Goal: Task Accomplishment & Management: Use online tool/utility

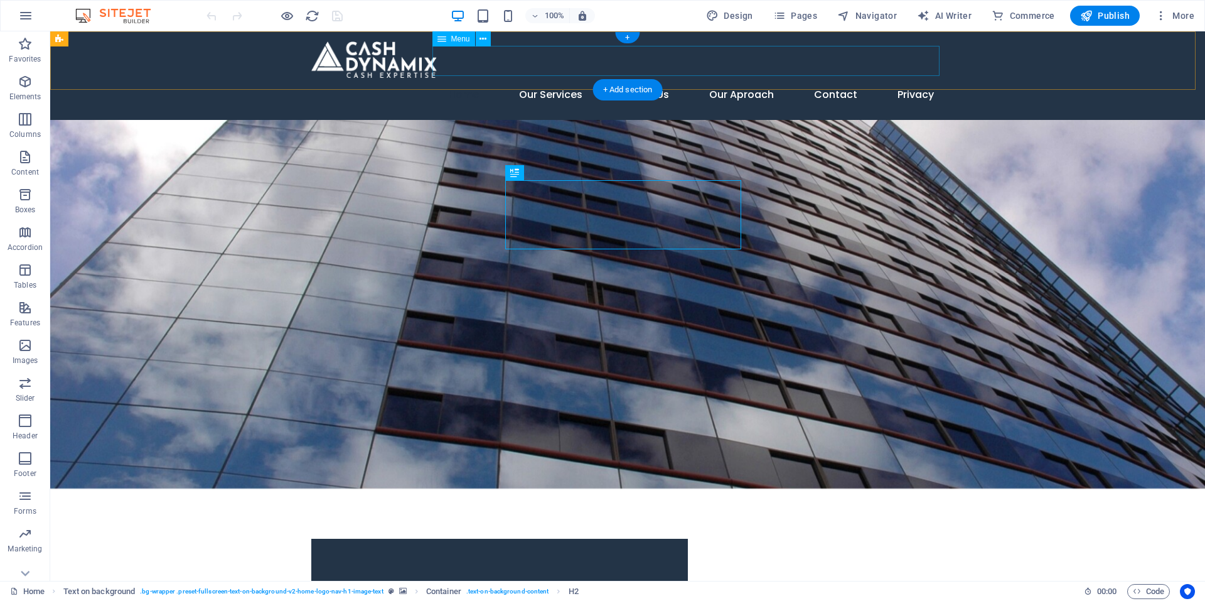
click at [841, 80] on nav "Home Our Services About Us Our Aproach Contact Privacy" at bounding box center [627, 95] width 633 height 30
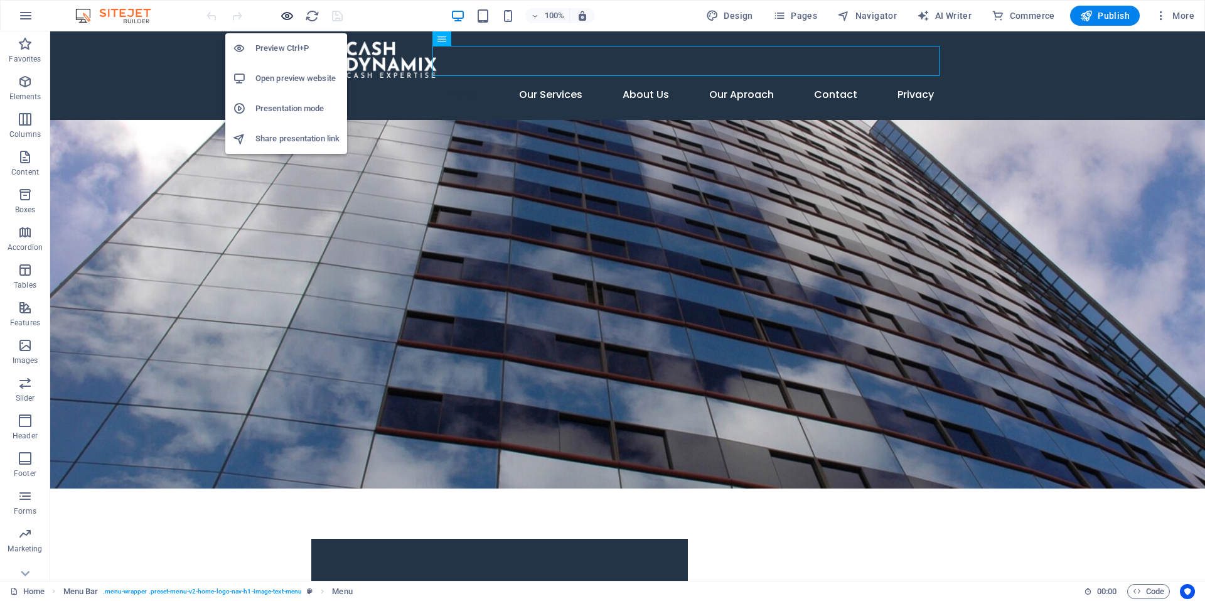
click at [283, 16] on icon "button" at bounding box center [287, 16] width 14 height 14
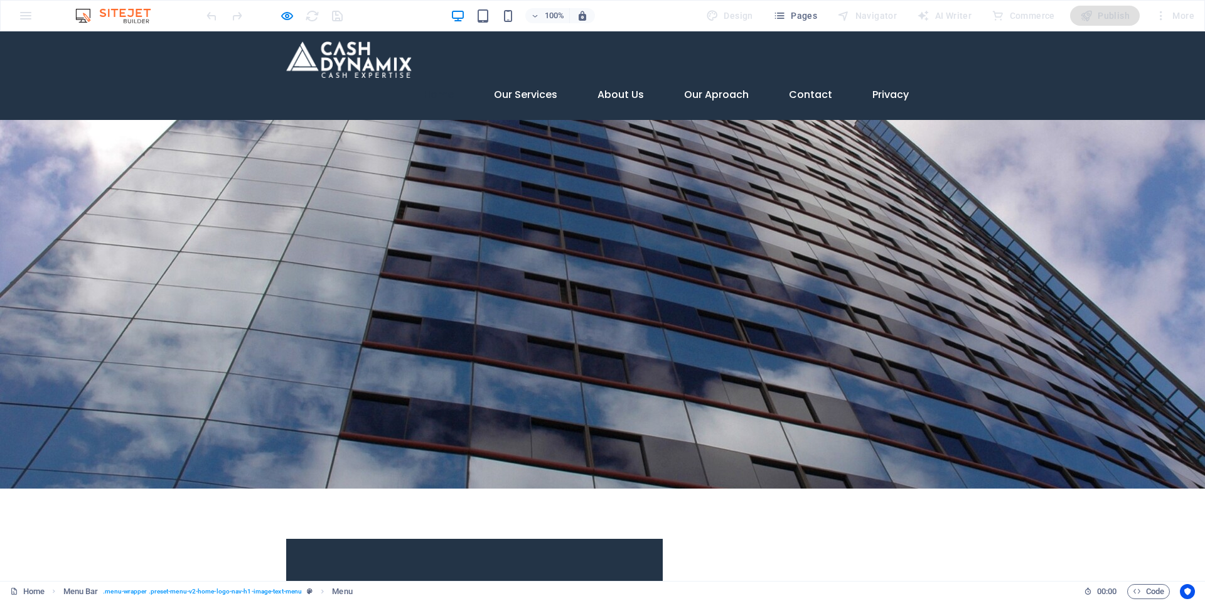
click at [135, 19] on img at bounding box center [119, 15] width 94 height 15
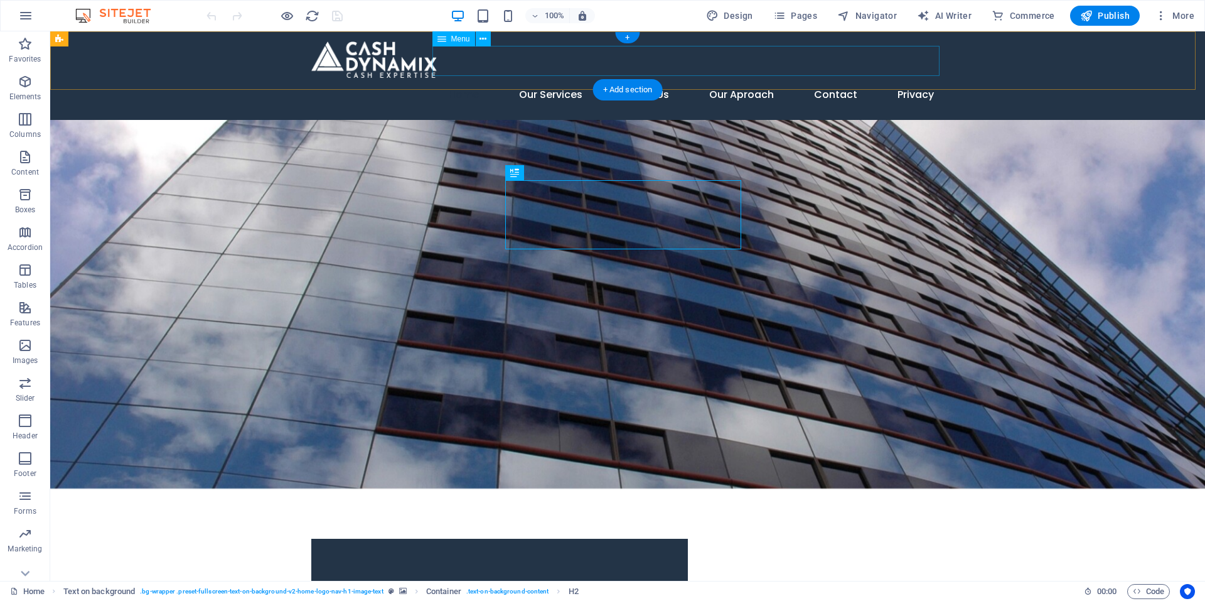
click at [839, 80] on nav "Home Our Services About Us Our Aproach Contact Privacy" at bounding box center [627, 95] width 633 height 30
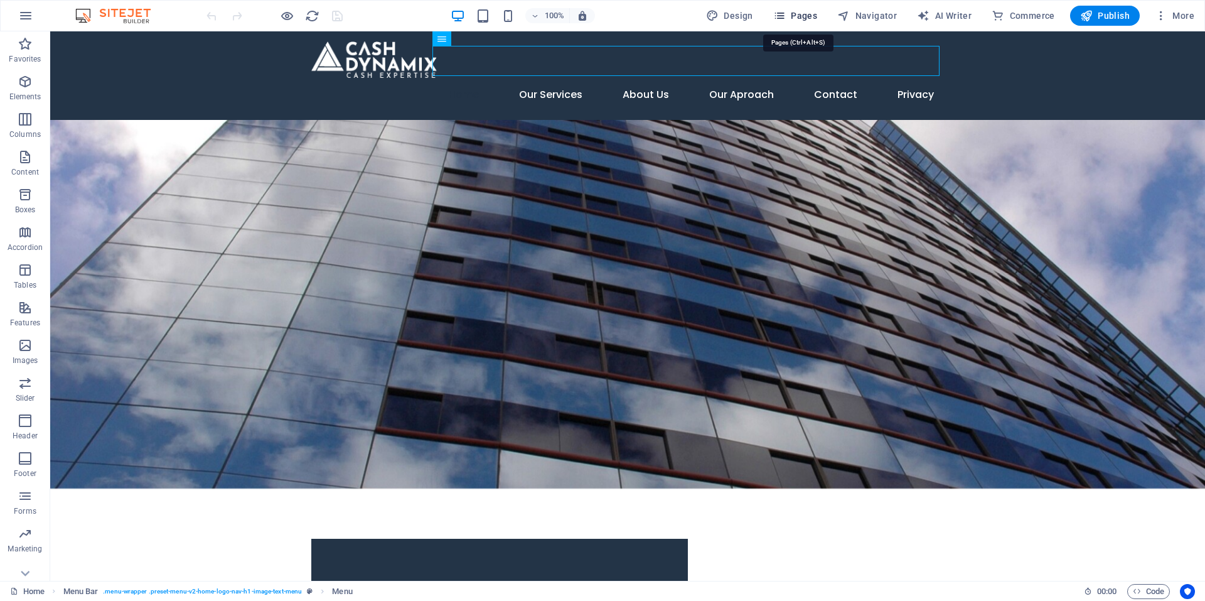
click at [798, 10] on span "Pages" at bounding box center [795, 15] width 44 height 13
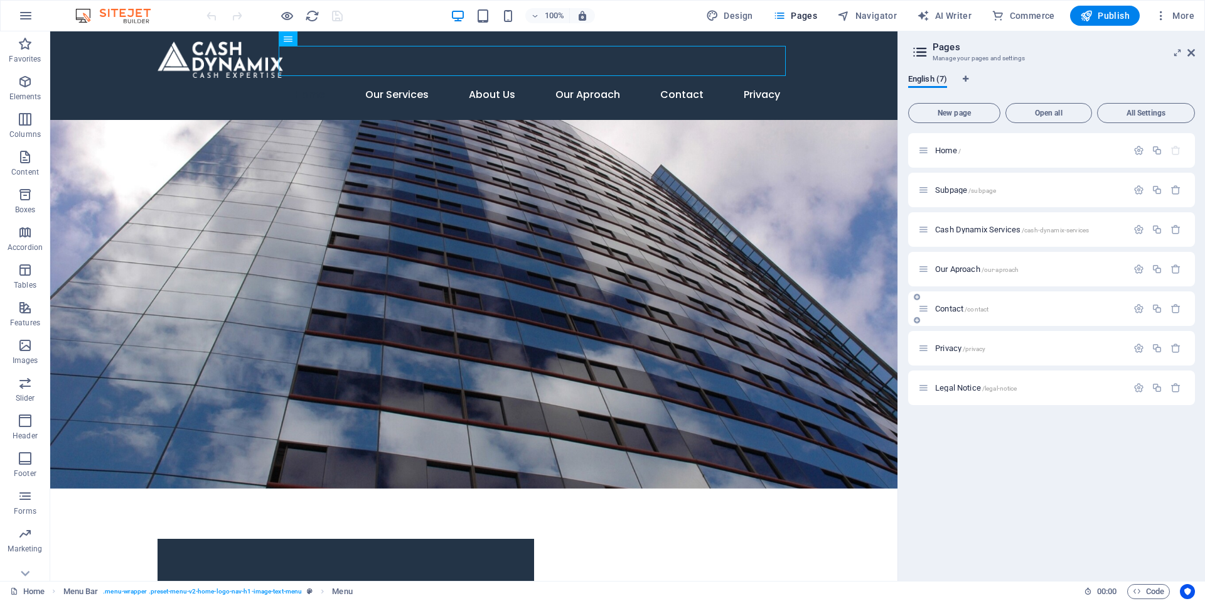
click at [923, 311] on icon at bounding box center [923, 308] width 11 height 11
click at [1137, 306] on icon "button" at bounding box center [1139, 308] width 11 height 11
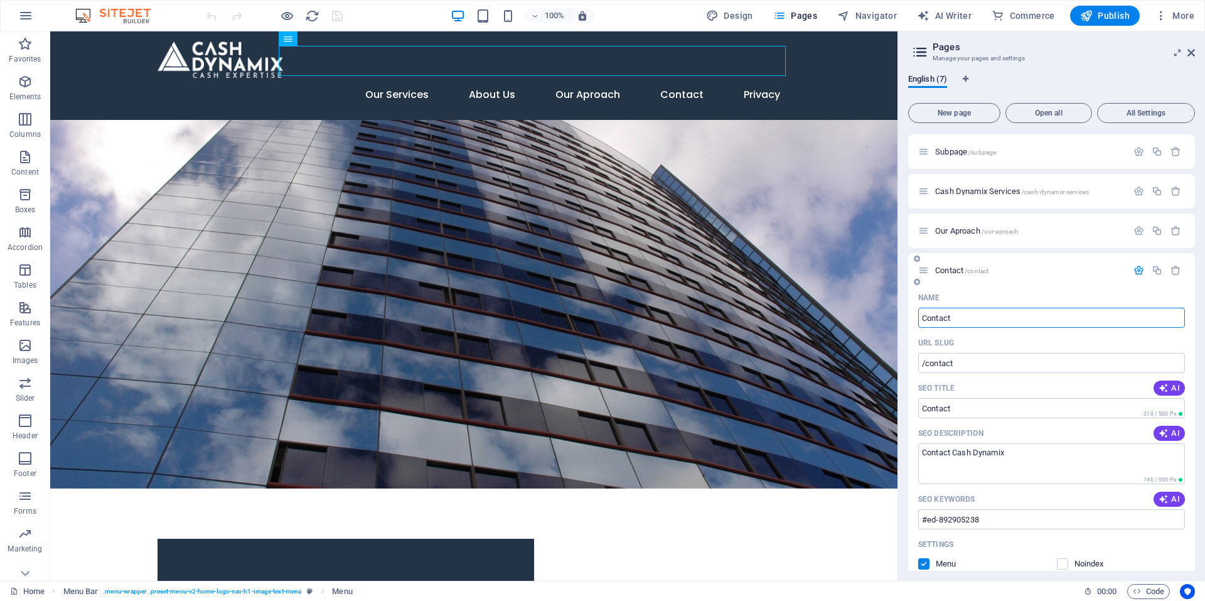
scroll to position [11, 0]
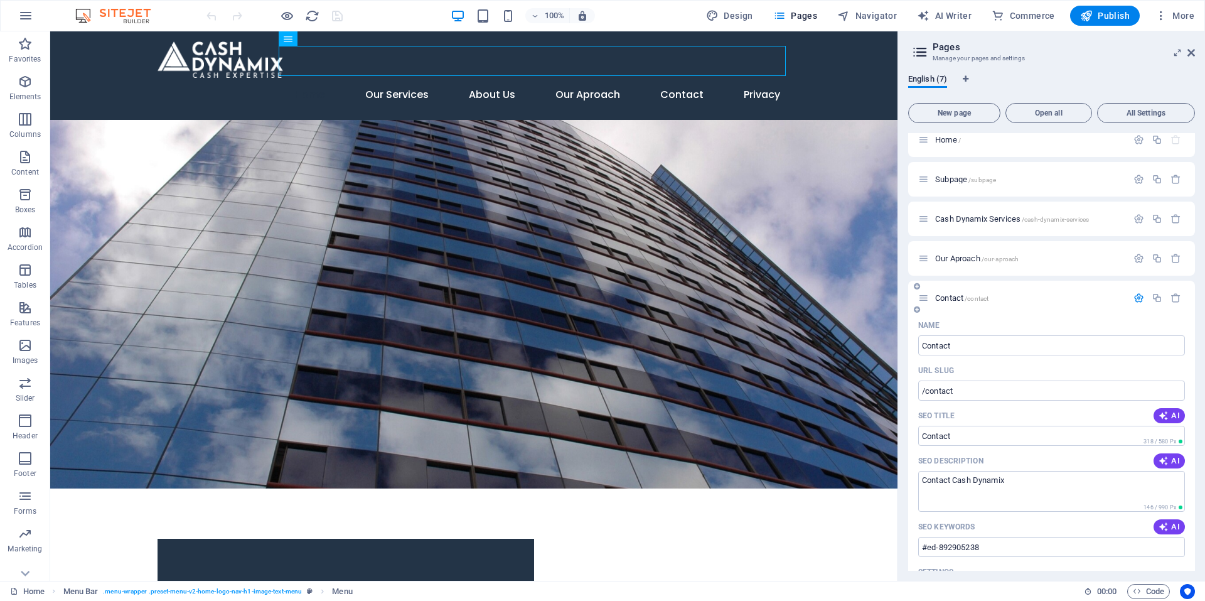
click at [934, 298] on div "Contact /contact" at bounding box center [1030, 298] width 196 height 8
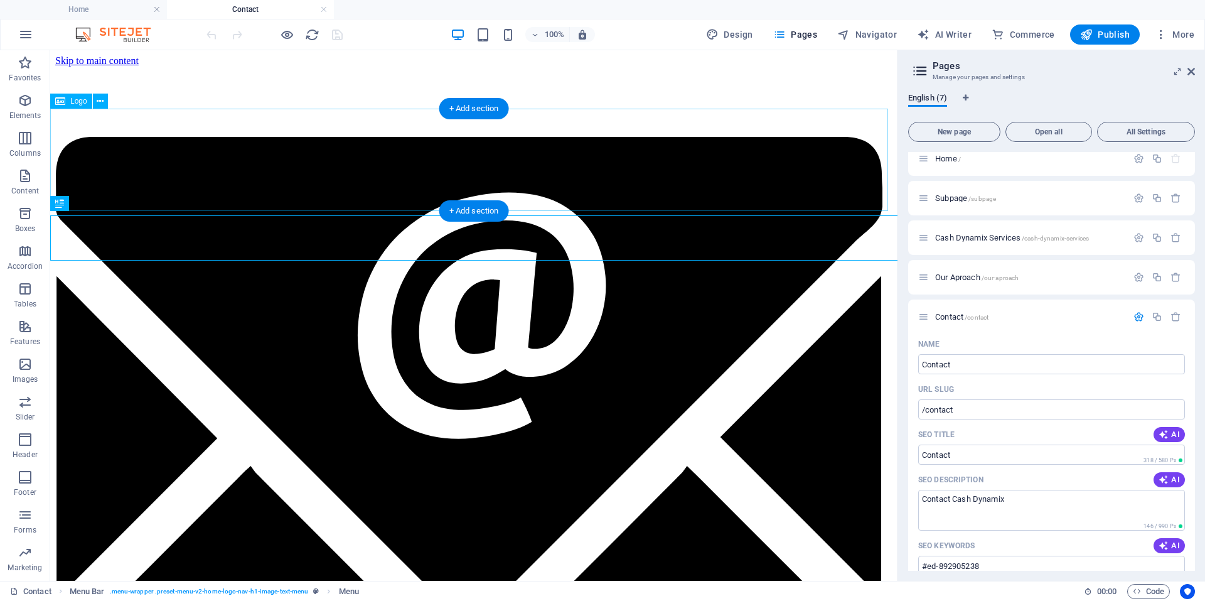
scroll to position [0, 0]
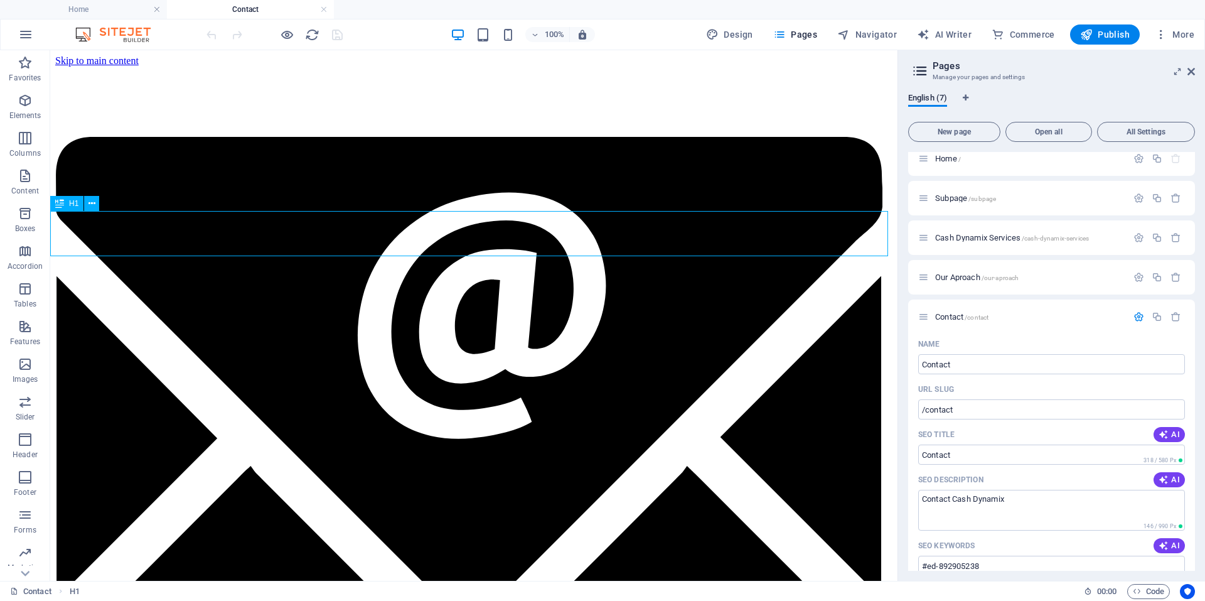
click at [59, 204] on icon at bounding box center [59, 203] width 9 height 15
click at [60, 204] on icon at bounding box center [59, 203] width 9 height 15
click at [80, 249] on span "Contact Form" at bounding box center [91, 249] width 46 height 8
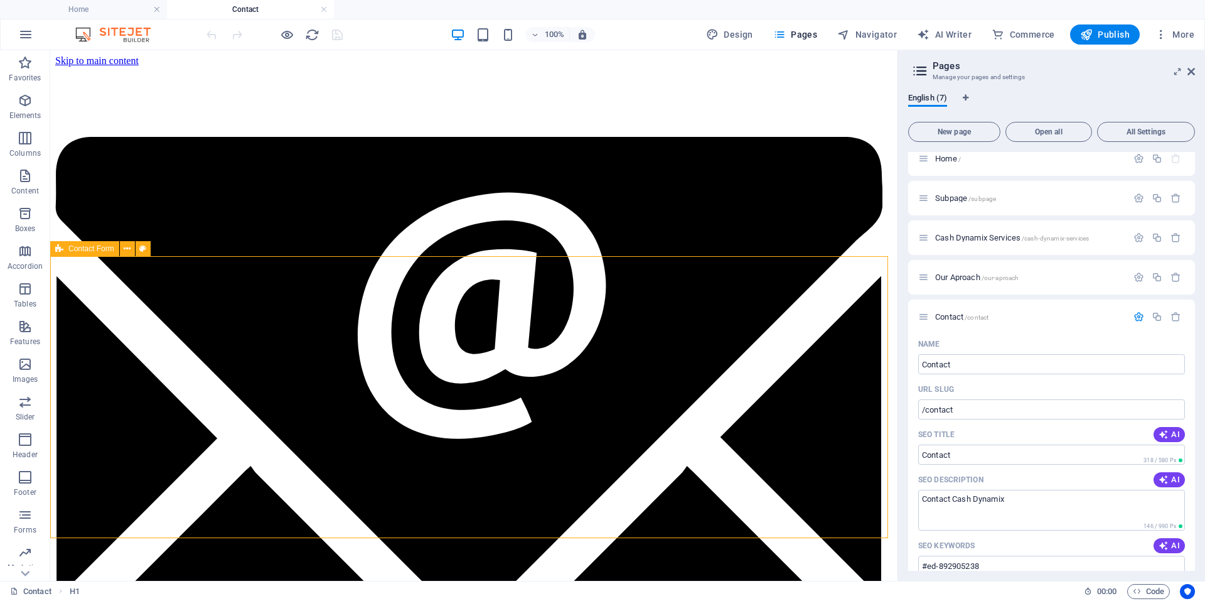
click at [80, 249] on span "Contact Form" at bounding box center [91, 249] width 46 height 8
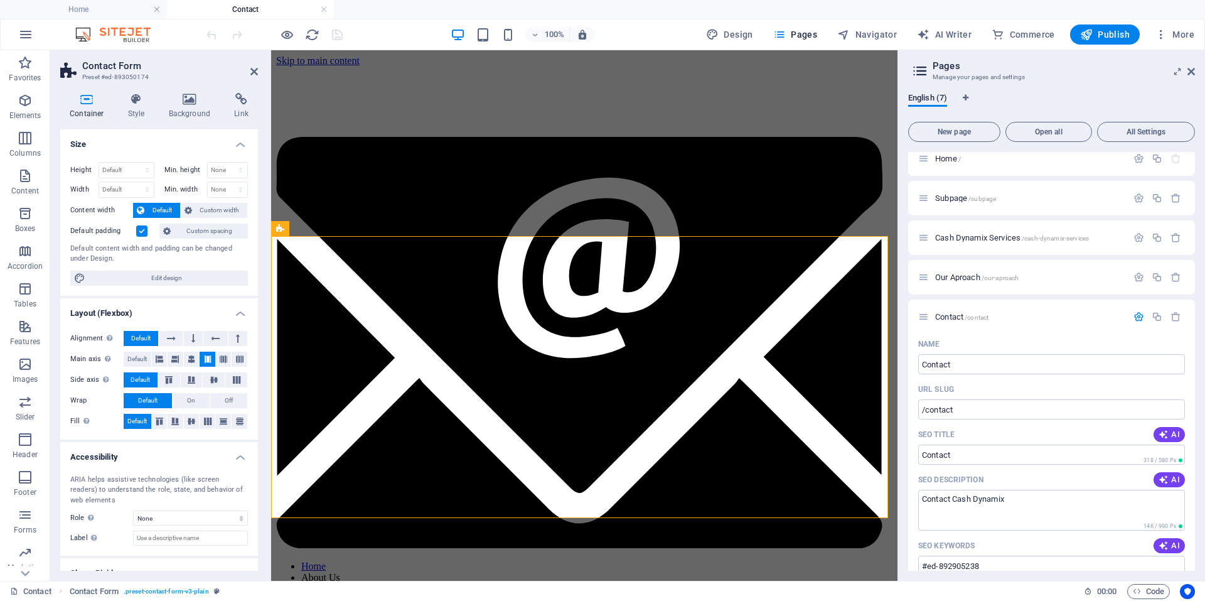
scroll to position [45, 0]
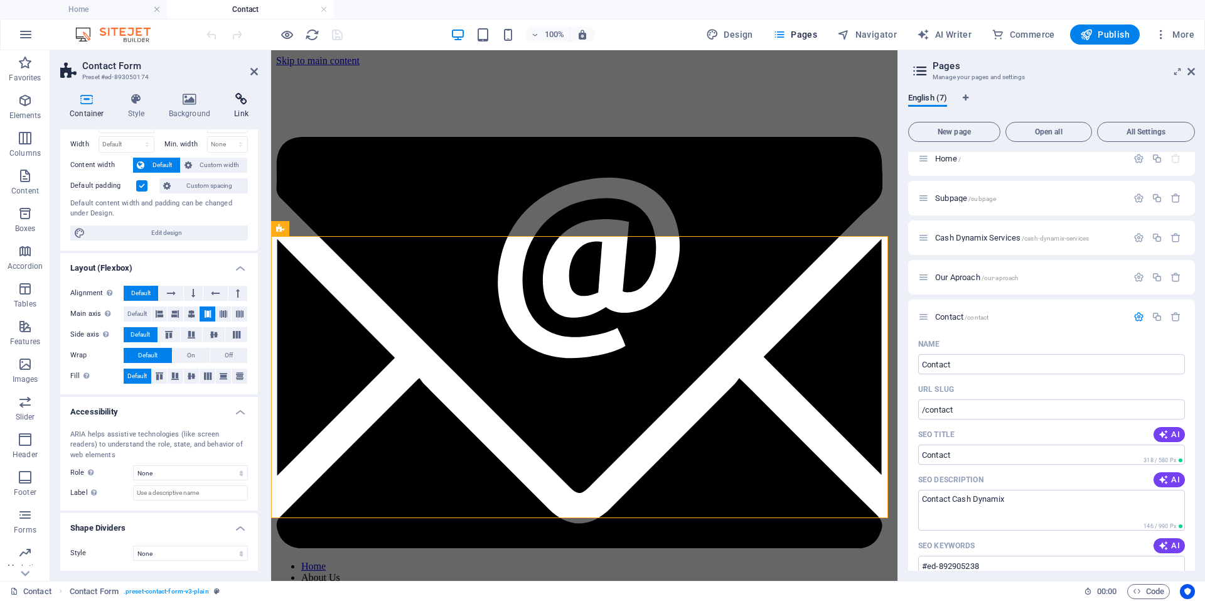
click at [241, 99] on icon at bounding box center [241, 99] width 33 height 13
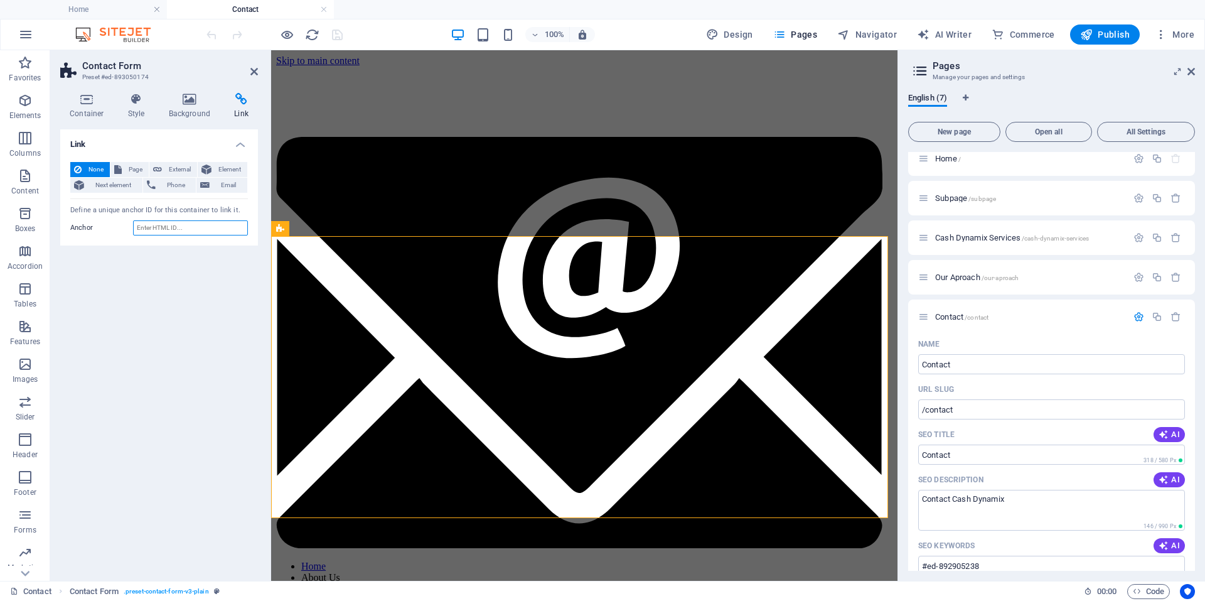
click at [179, 228] on input "Anchor" at bounding box center [190, 227] width 115 height 15
click at [228, 183] on span "Email" at bounding box center [228, 185] width 30 height 15
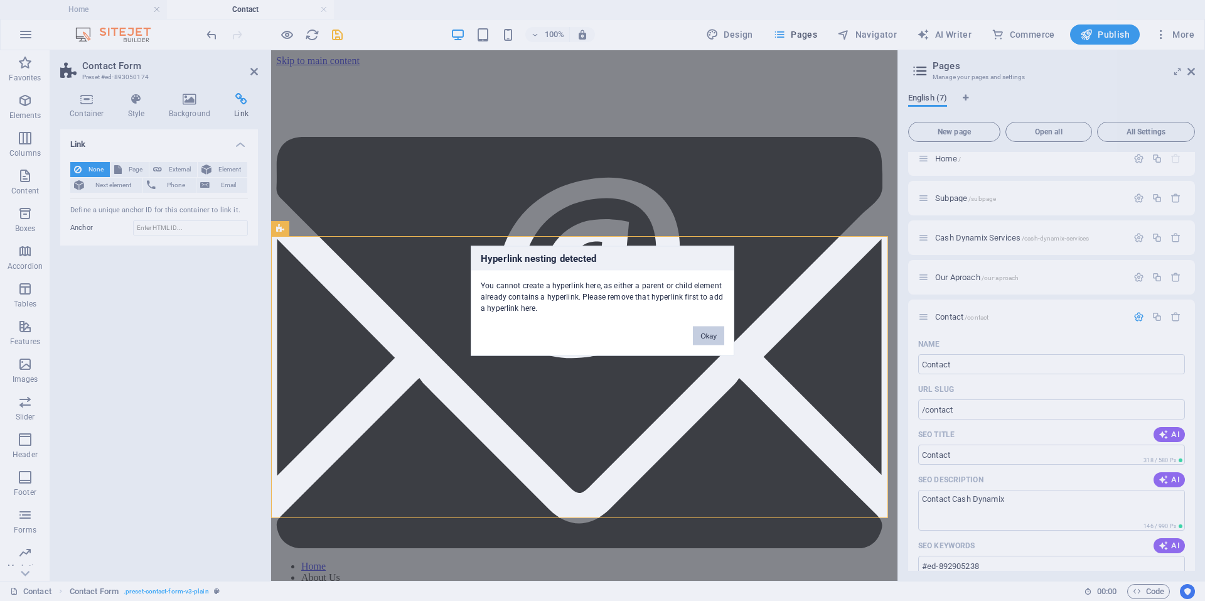
click at [714, 335] on button "Okay" at bounding box center [708, 335] width 31 height 19
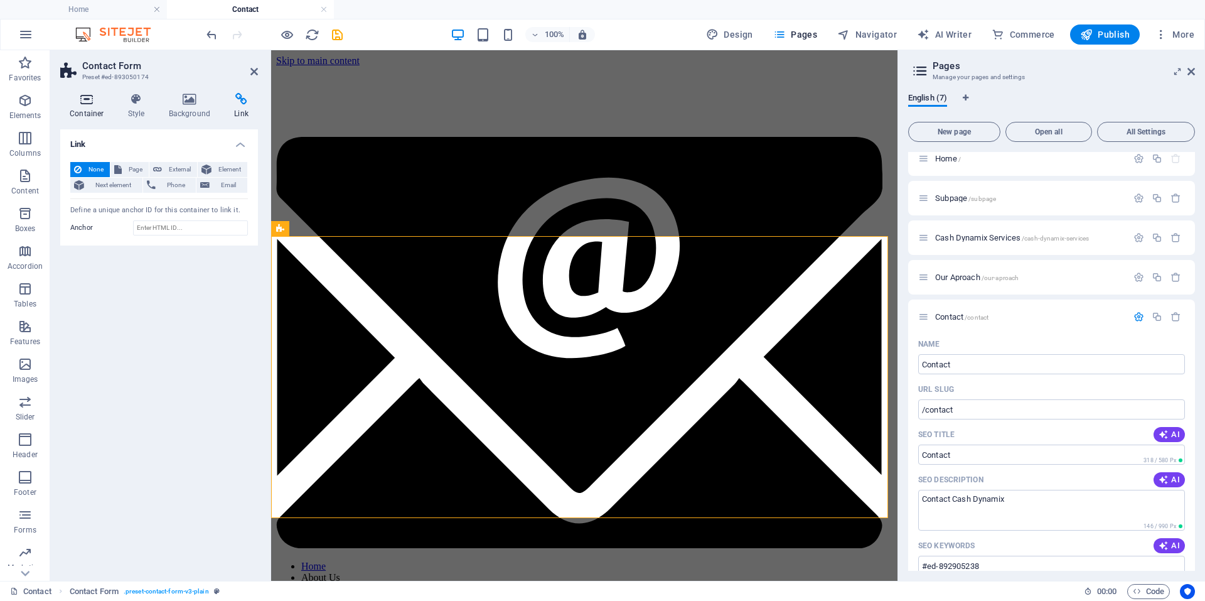
click at [95, 105] on icon at bounding box center [86, 99] width 53 height 13
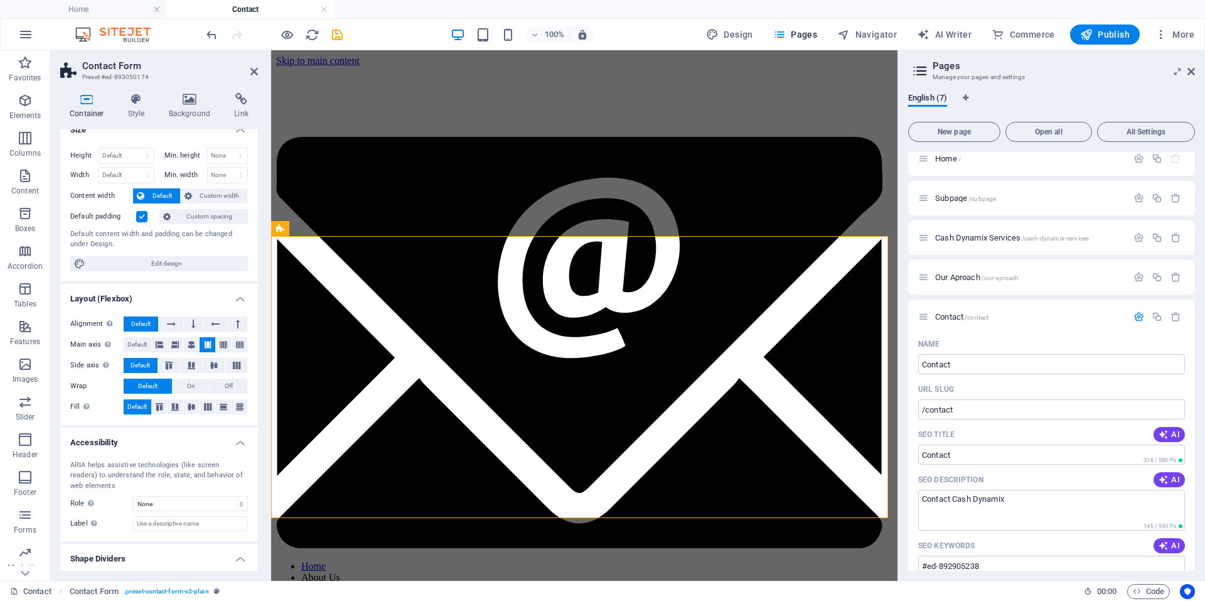
scroll to position [0, 0]
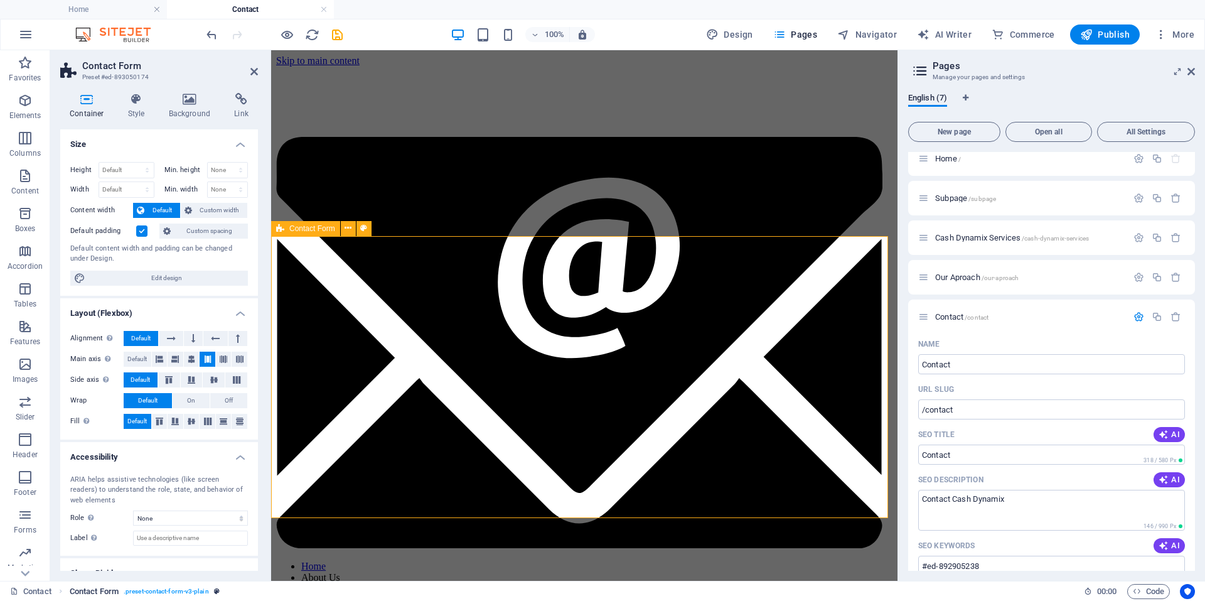
click at [215, 591] on link "Contact Form . preset-contact-form-v3-plain" at bounding box center [145, 591] width 150 height 15
click at [178, 590] on span ". preset-contact-form-v3-plain" at bounding box center [166, 591] width 85 height 15
click at [134, 104] on icon at bounding box center [137, 99] width 36 height 13
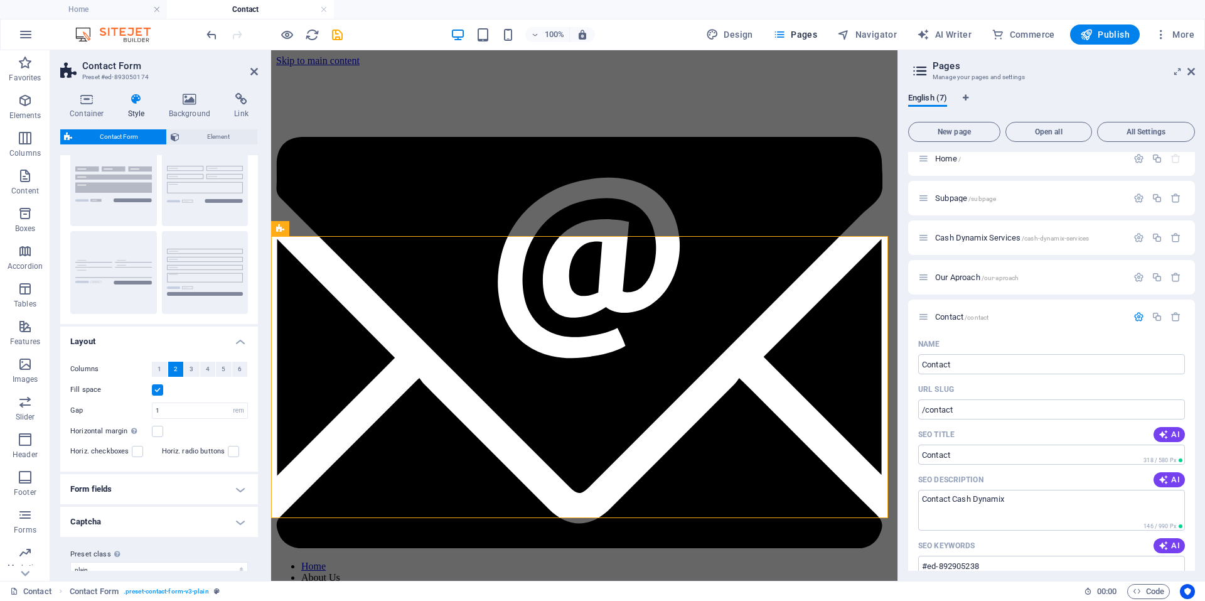
scroll to position [61, 0]
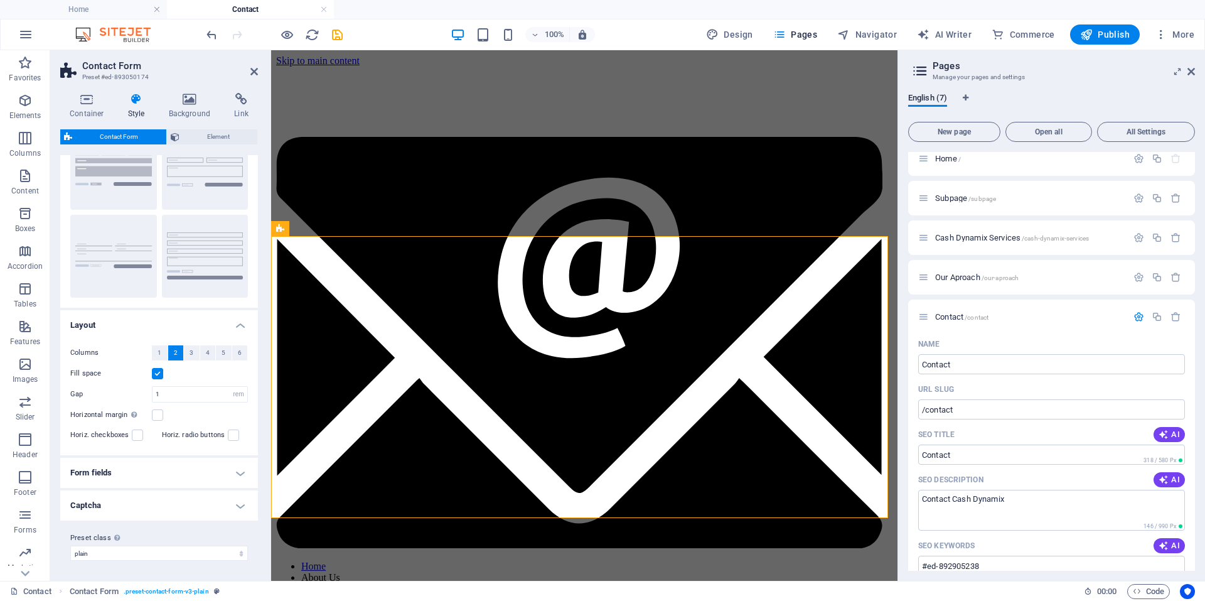
click at [228, 473] on h4 "Form fields" at bounding box center [159, 473] width 198 height 30
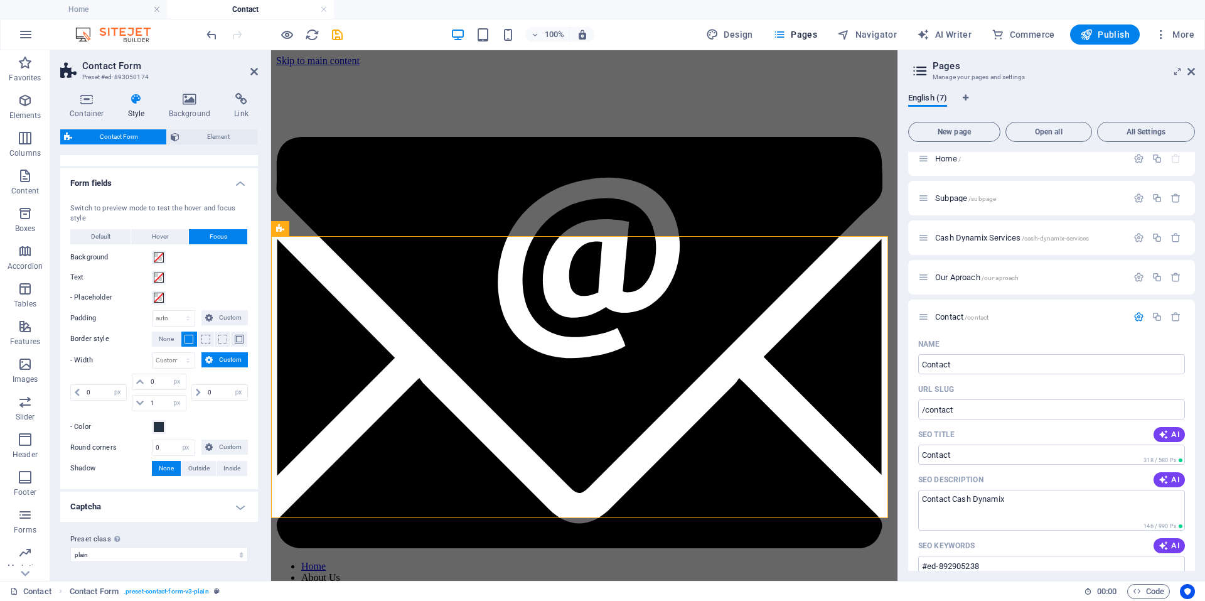
scroll to position [352, 0]
click at [234, 501] on h4 "Captcha" at bounding box center [159, 505] width 198 height 30
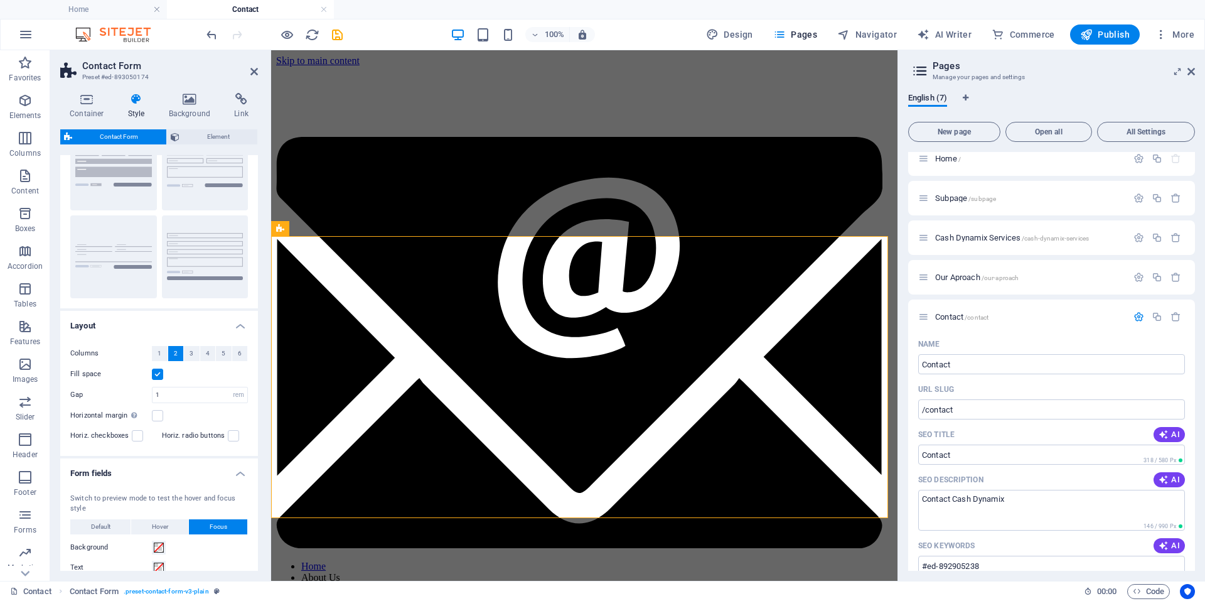
scroll to position [0, 0]
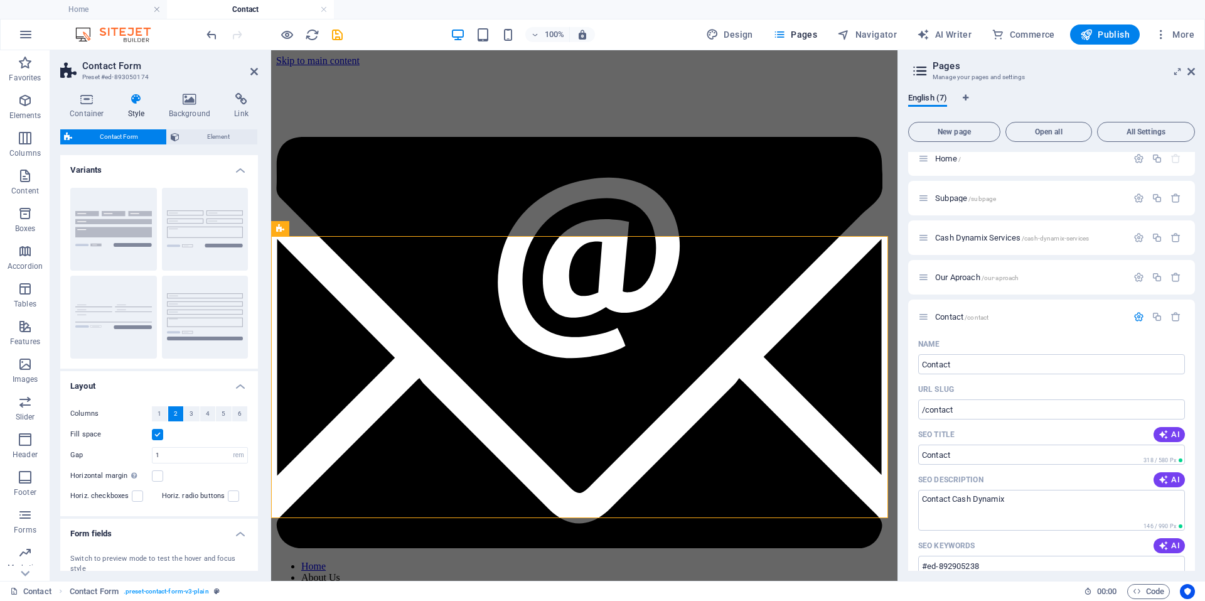
click at [215, 128] on div "Container Style Background Link Size Height Default px rem % vh vw Min. height …" at bounding box center [159, 332] width 198 height 478
click at [217, 138] on span "Element" at bounding box center [218, 136] width 71 height 15
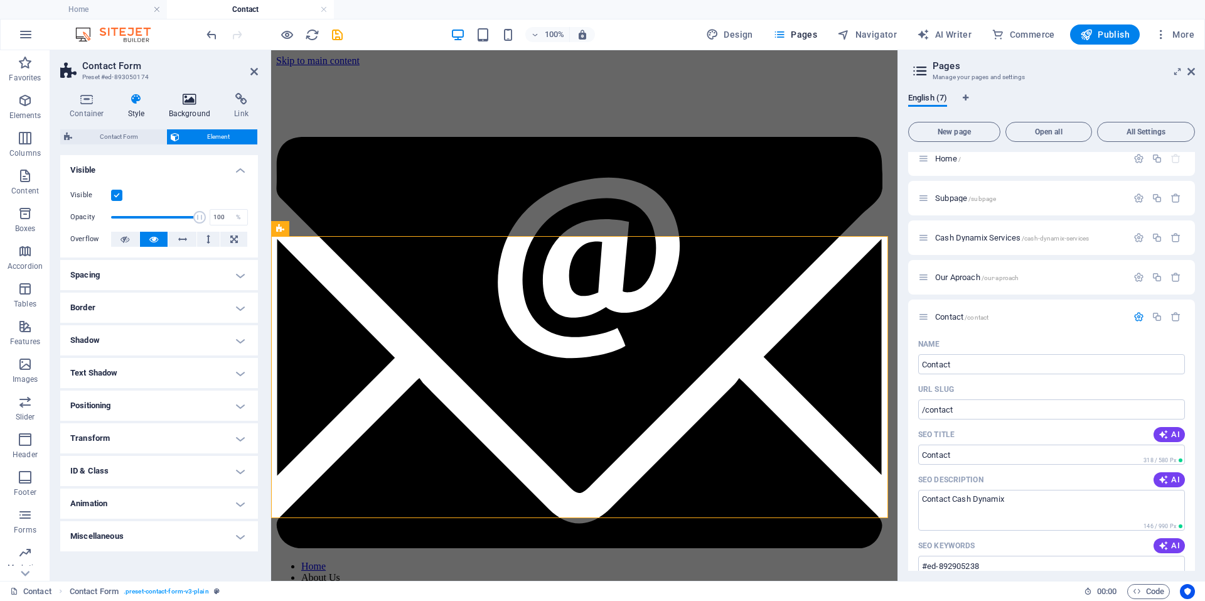
click at [198, 104] on icon at bounding box center [189, 99] width 61 height 13
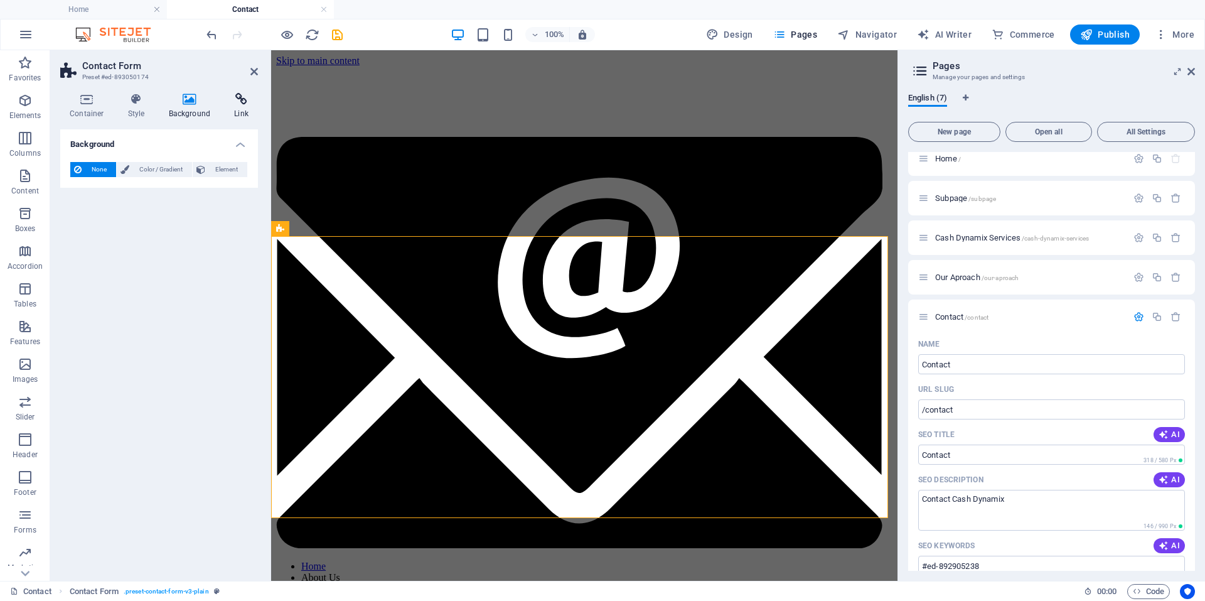
click at [237, 100] on icon at bounding box center [241, 99] width 33 height 13
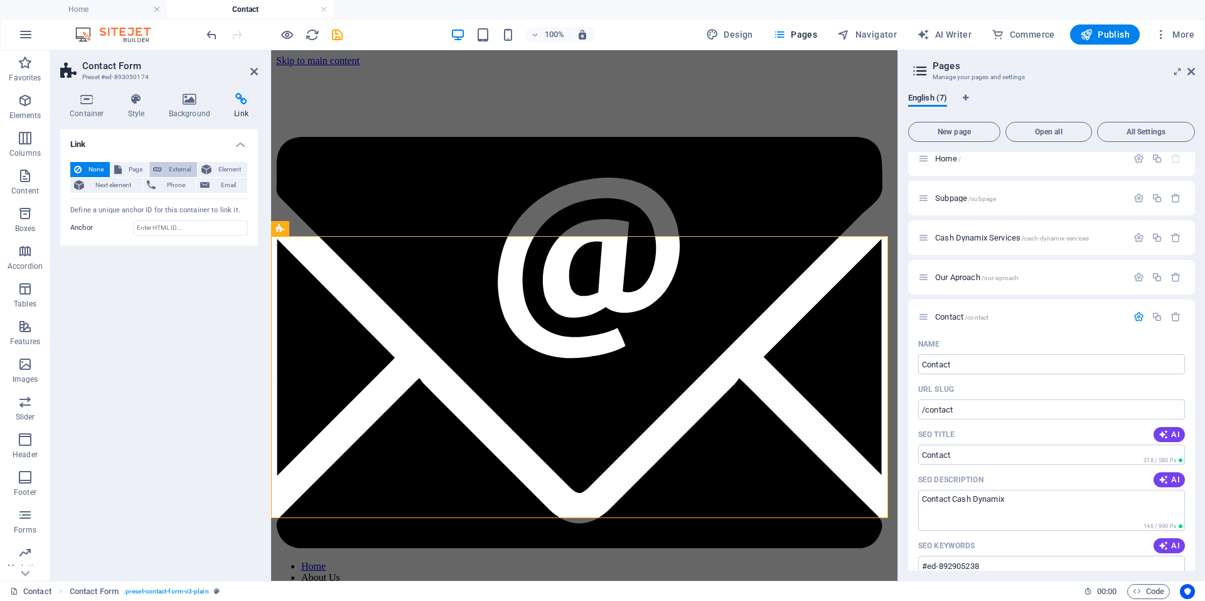
click at [166, 174] on span "External" at bounding box center [180, 169] width 28 height 15
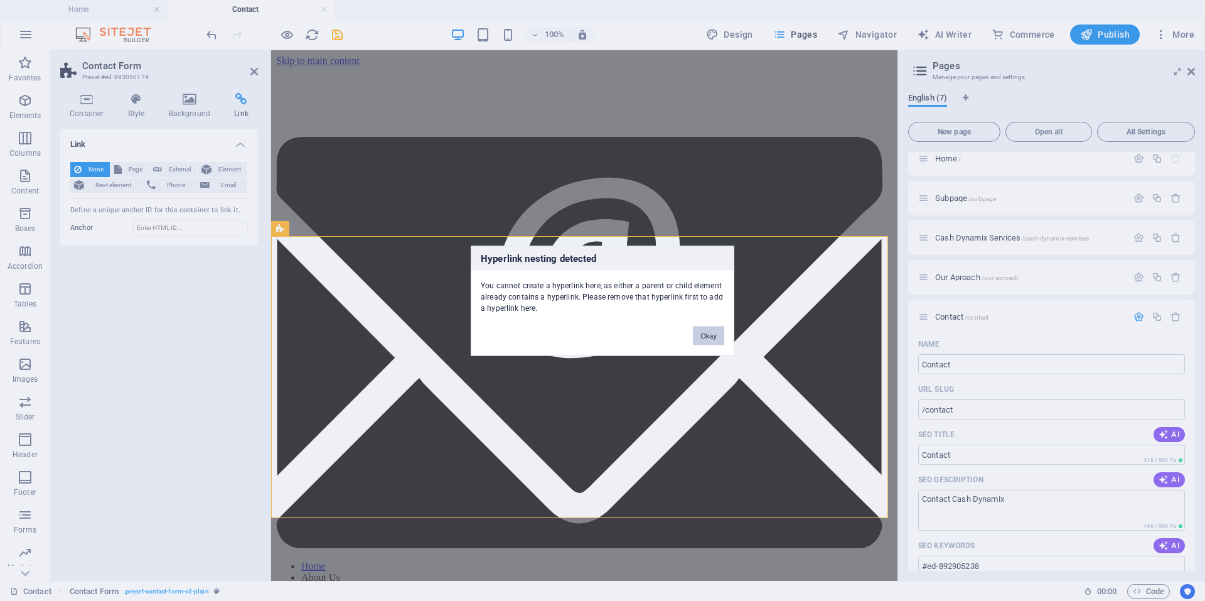
click at [714, 336] on button "Okay" at bounding box center [708, 335] width 31 height 19
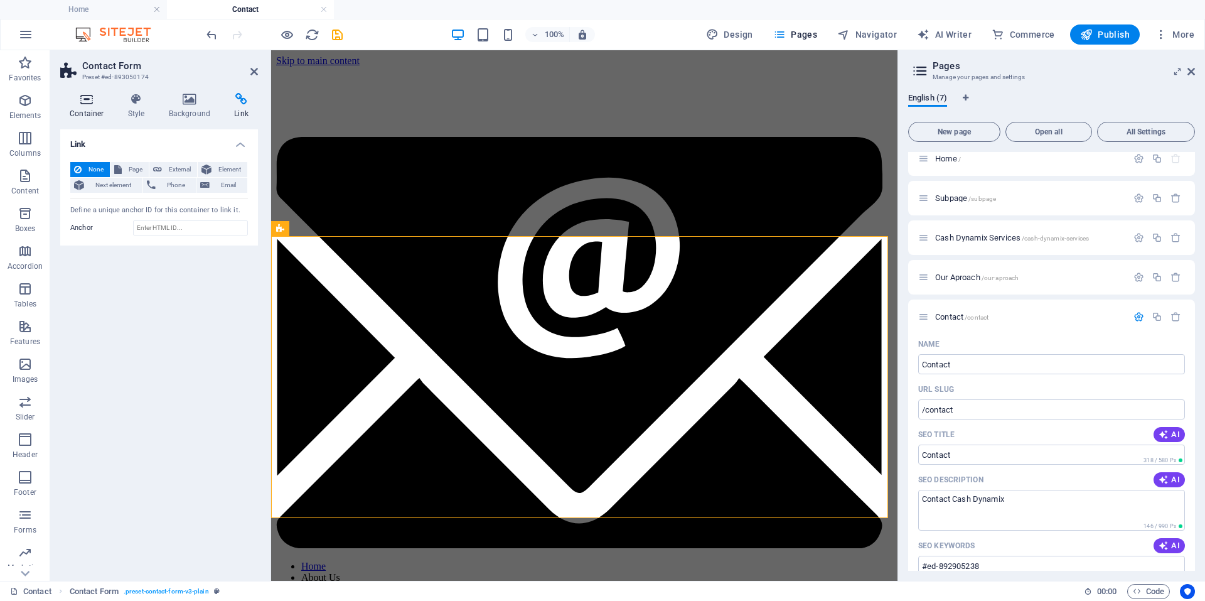
click at [87, 102] on icon at bounding box center [86, 99] width 53 height 13
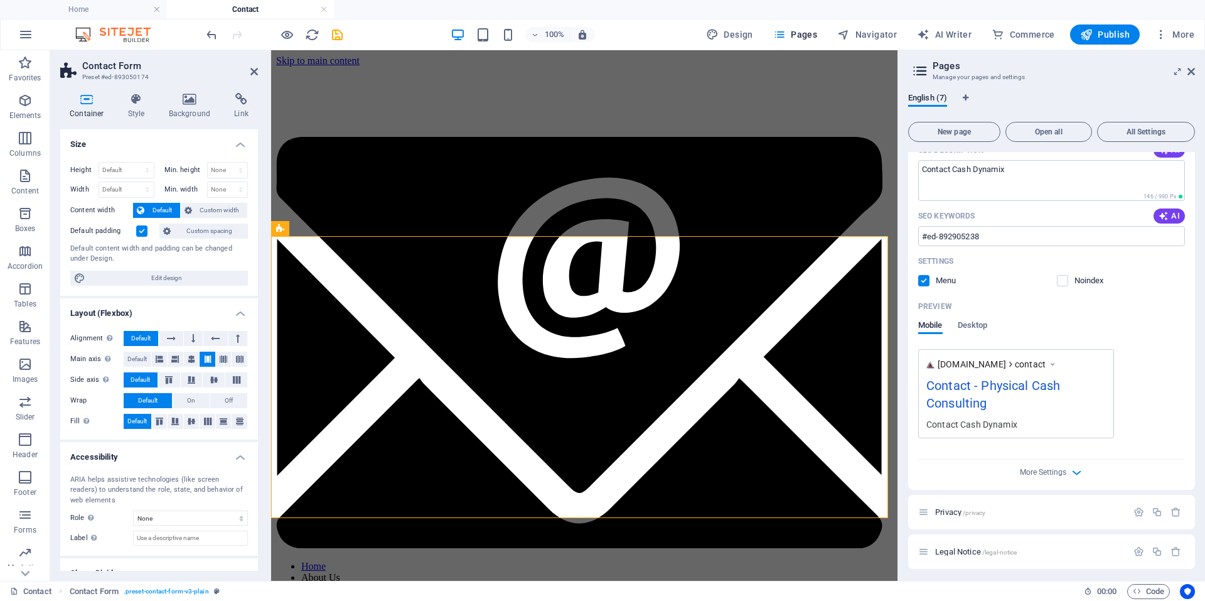
scroll to position [343, 0]
click at [1070, 469] on icon "button" at bounding box center [1077, 469] width 14 height 14
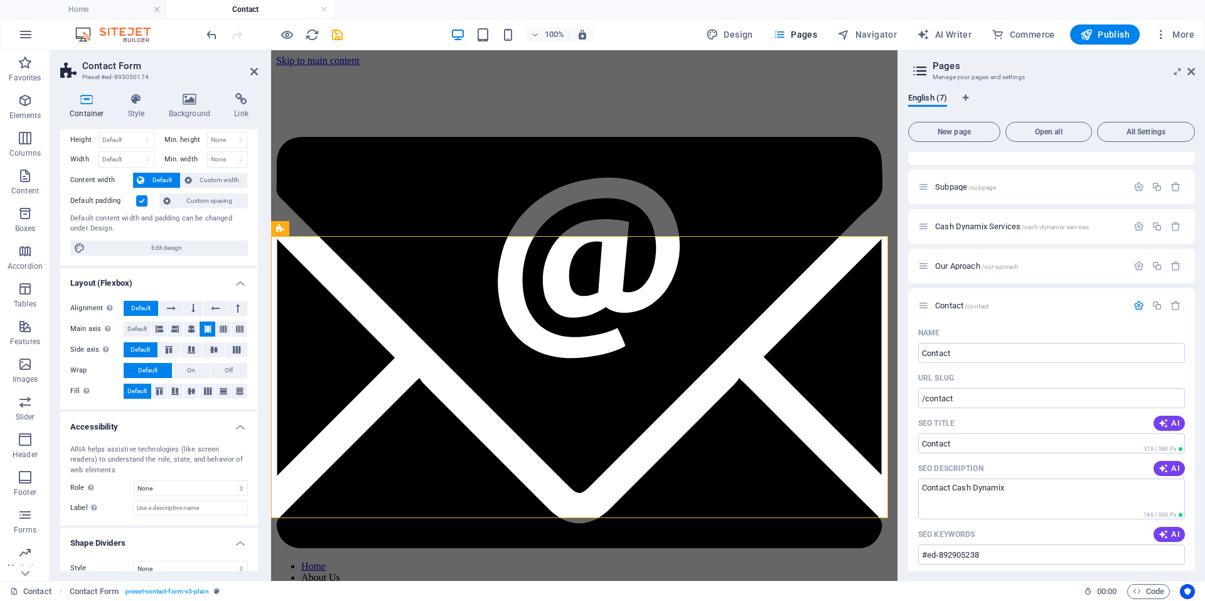
scroll to position [45, 0]
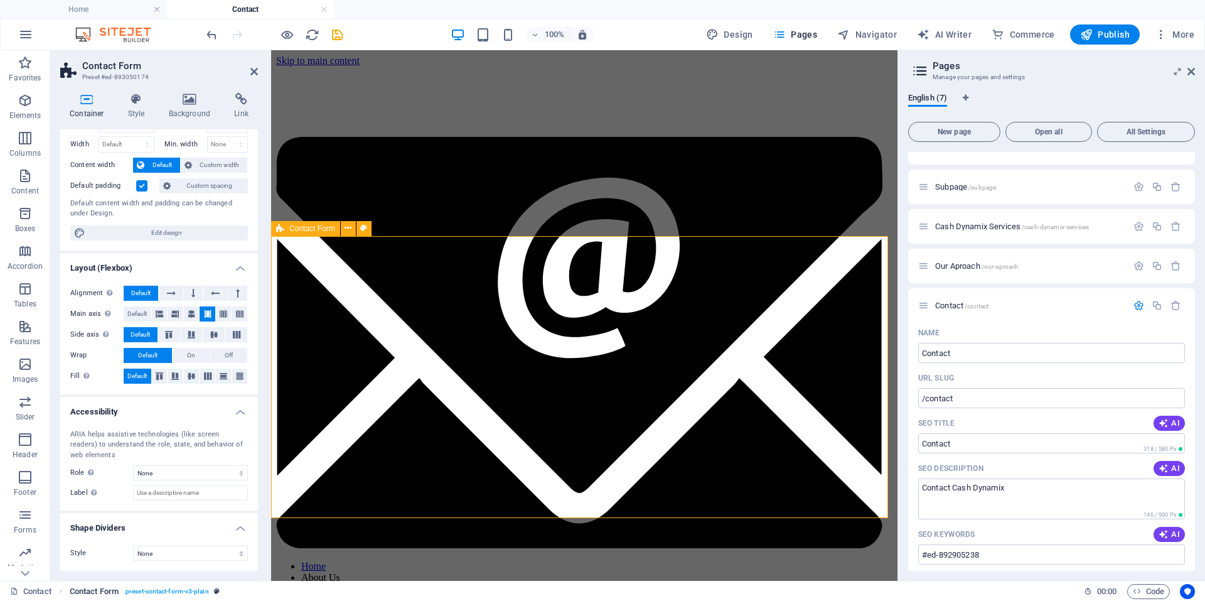
click at [173, 592] on span ". preset-contact-form-v3-plain" at bounding box center [166, 591] width 85 height 15
click at [219, 592] on icon "breadcrumb" at bounding box center [217, 591] width 6 height 7
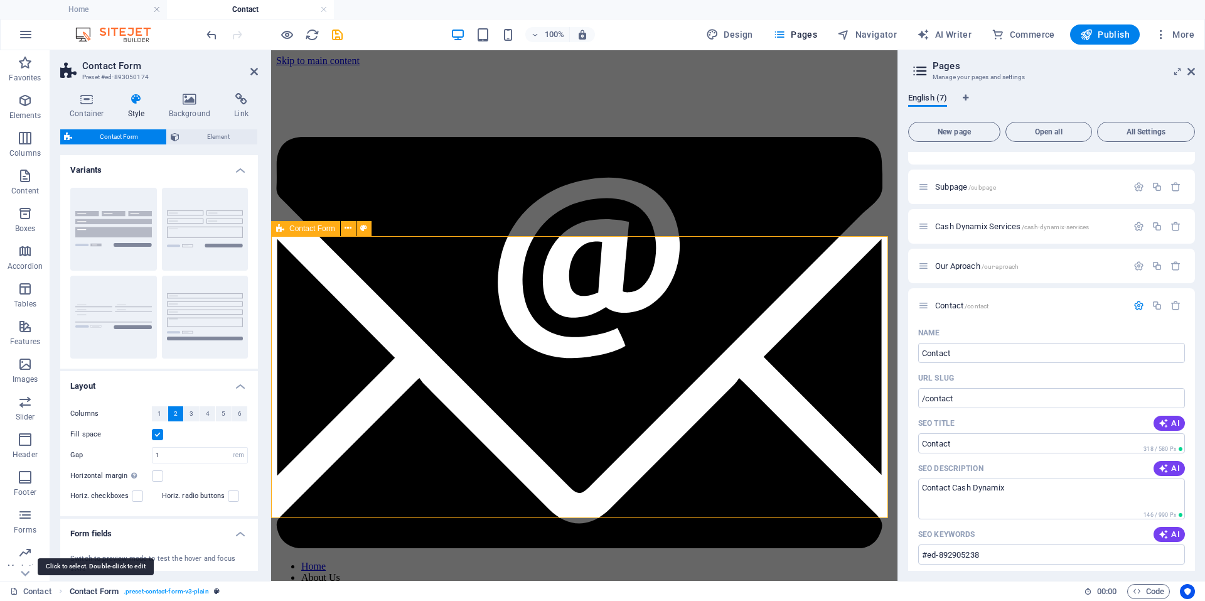
click at [90, 591] on span "Contact Form" at bounding box center [94, 591] width 49 height 15
click at [257, 70] on icon at bounding box center [254, 72] width 8 height 10
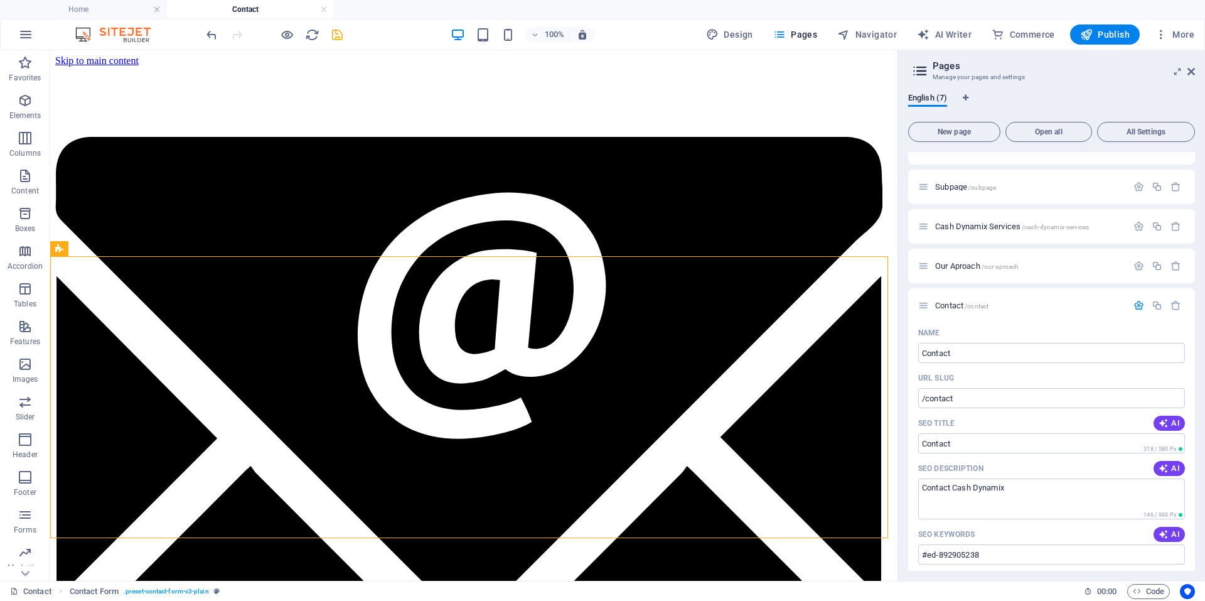
click at [343, 35] on icon "save" at bounding box center [337, 35] width 14 height 14
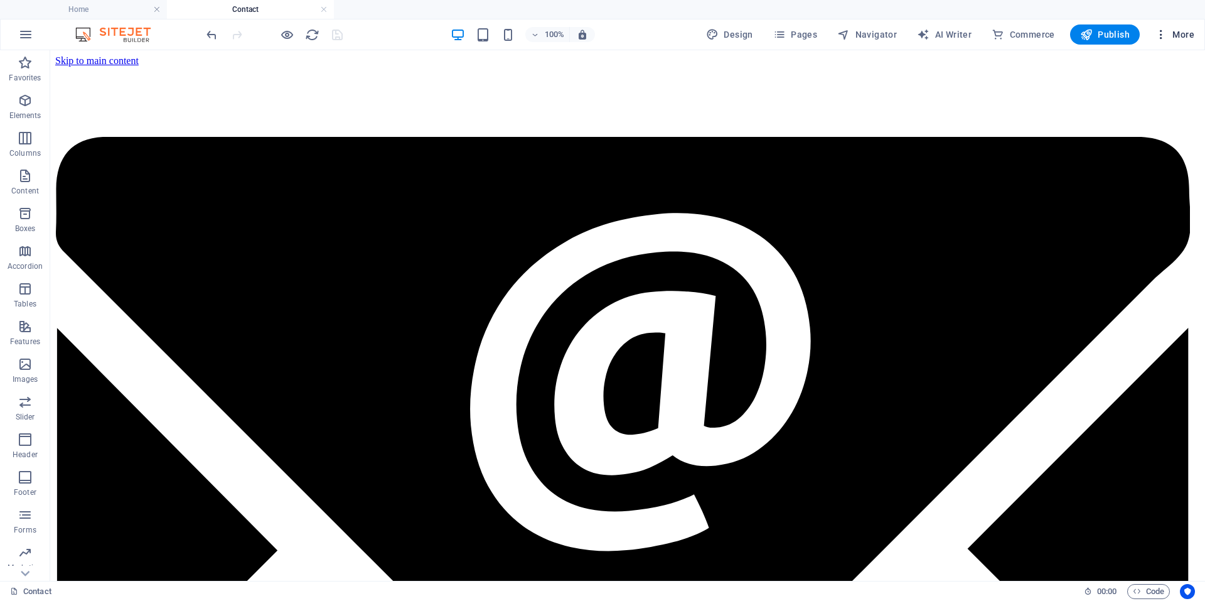
click at [1193, 33] on span "More" at bounding box center [1175, 34] width 40 height 13
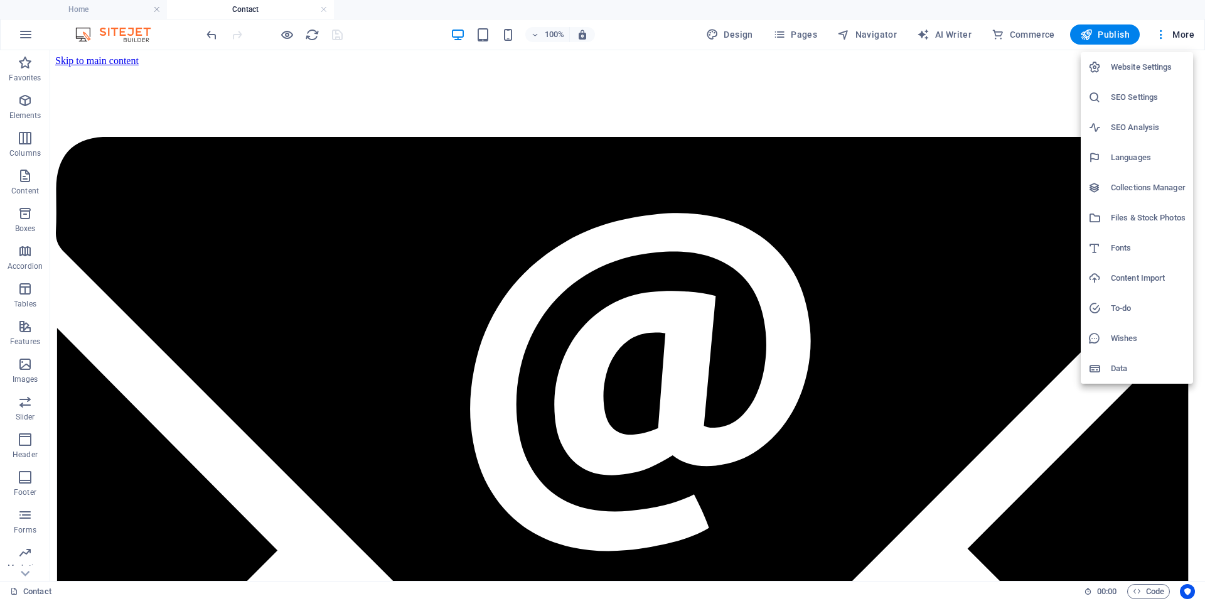
click at [1147, 67] on h6 "Website Settings" at bounding box center [1148, 67] width 75 height 15
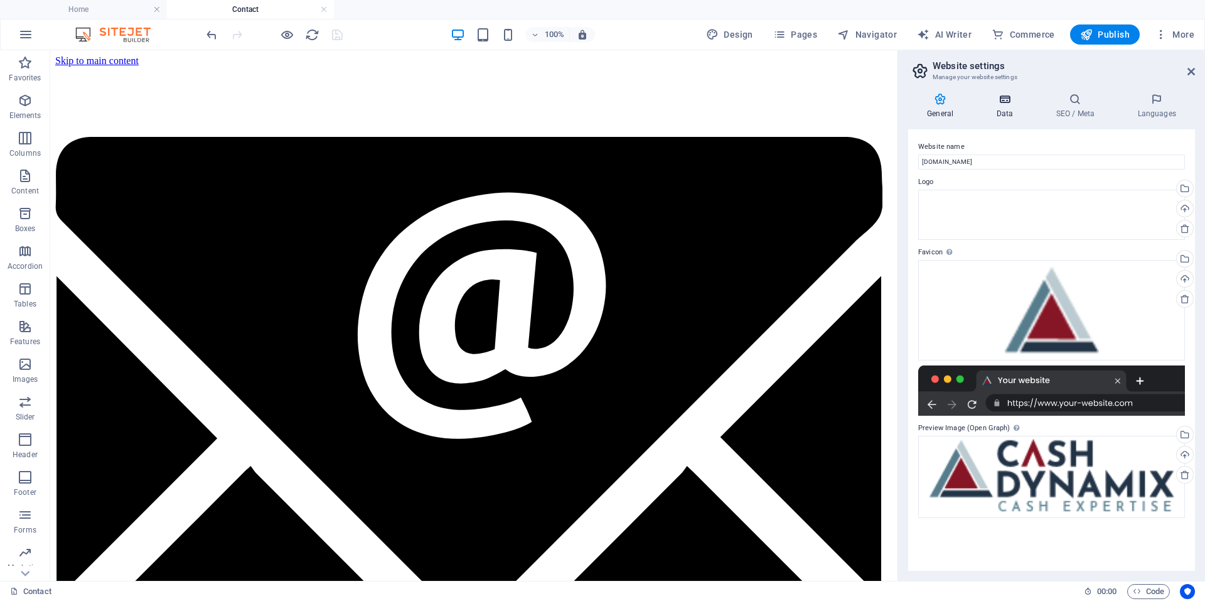
click at [1007, 100] on icon at bounding box center [1004, 99] width 55 height 13
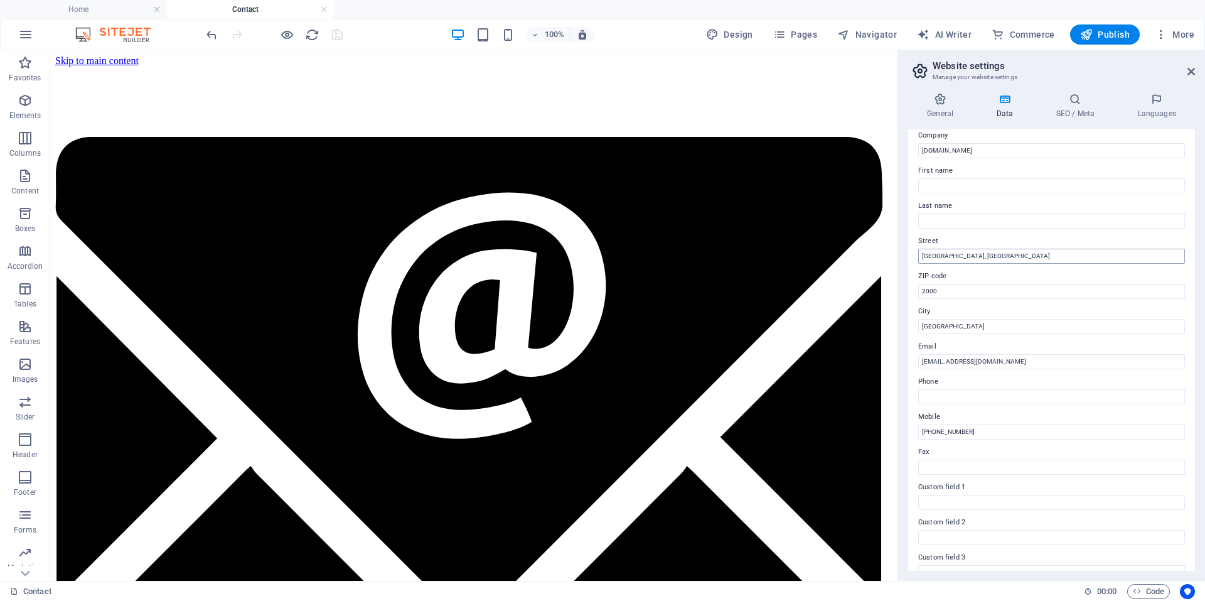
scroll to position [36, 0]
click at [1079, 108] on h4 "SEO / Meta" at bounding box center [1078, 106] width 82 height 26
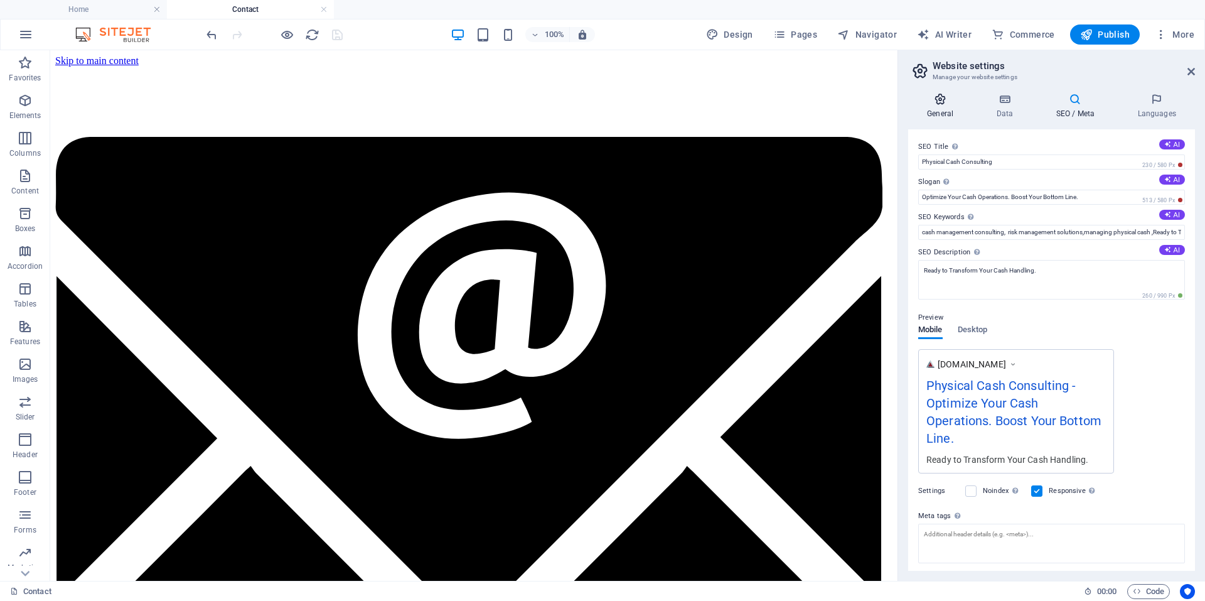
click at [935, 107] on h4 "General" at bounding box center [942, 106] width 69 height 26
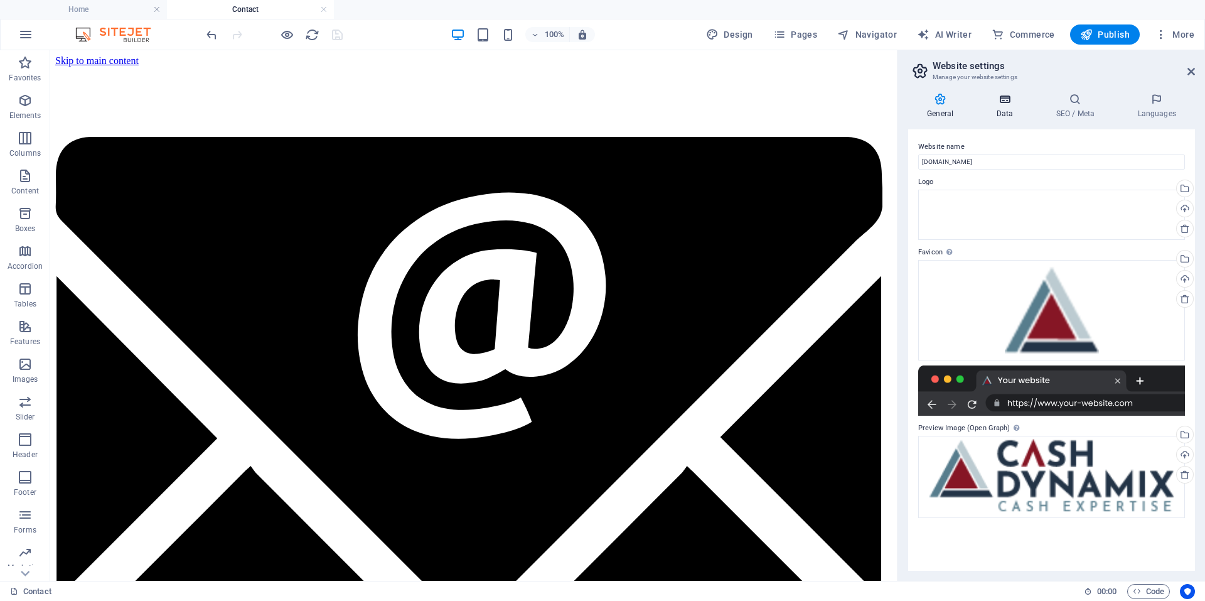
click at [1013, 99] on icon at bounding box center [1004, 99] width 55 height 13
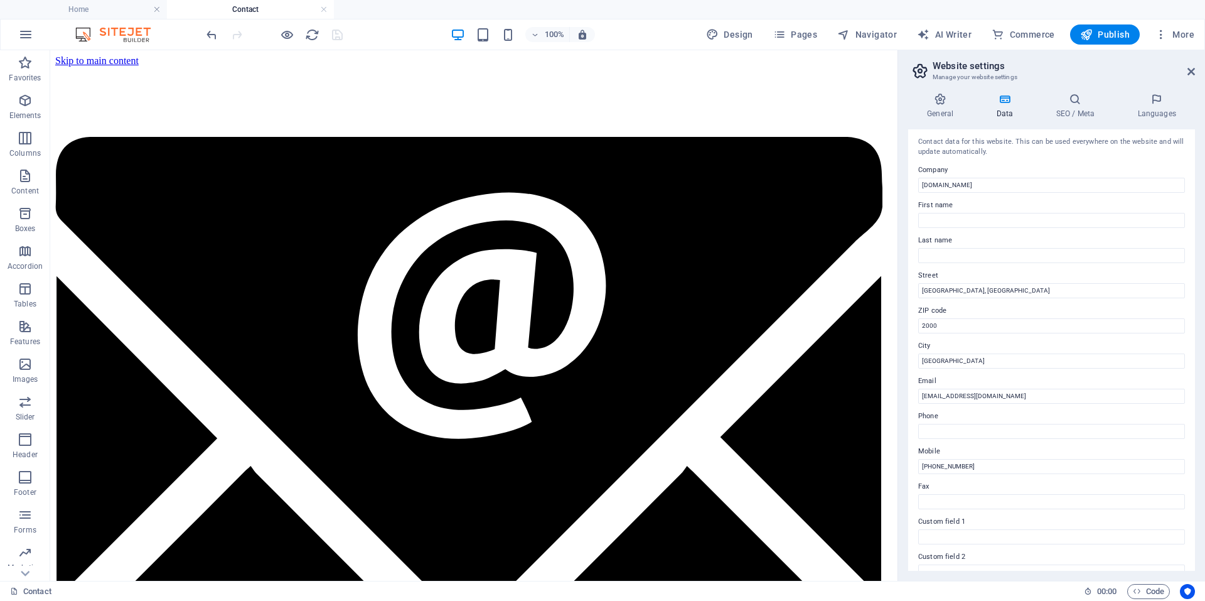
scroll to position [0, 0]
click at [1016, 403] on input "[EMAIL_ADDRESS][DOMAIN_NAME]" at bounding box center [1051, 398] width 267 height 15
click at [87, 244] on div "Contact Form" at bounding box center [84, 248] width 69 height 15
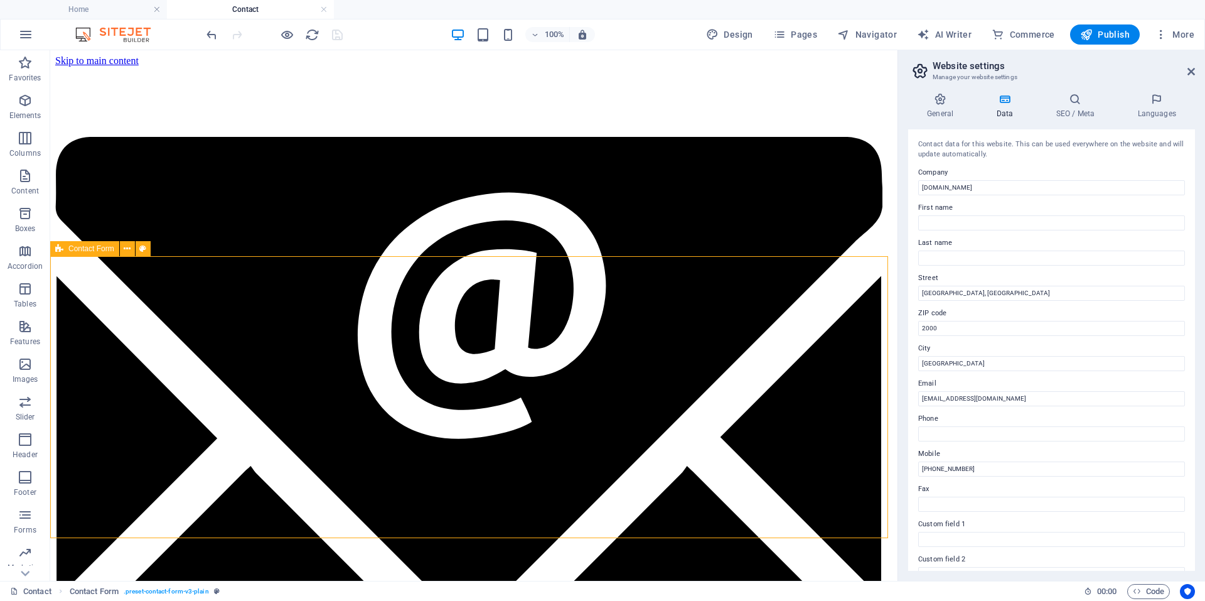
click at [87, 245] on span "Contact Form" at bounding box center [91, 249] width 46 height 8
select select "rem"
select select "px"
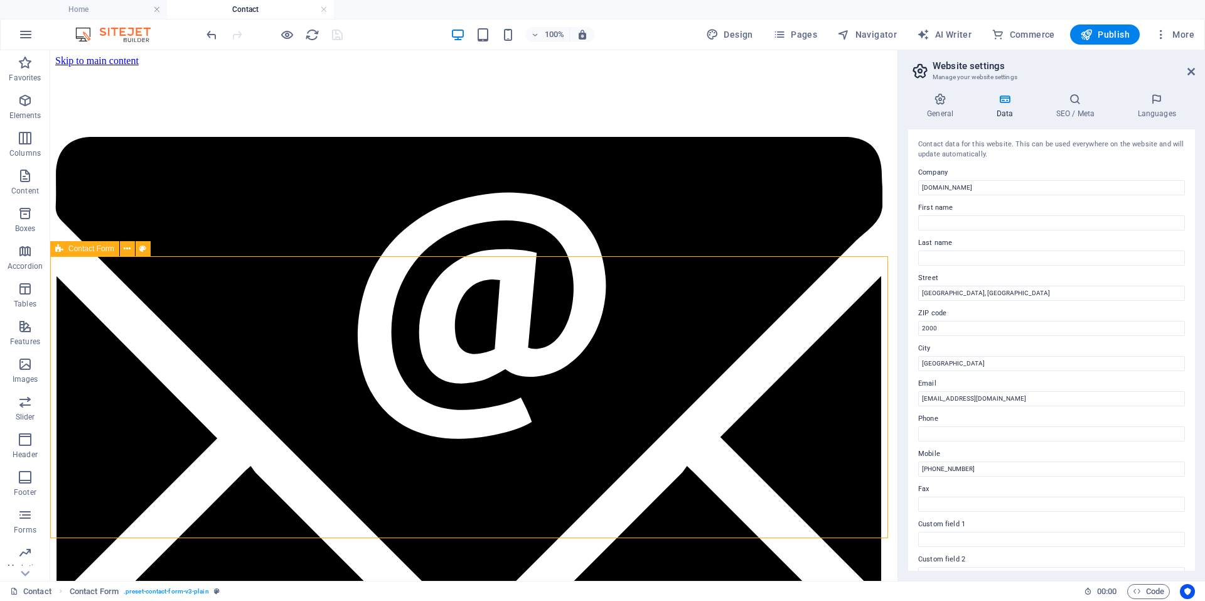
select select "px"
select select "rem"
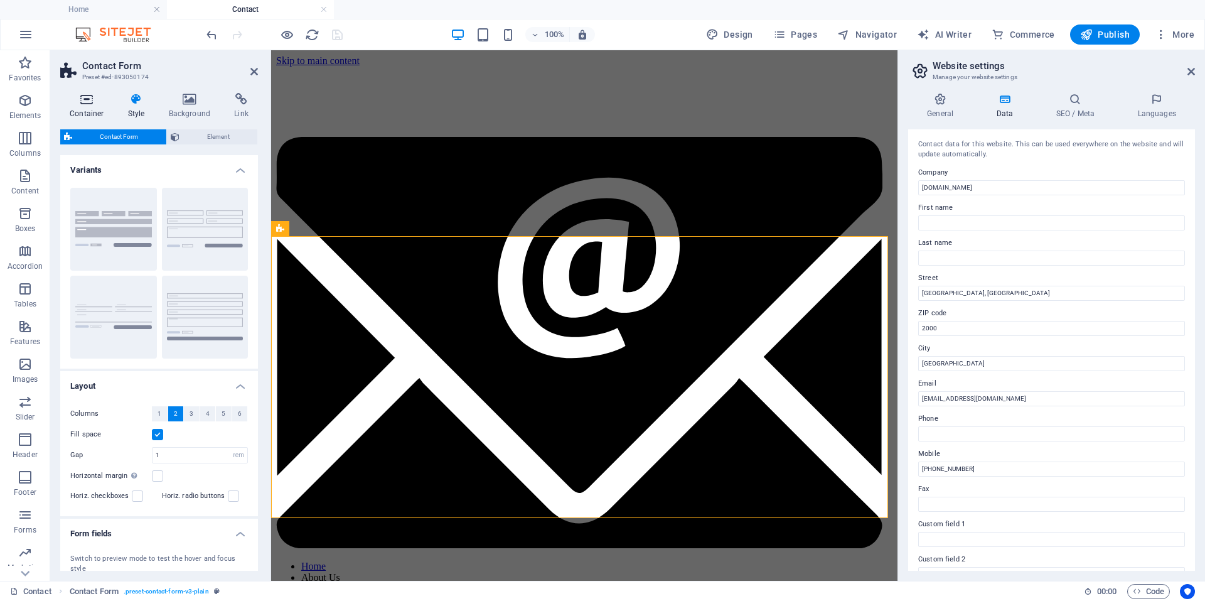
click at [80, 99] on icon at bounding box center [86, 99] width 53 height 13
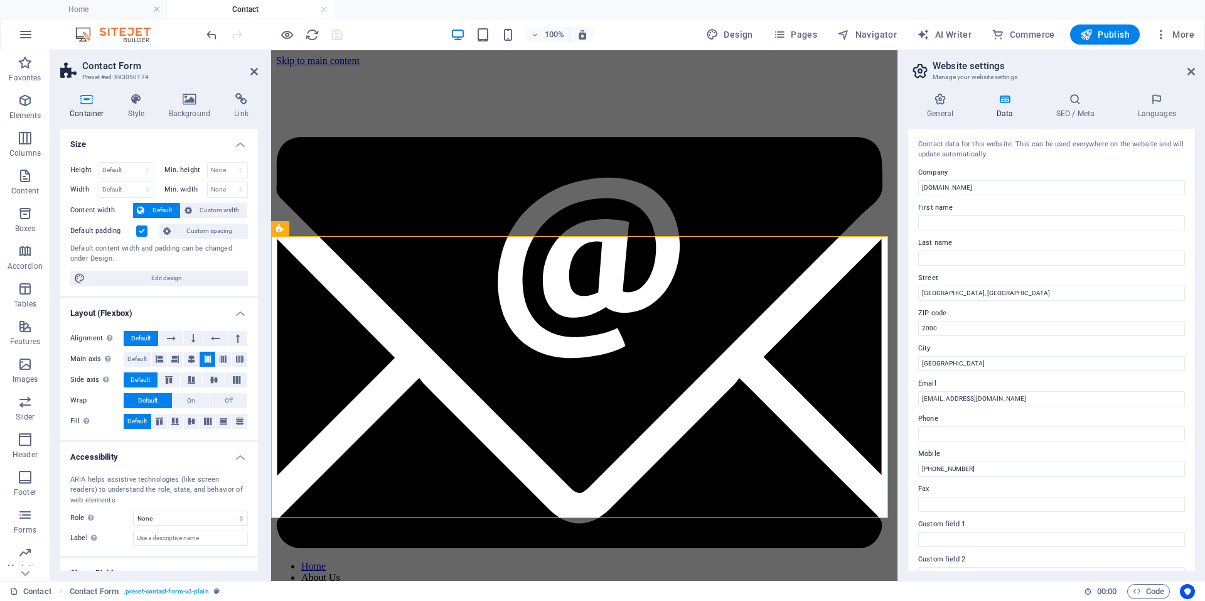
click at [1200, 71] on aside "Website settings Manage your website settings General Data SEO / Meta Languages…" at bounding box center [1052, 315] width 308 height 530
click at [251, 75] on icon at bounding box center [254, 72] width 8 height 10
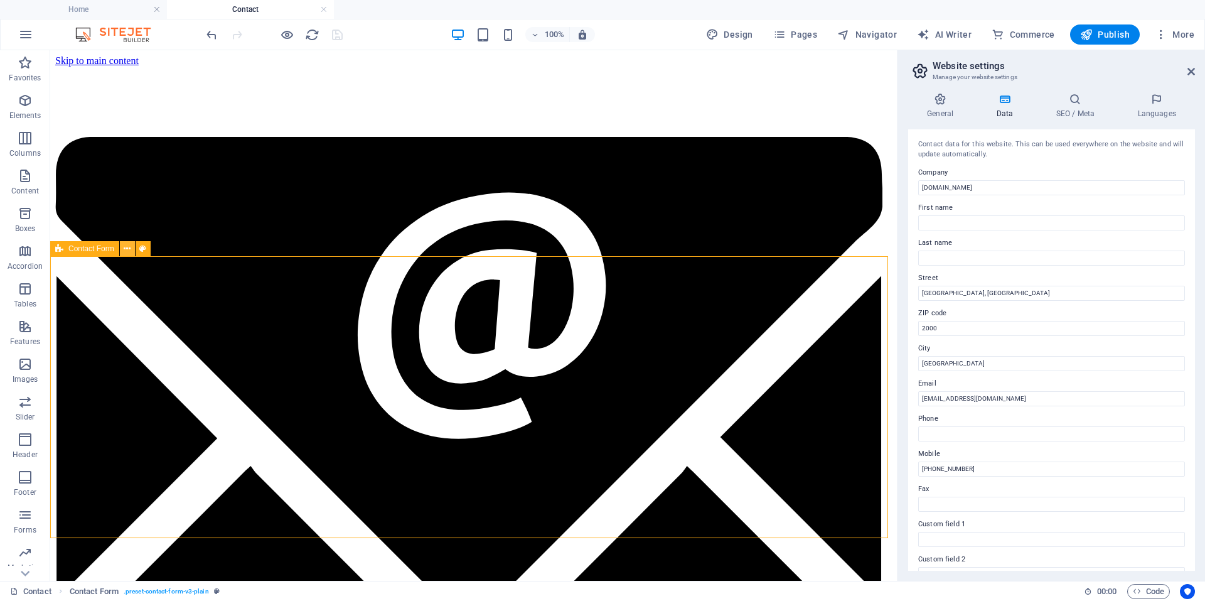
click at [128, 249] on icon at bounding box center [127, 248] width 7 height 13
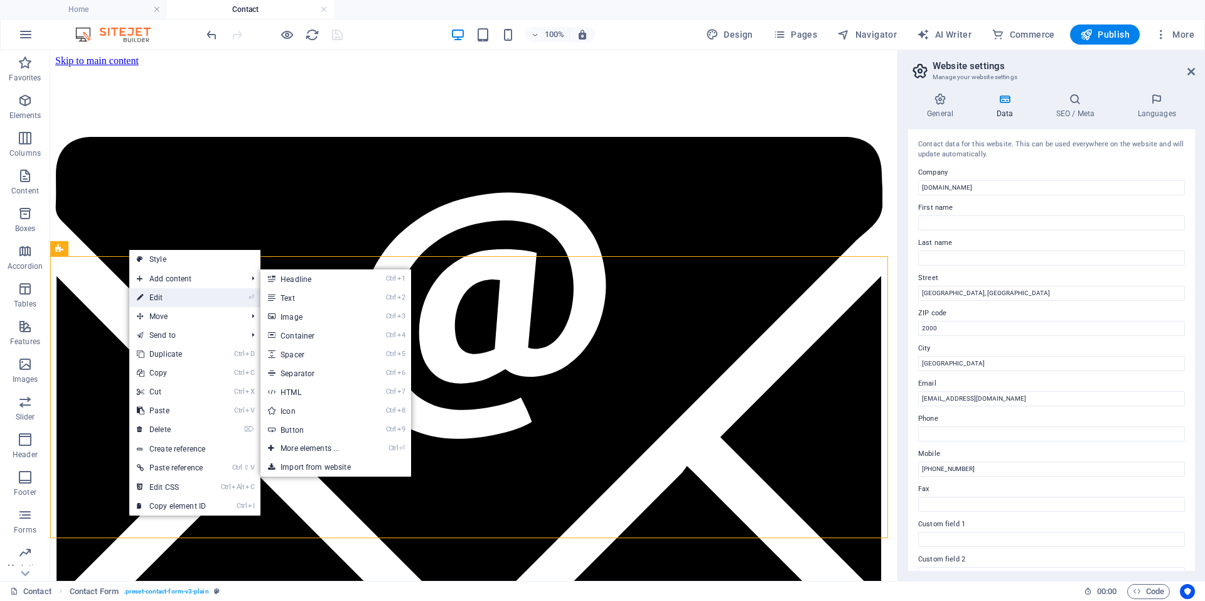
click at [139, 296] on icon at bounding box center [140, 297] width 6 height 19
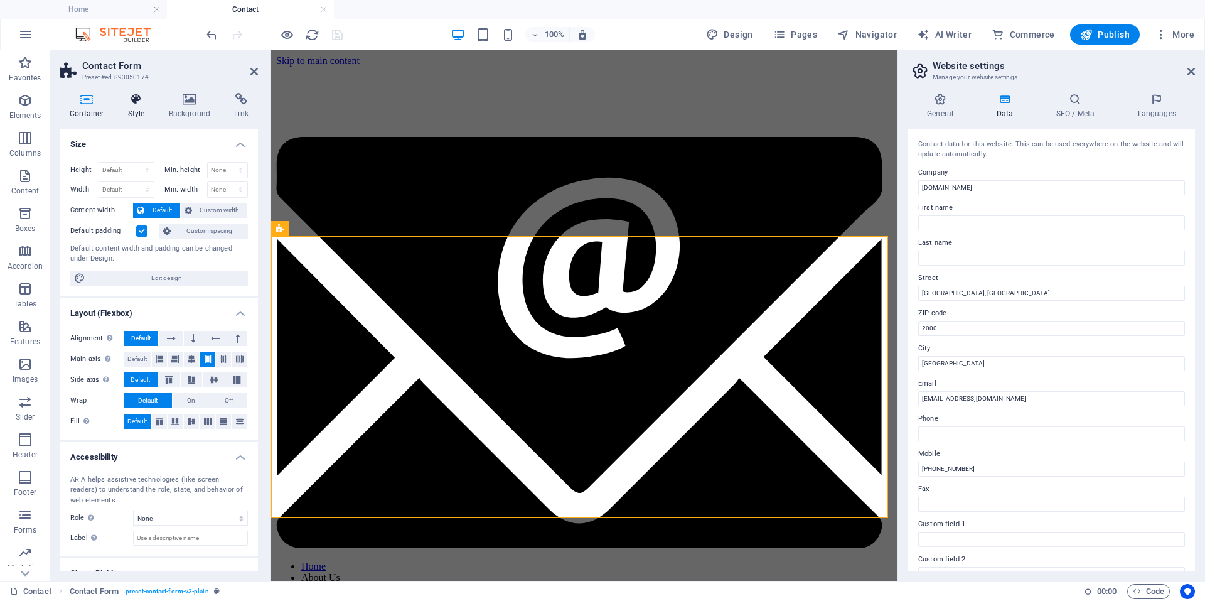
click at [134, 101] on icon at bounding box center [137, 99] width 36 height 13
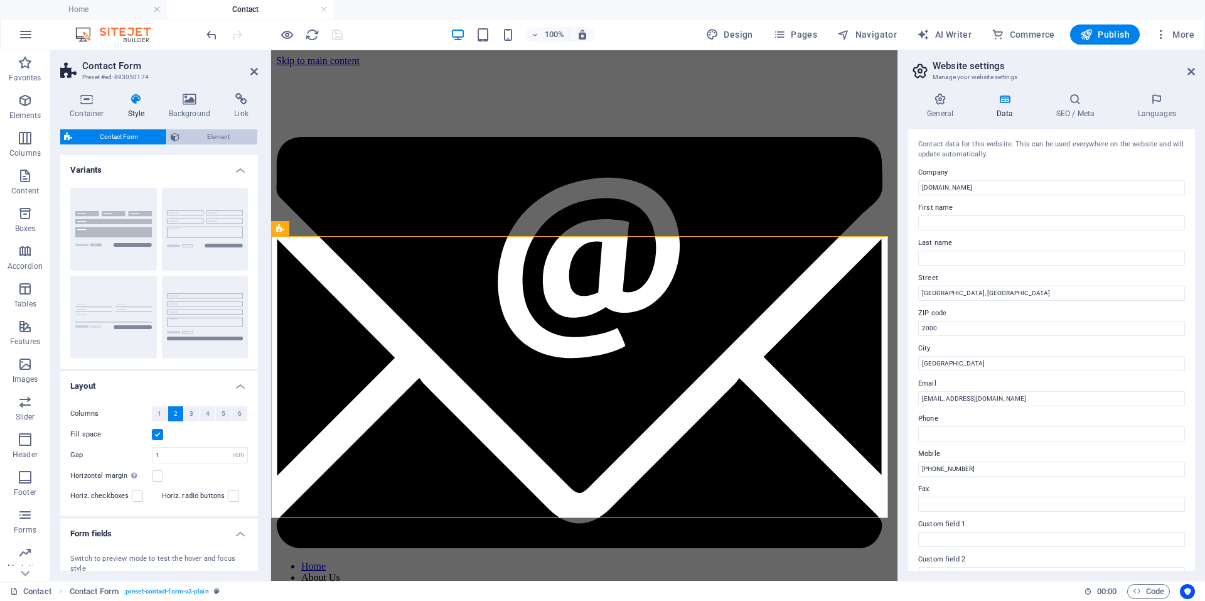
click at [226, 139] on span "Element" at bounding box center [218, 136] width 71 height 15
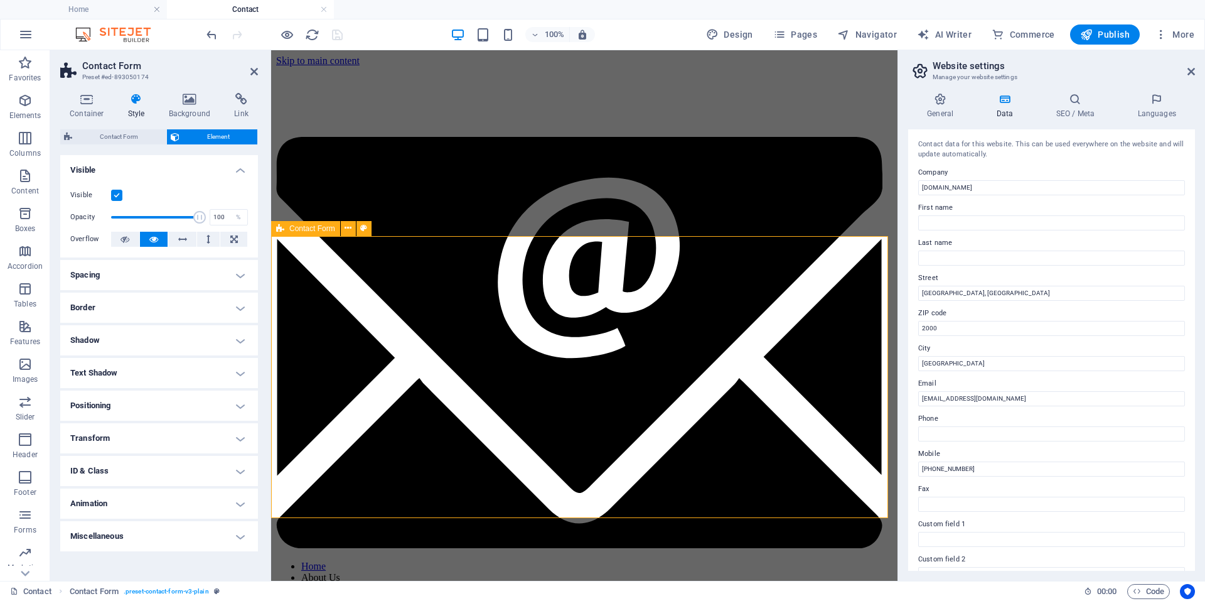
click at [250, 72] on icon at bounding box center [254, 72] width 8 height 10
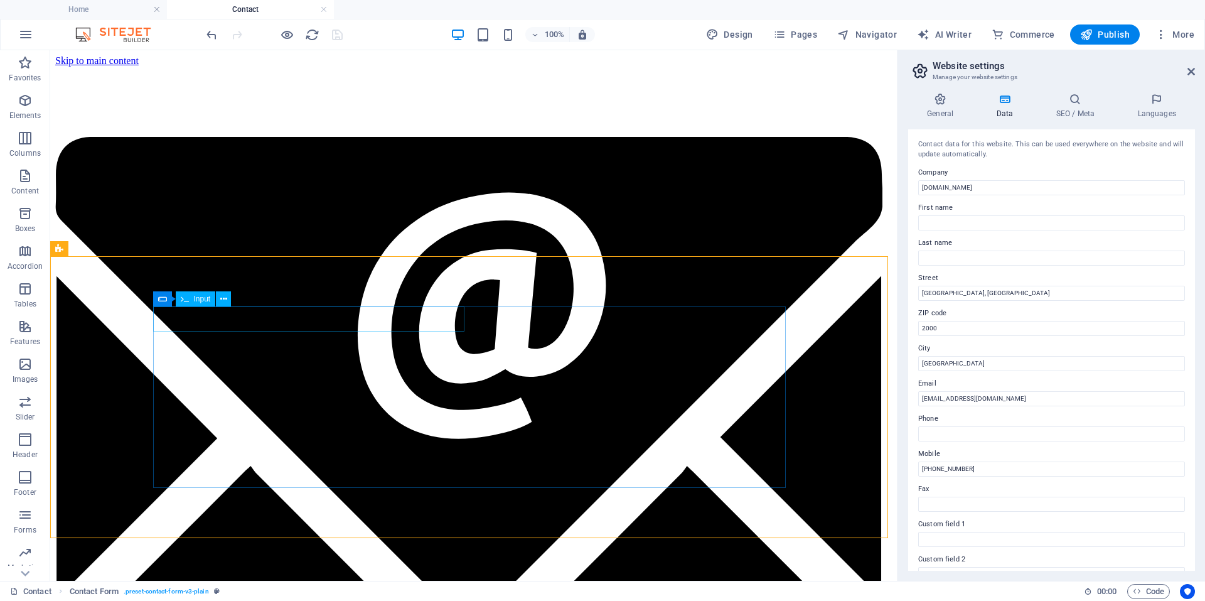
click at [203, 301] on span "Input" at bounding box center [202, 299] width 17 height 8
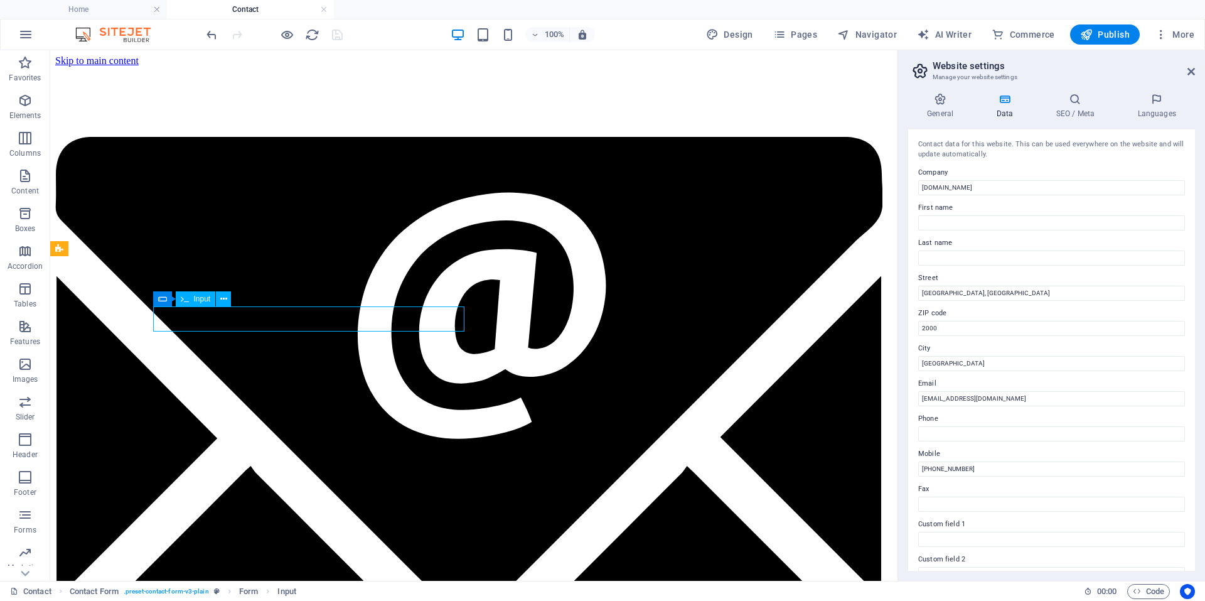
click at [203, 301] on span "Input" at bounding box center [202, 299] width 17 height 8
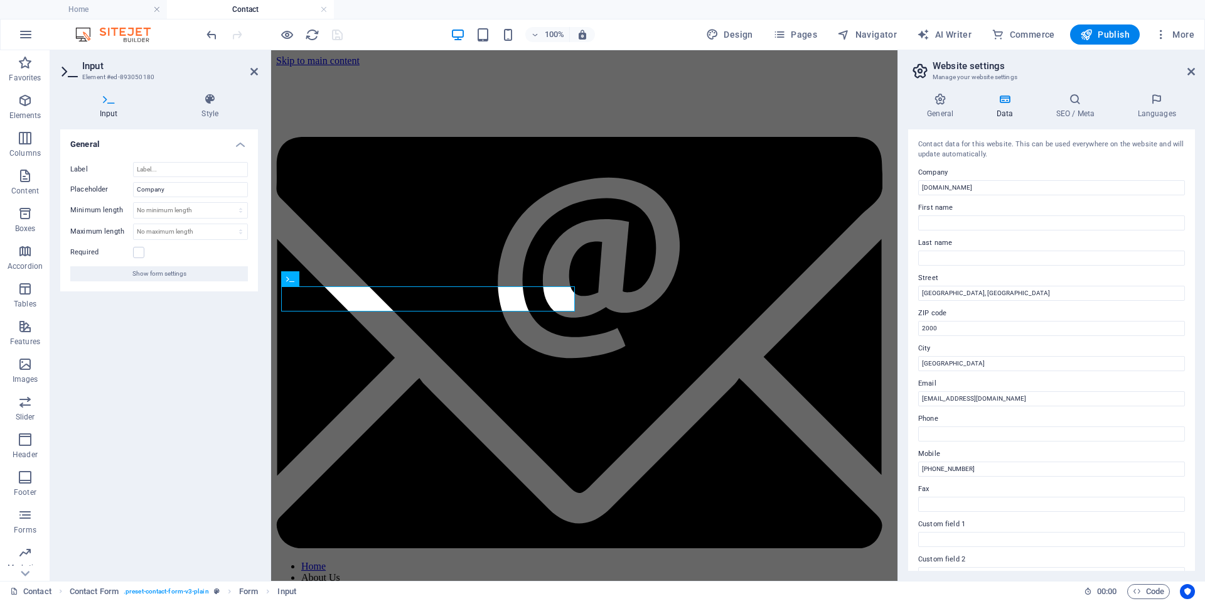
click at [193, 269] on button "Show form settings" at bounding box center [159, 273] width 178 height 15
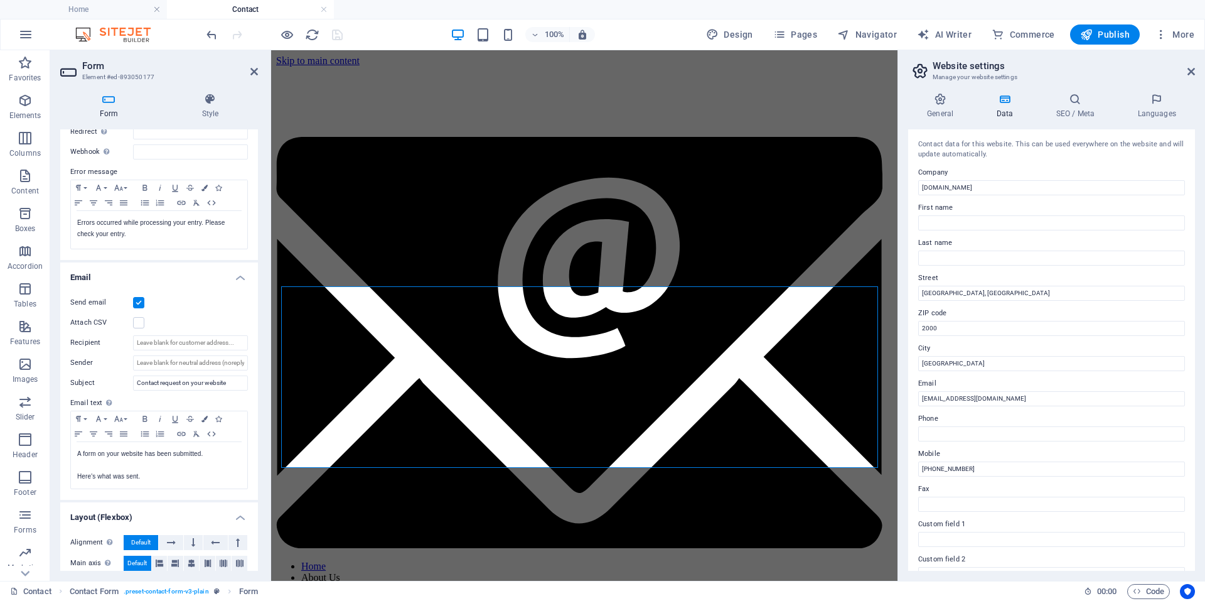
scroll to position [251, 0]
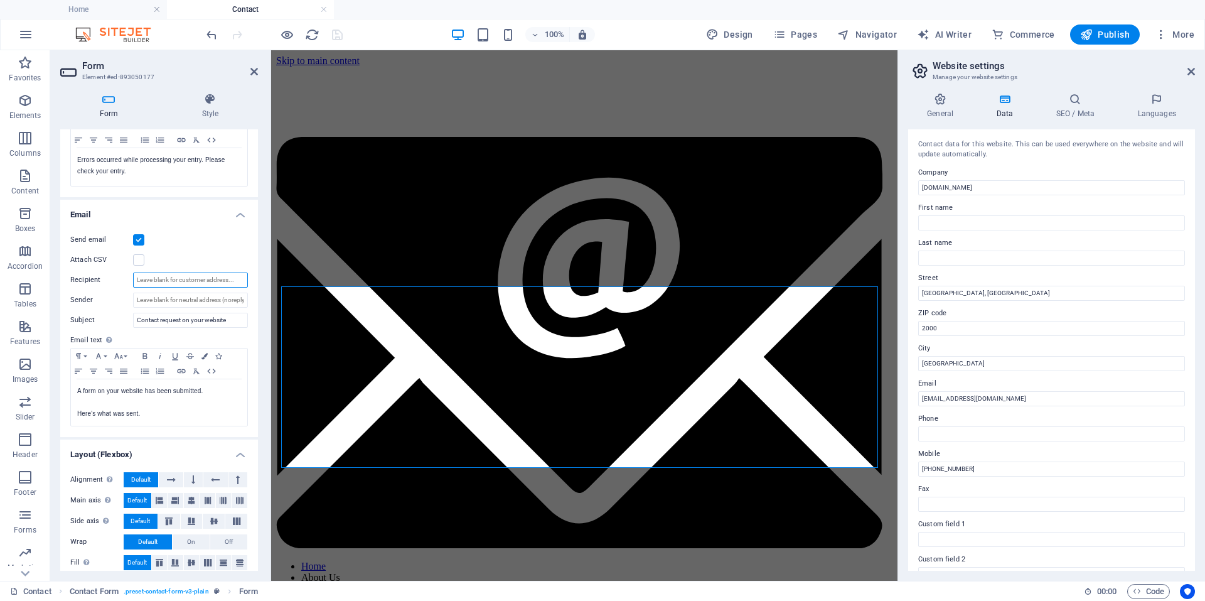
click at [213, 279] on input "Recipient" at bounding box center [190, 279] width 115 height 15
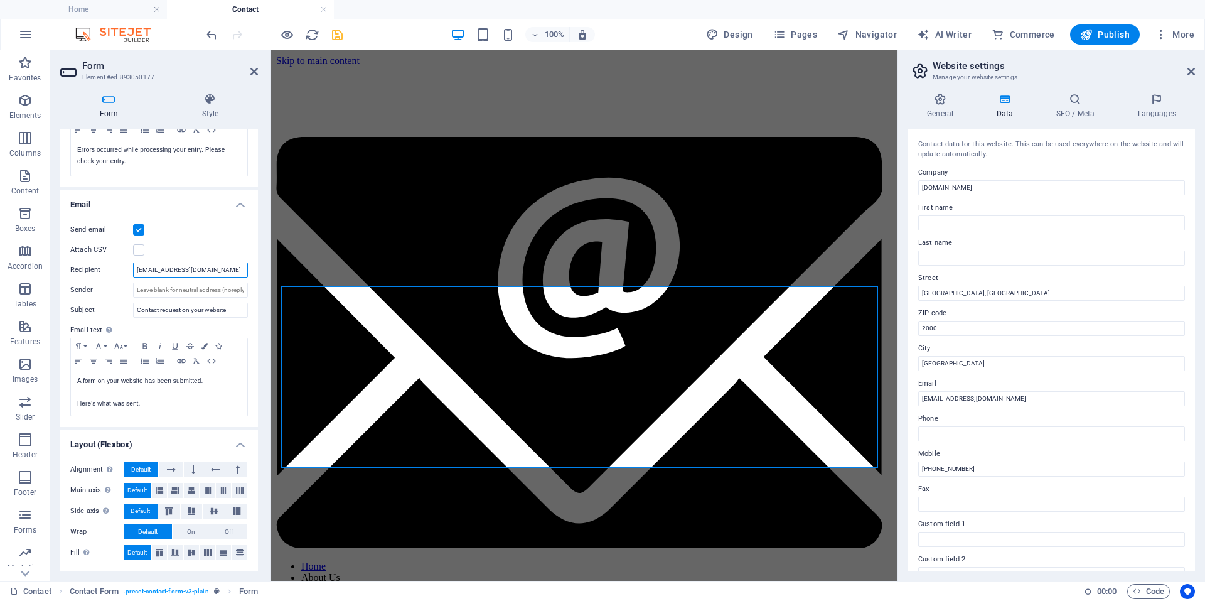
type input "[EMAIL_ADDRESS][DOMAIN_NAME]"
click at [333, 33] on icon "save" at bounding box center [337, 35] width 14 height 14
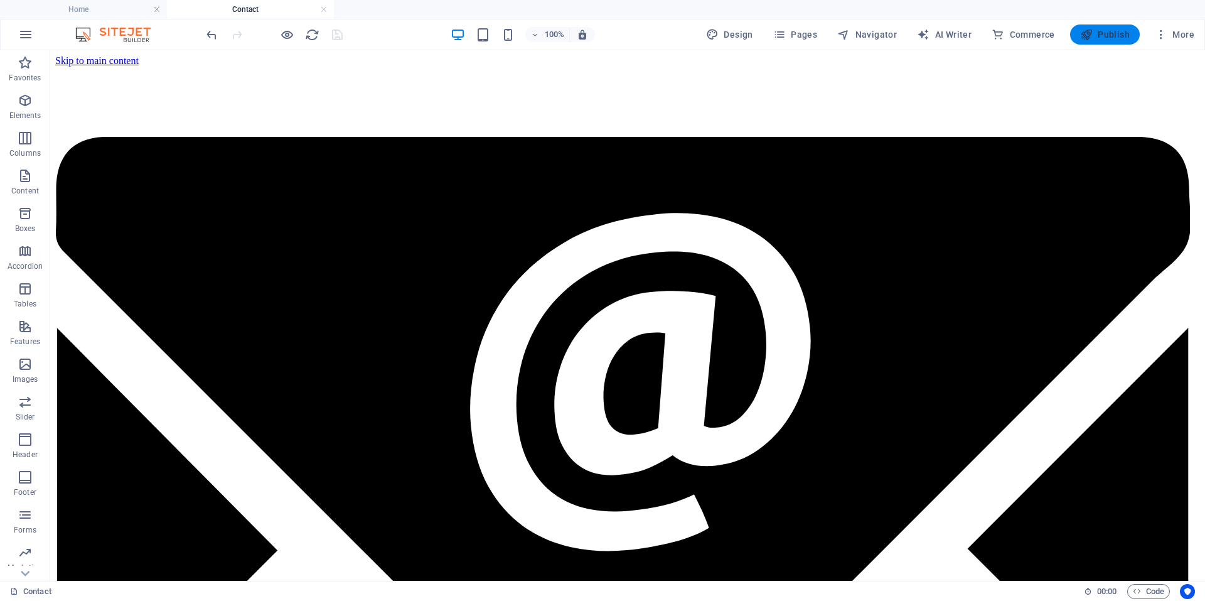
click at [1120, 37] on span "Publish" at bounding box center [1105, 34] width 50 height 13
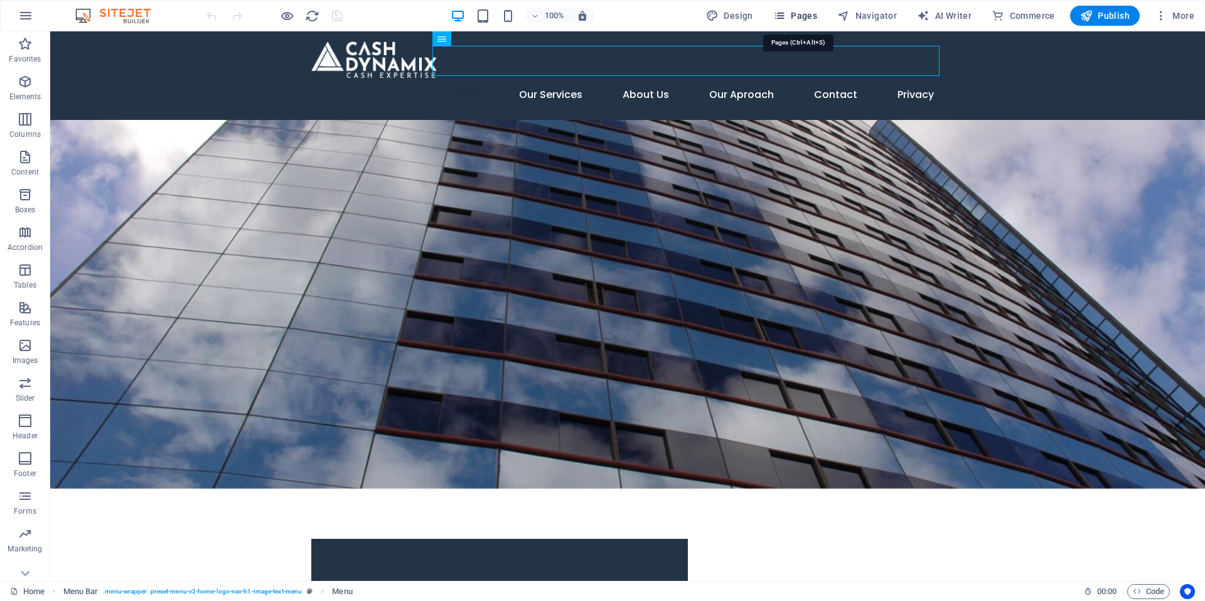
click at [791, 14] on span "Pages" at bounding box center [795, 15] width 44 height 13
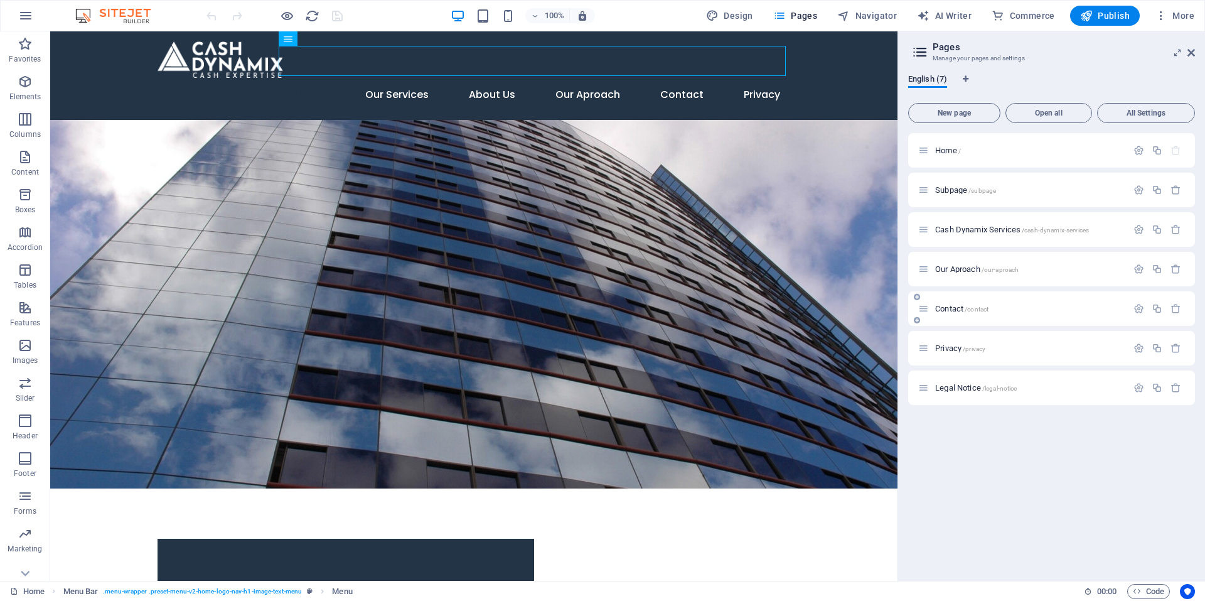
click at [985, 303] on div "Contact /contact" at bounding box center [1022, 308] width 209 height 14
click at [1077, 298] on div "Contact /contact" at bounding box center [1051, 308] width 287 height 35
click at [923, 312] on icon at bounding box center [923, 308] width 11 height 11
click at [1129, 306] on div "Contact /contact" at bounding box center [1051, 308] width 287 height 35
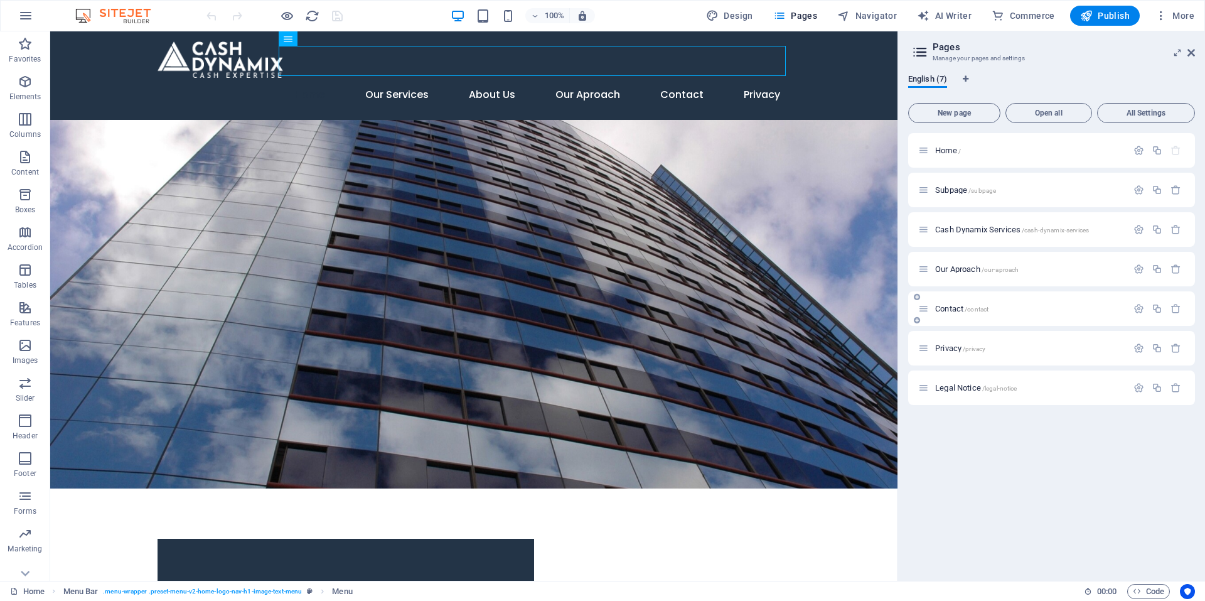
click at [1129, 305] on div "Contact /contact" at bounding box center [1051, 308] width 287 height 35
click at [931, 309] on div "Contact /contact" at bounding box center [1022, 308] width 209 height 14
click at [931, 308] on div "Contact /contact" at bounding box center [1022, 308] width 209 height 14
click at [916, 311] on div "Contact /contact" at bounding box center [1051, 308] width 287 height 35
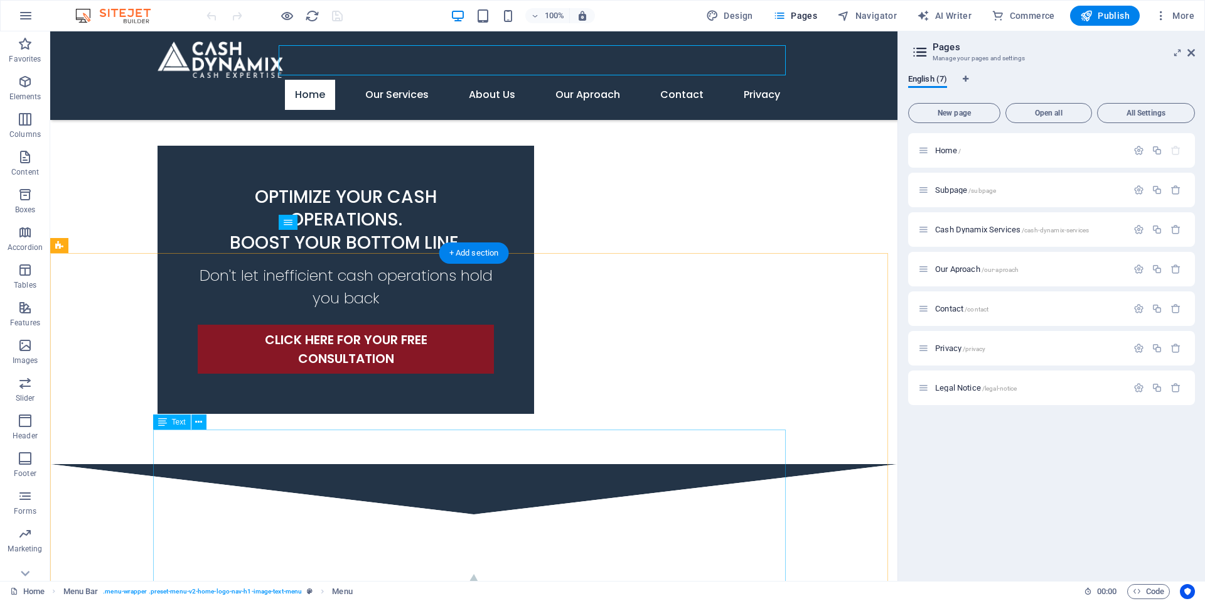
scroll to position [251, 0]
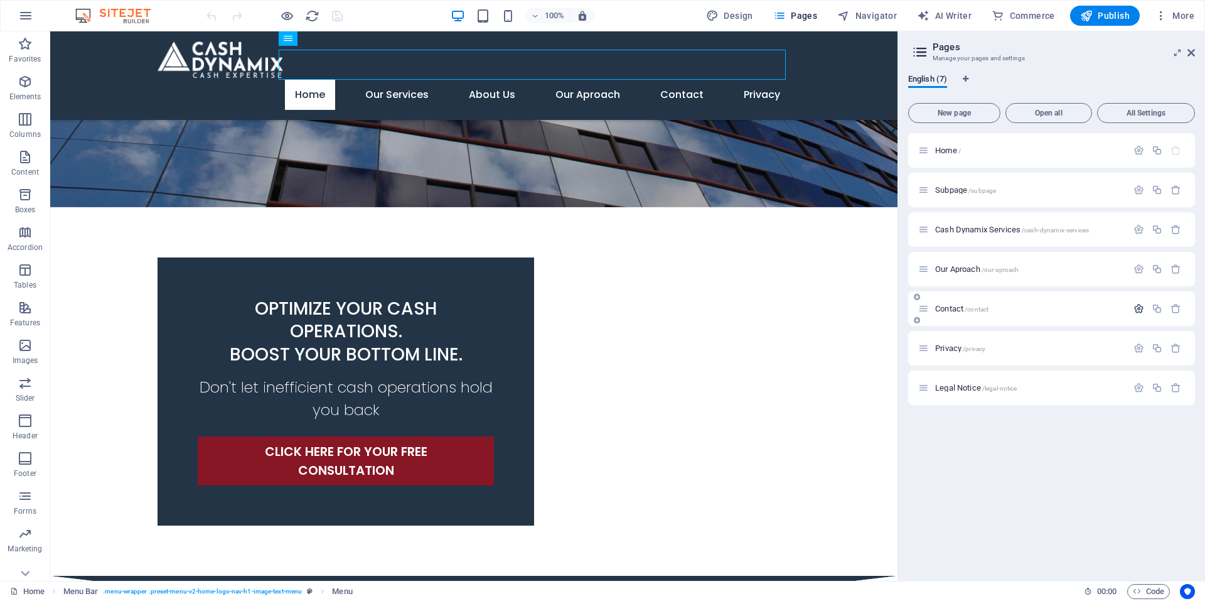
click at [1139, 306] on icon "button" at bounding box center [1139, 308] width 11 height 11
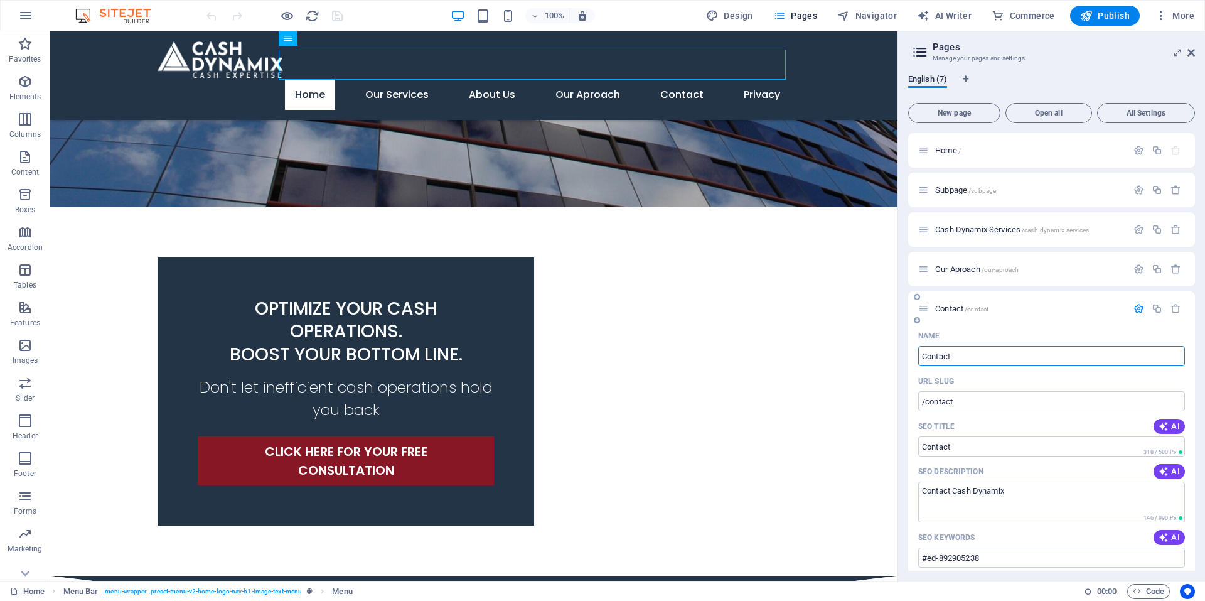
click at [918, 310] on div "Contact /contact" at bounding box center [1051, 308] width 287 height 35
click at [937, 305] on span "Contact /contact" at bounding box center [961, 308] width 53 height 9
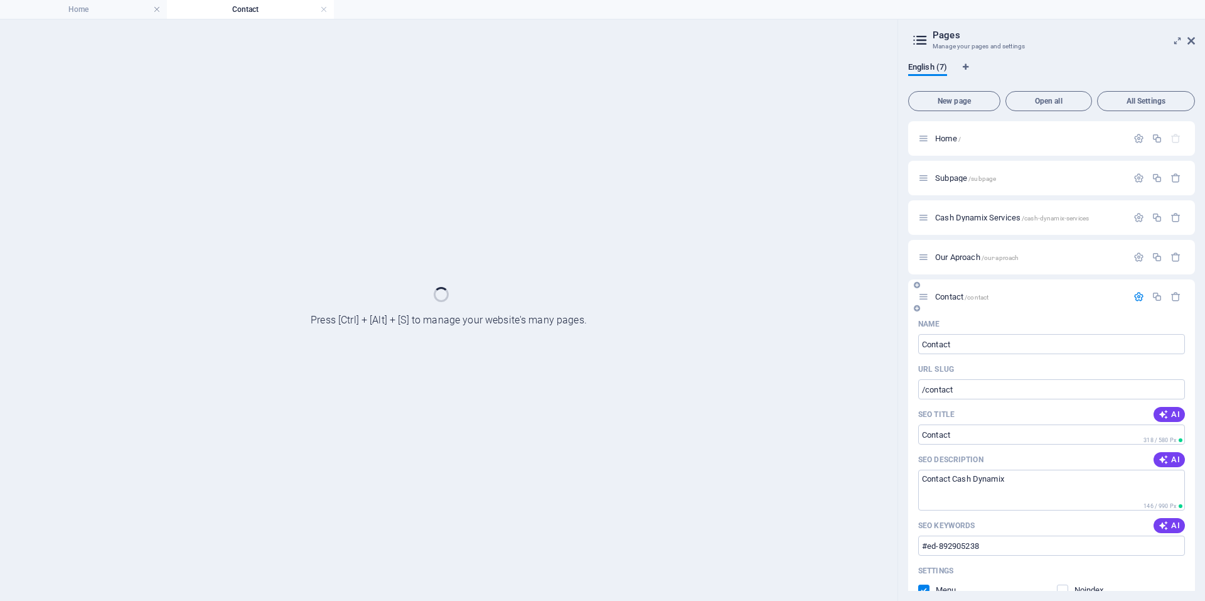
scroll to position [0, 0]
click at [937, 305] on div "Contact /contact" at bounding box center [1051, 296] width 287 height 35
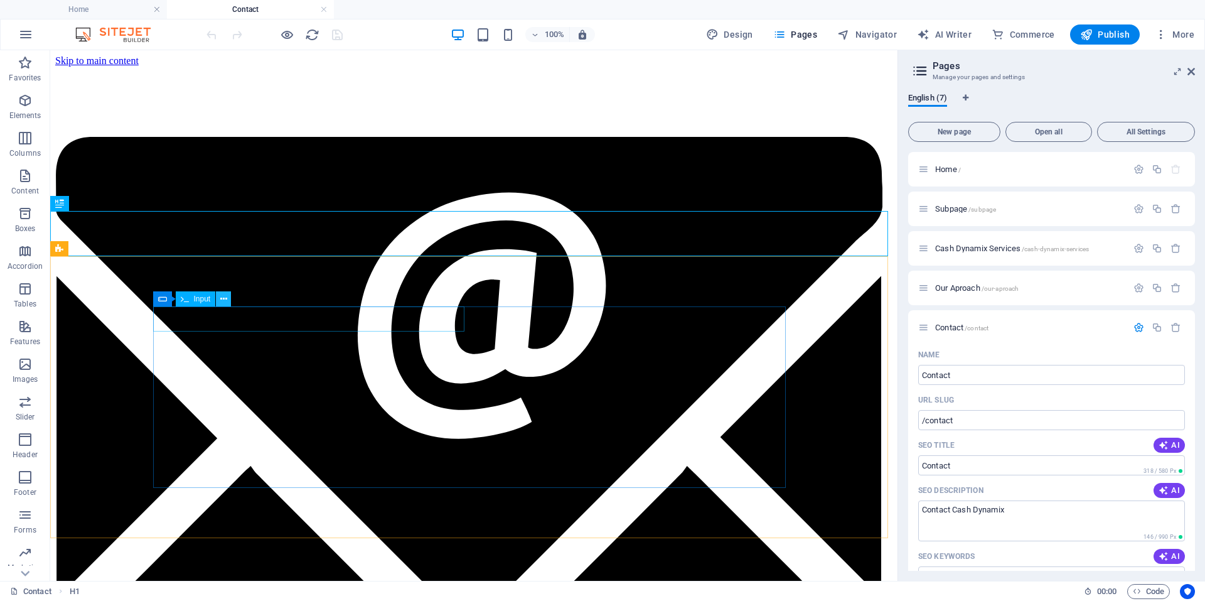
click at [222, 301] on icon at bounding box center [223, 299] width 7 height 13
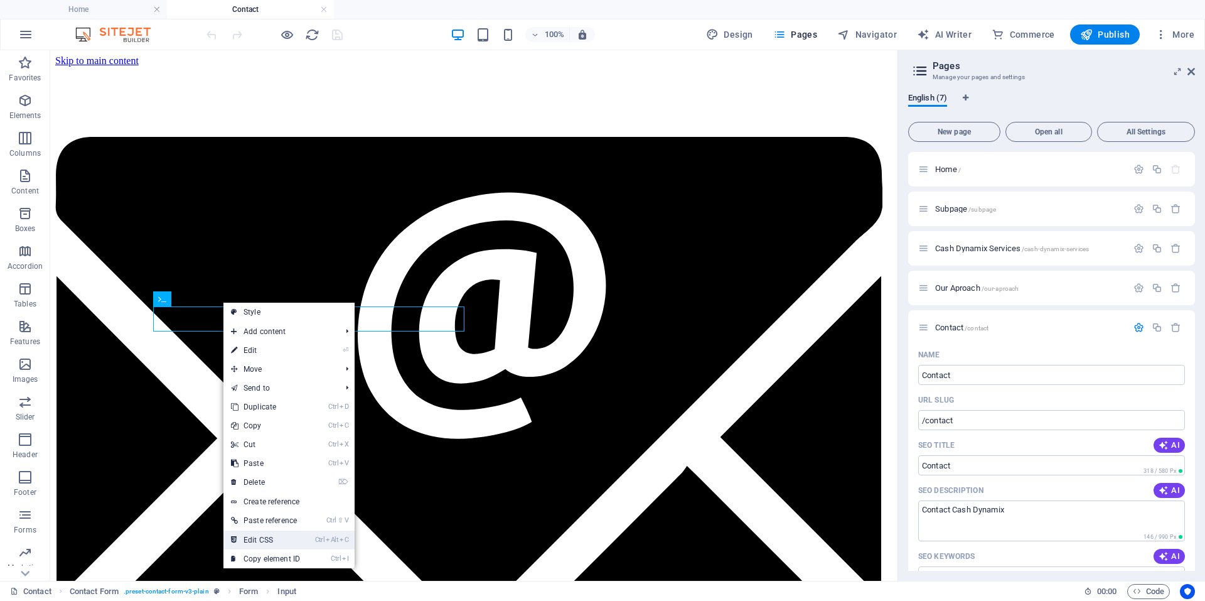
click at [282, 532] on link "Ctrl Alt C Edit CSS" at bounding box center [265, 539] width 84 height 19
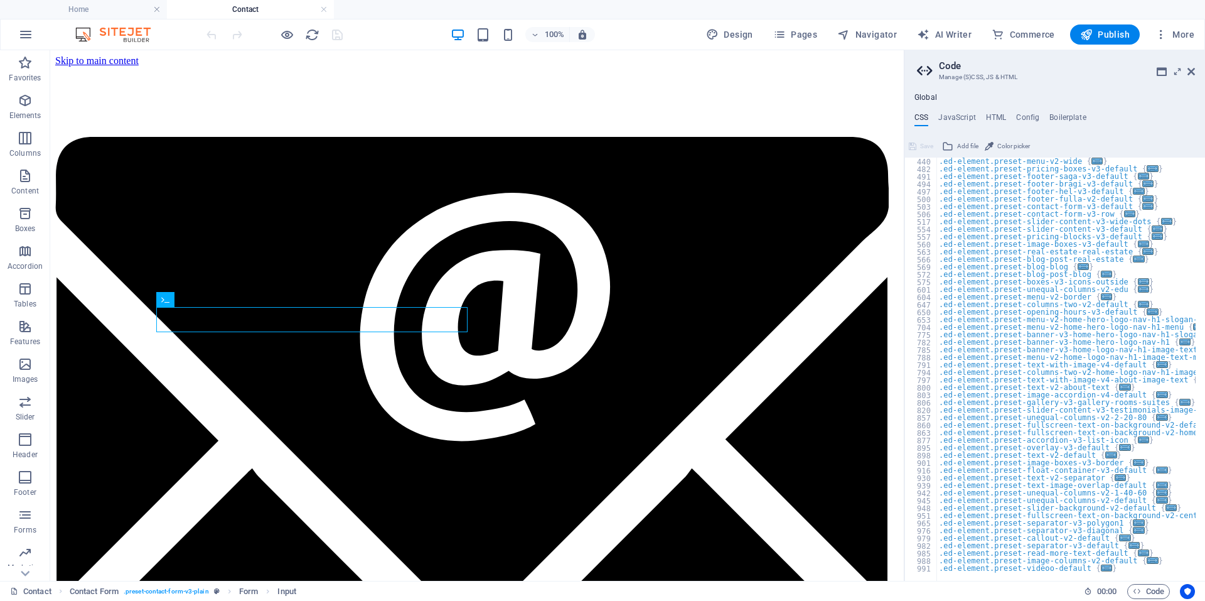
scroll to position [302, 0]
click at [990, 117] on h4 "HTML" at bounding box center [996, 120] width 21 height 14
type textarea "<a href="#main-content" class="wv-link-content button">Skip to main content</a>"
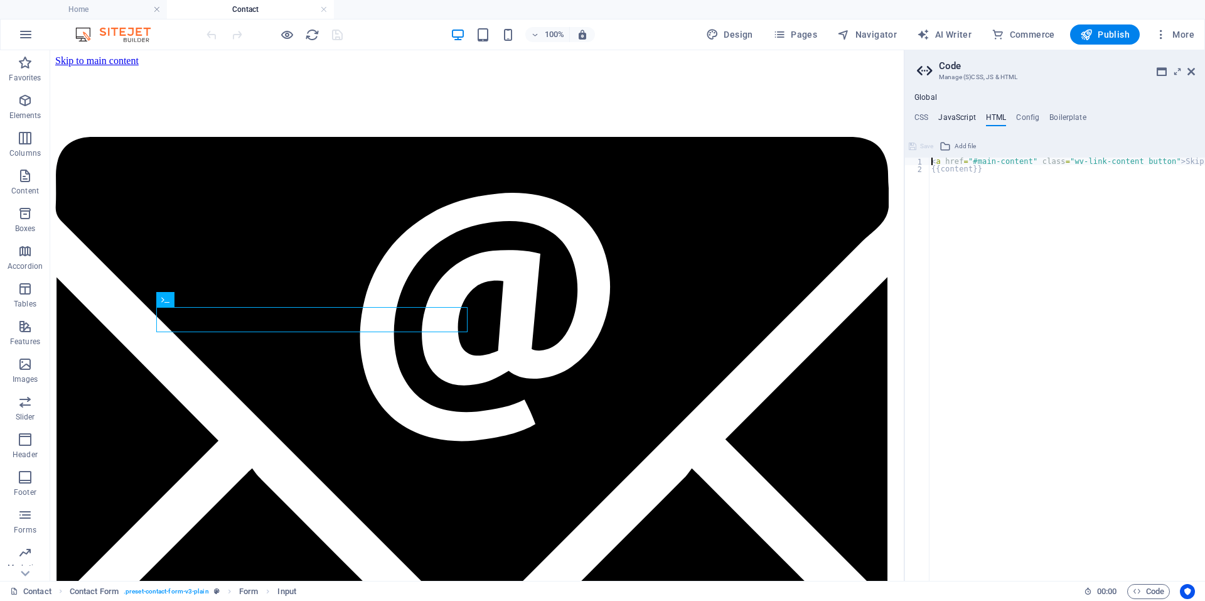
click at [962, 114] on h4 "JavaScript" at bounding box center [956, 120] width 37 height 14
type textarea "/* JS for preset "Menu V2" */"
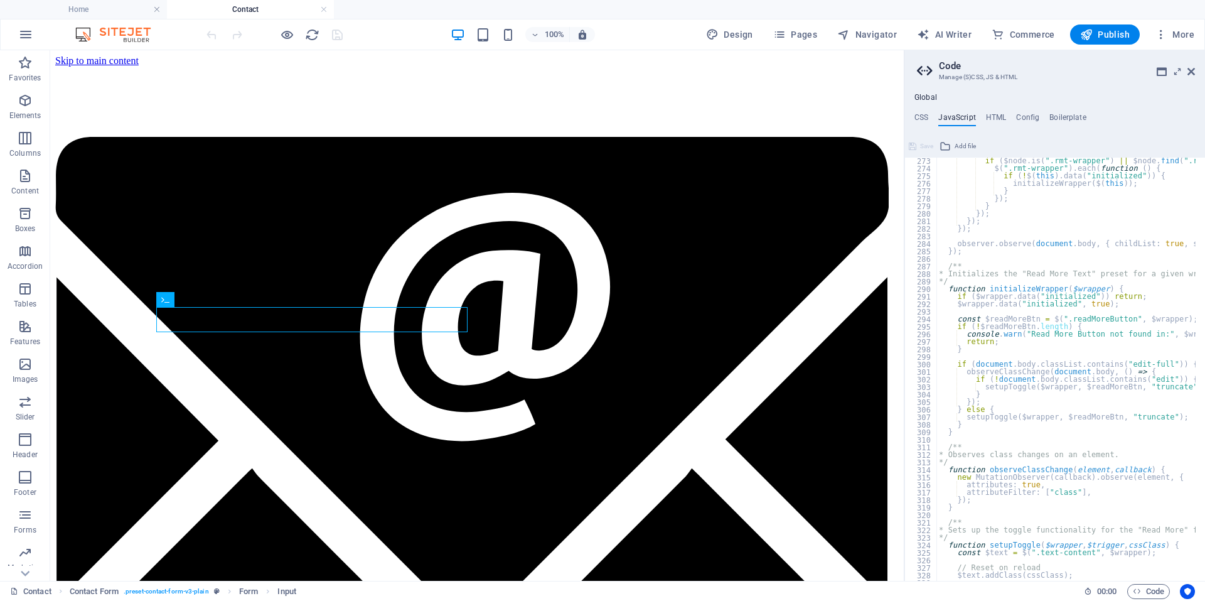
scroll to position [2012, 0]
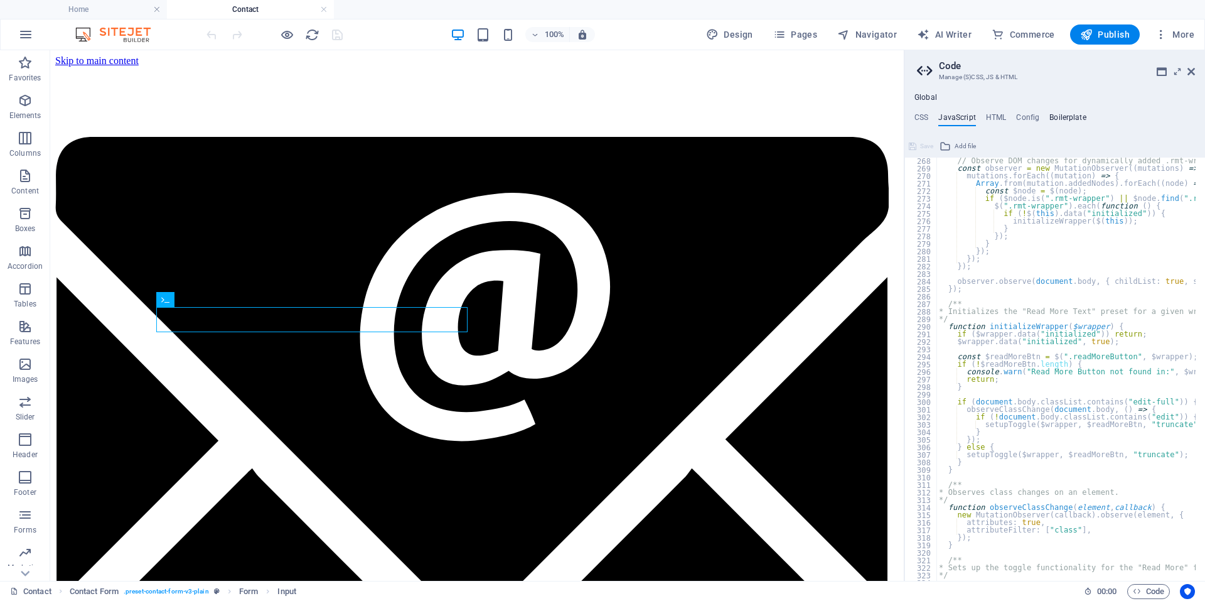
click at [1063, 114] on h4 "Boilerplate" at bounding box center [1068, 120] width 37 height 14
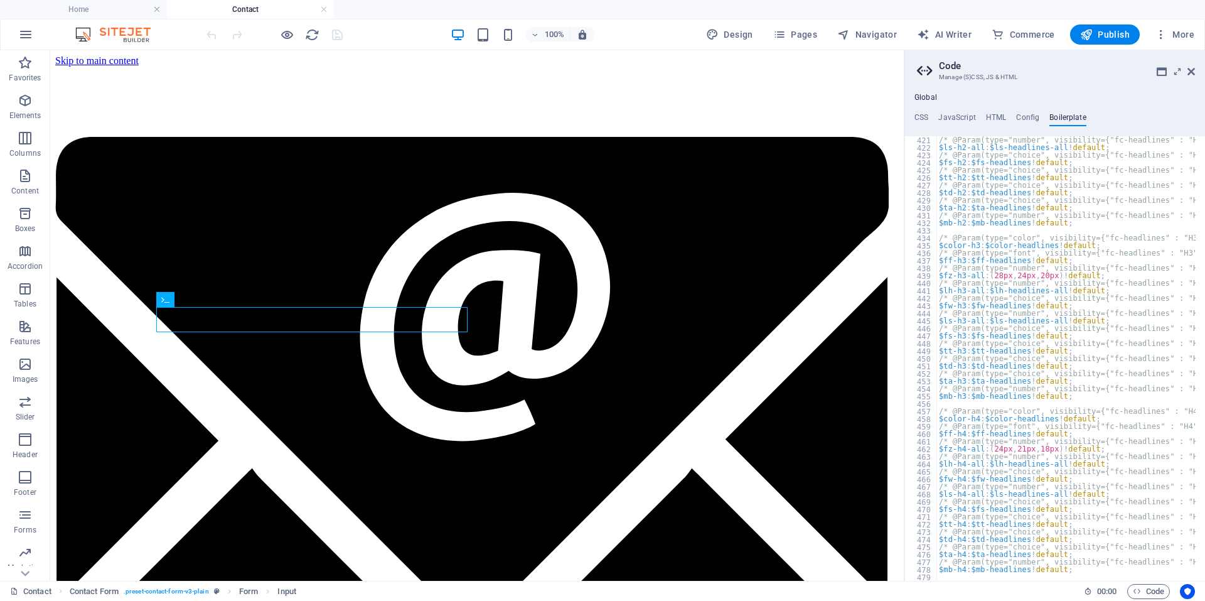
scroll to position [2119, 0]
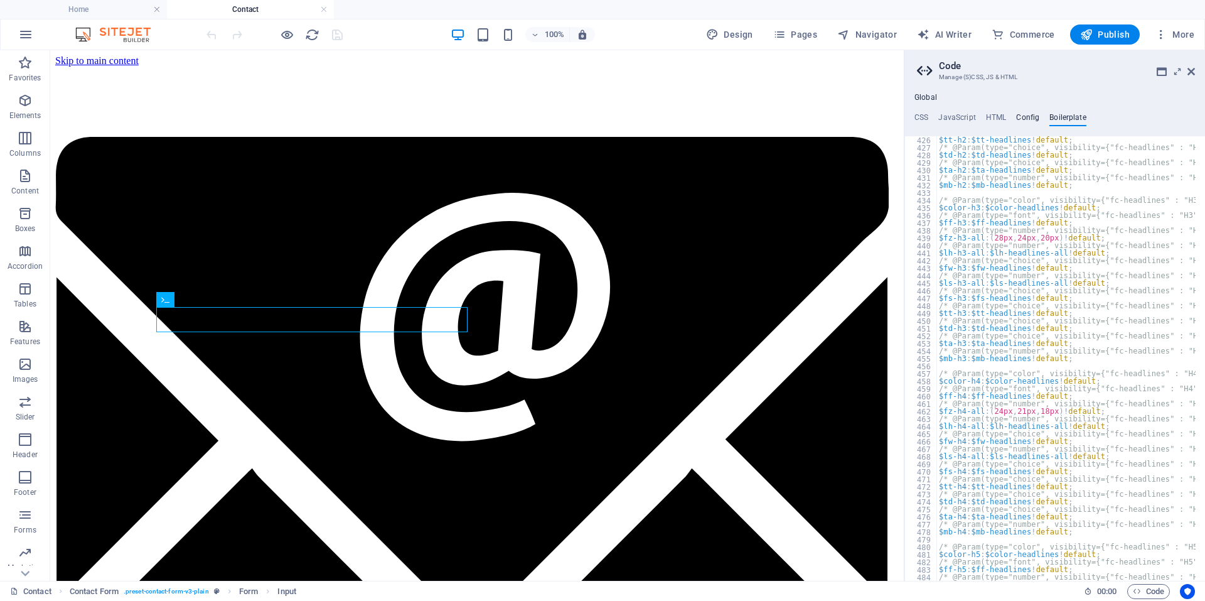
click at [1025, 116] on h4 "Config" at bounding box center [1027, 120] width 23 height 14
type textarea "$color-background: #ffffff;"
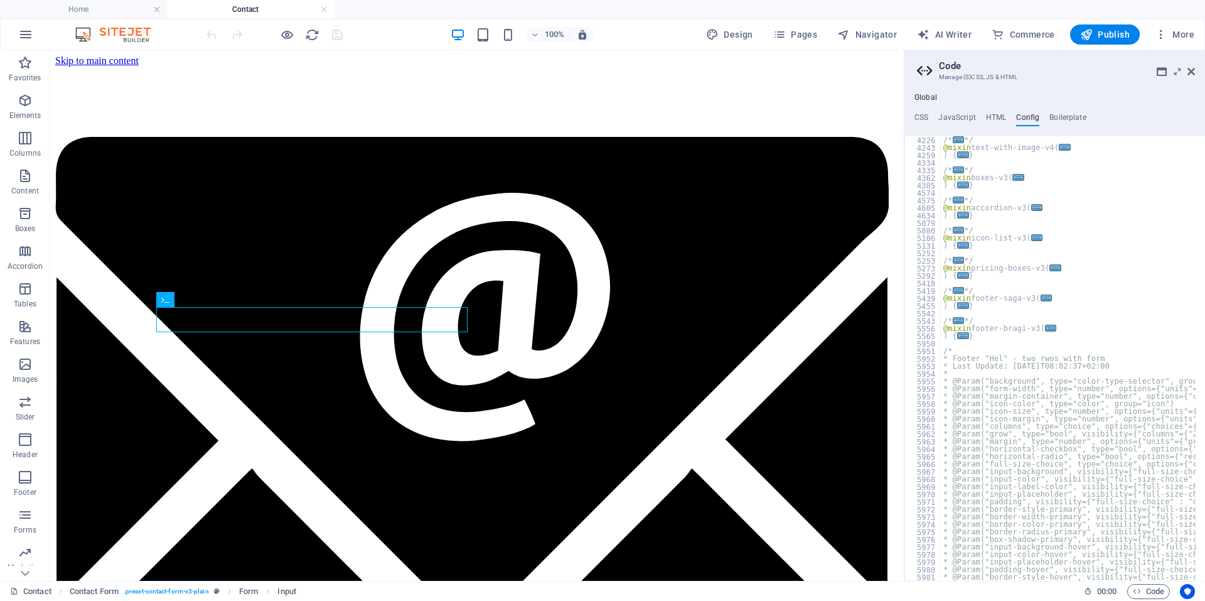
scroll to position [1318, 0]
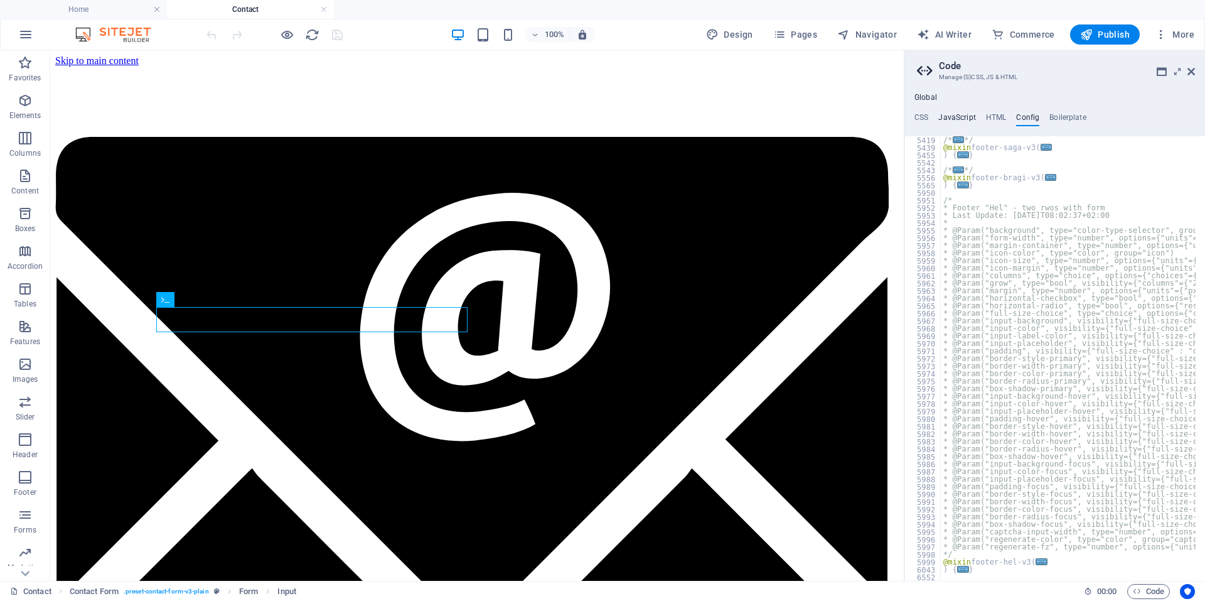
click at [957, 117] on h4 "JavaScript" at bounding box center [956, 120] width 37 height 14
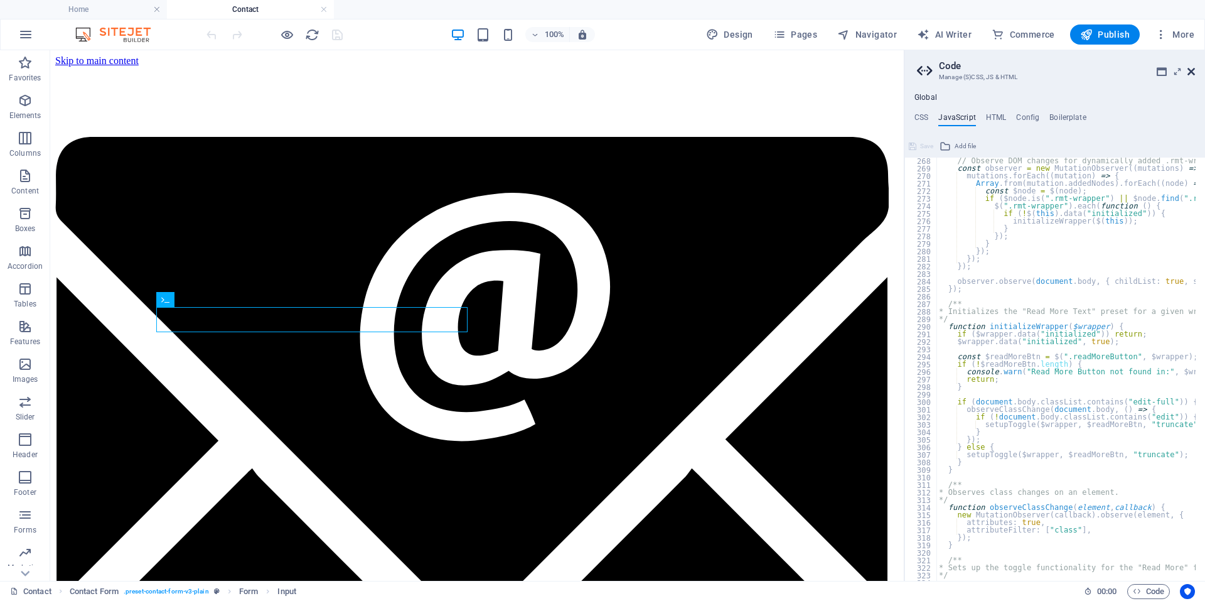
click at [1190, 73] on icon at bounding box center [1192, 72] width 8 height 10
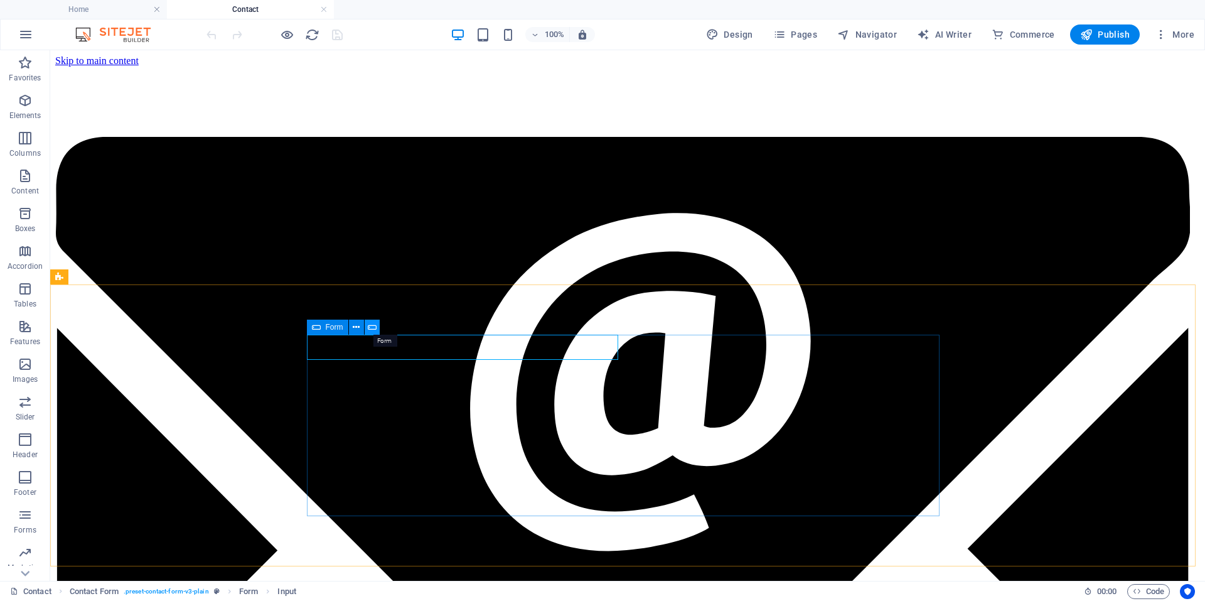
click at [368, 328] on icon at bounding box center [372, 327] width 9 height 13
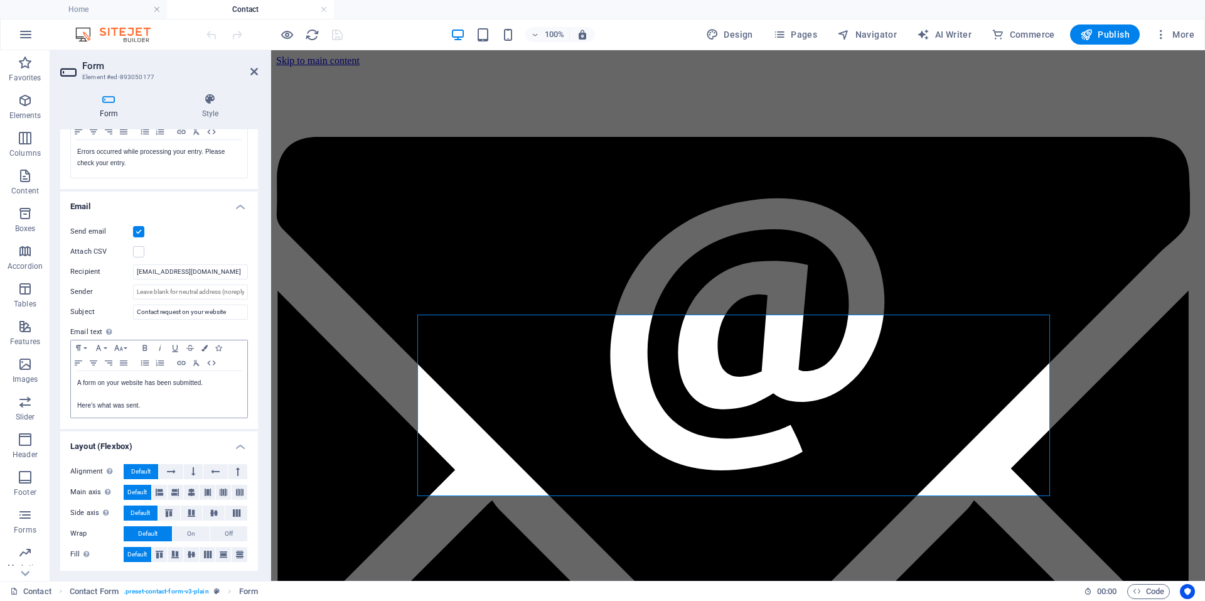
scroll to position [261, 0]
click at [220, 273] on input "[EMAIL_ADDRESS][DOMAIN_NAME]" at bounding box center [190, 269] width 115 height 15
click at [148, 269] on input "[EMAIL_ADDRESS][DOMAIN_NAME]" at bounding box center [190, 269] width 115 height 15
type input "[EMAIL_ADDRESS][DOMAIN_NAME]"
drag, startPoint x: 331, startPoint y: 31, endPoint x: 397, endPoint y: 41, distance: 66.1
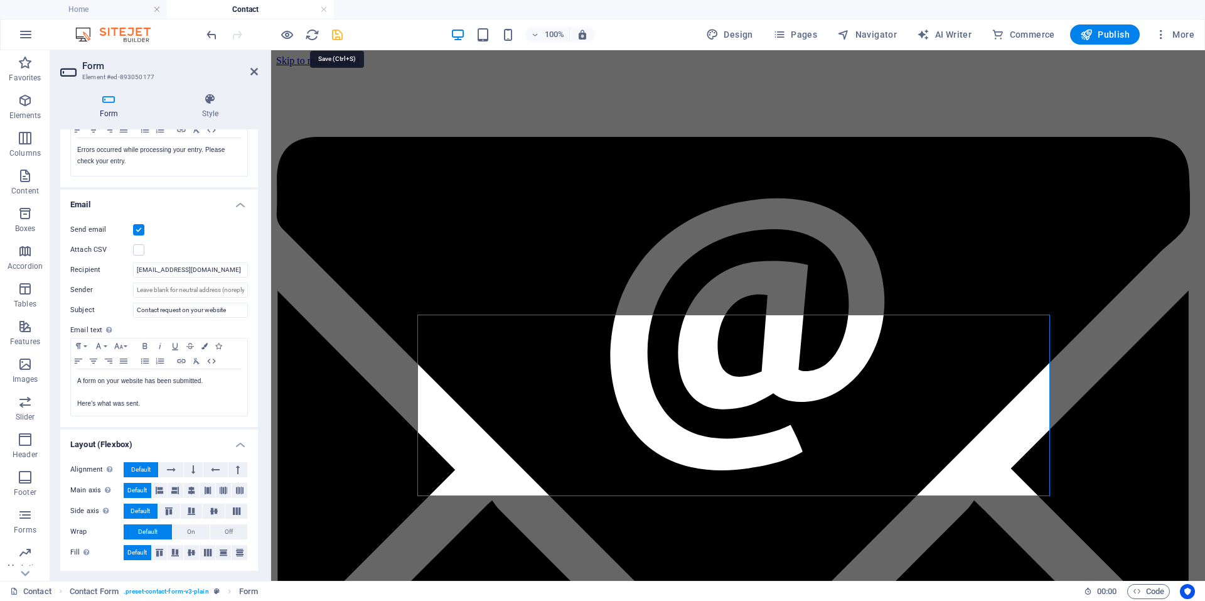
click at [331, 31] on icon "save" at bounding box center [337, 35] width 14 height 14
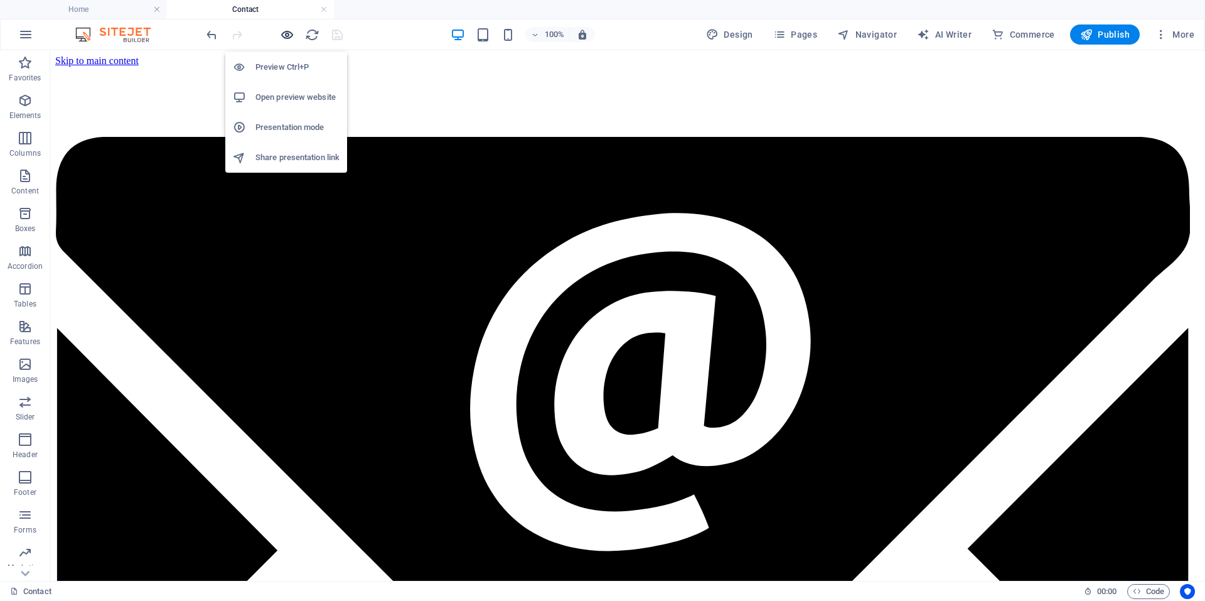
click at [293, 36] on icon "button" at bounding box center [287, 35] width 14 height 14
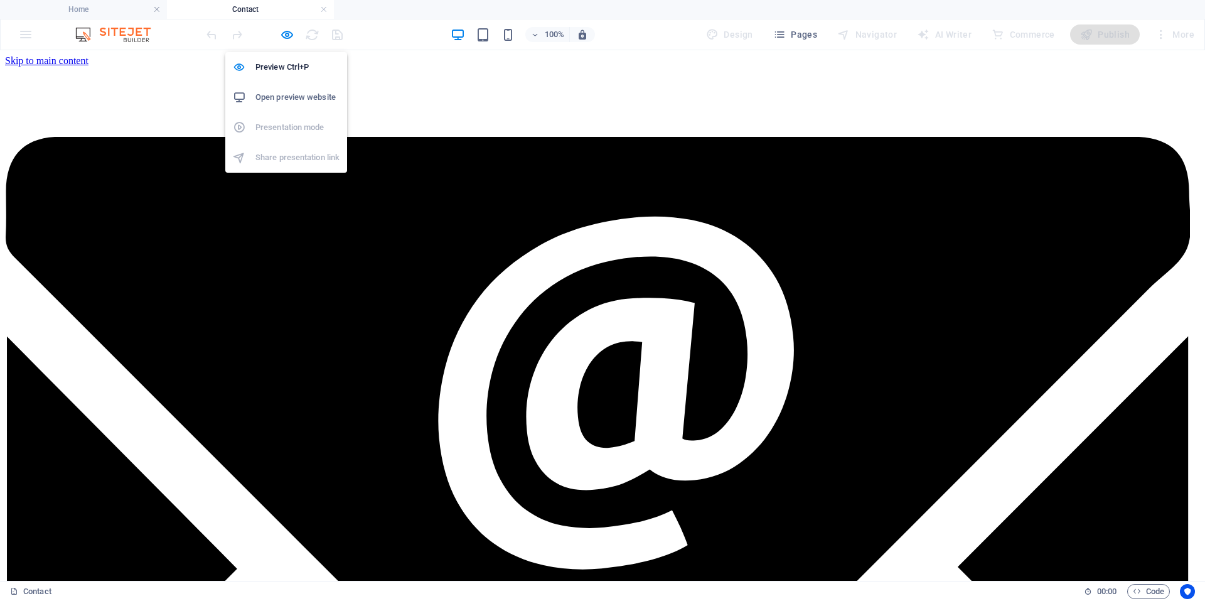
click at [283, 96] on h6 "Open preview website" at bounding box center [297, 97] width 84 height 15
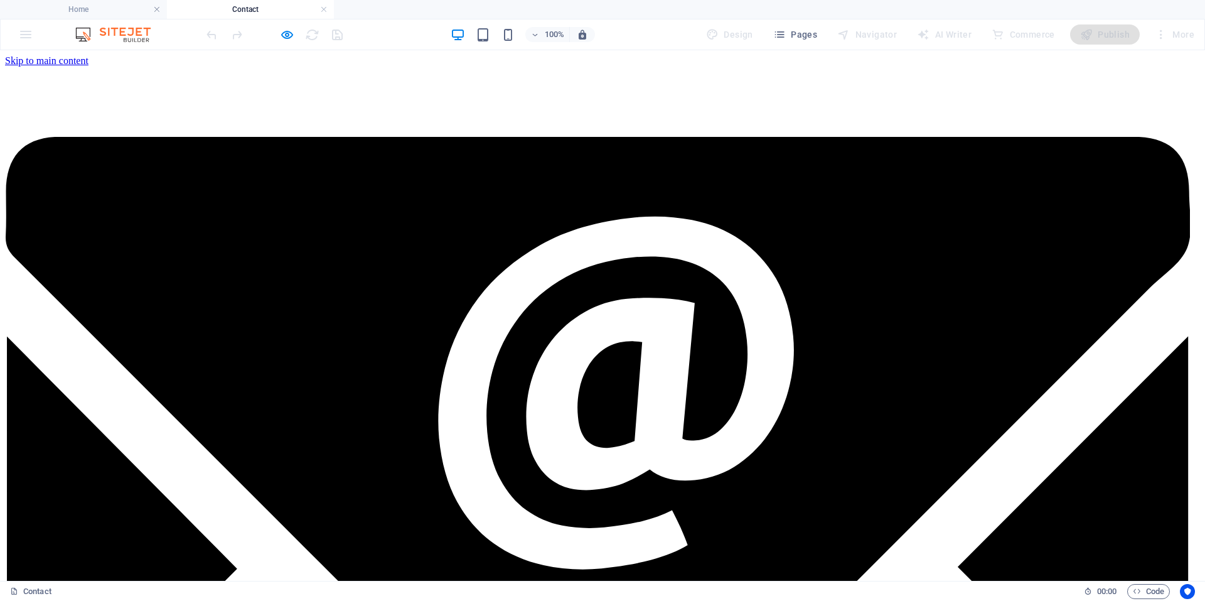
drag, startPoint x: 349, startPoint y: 343, endPoint x: 353, endPoint y: 325, distance: 19.2
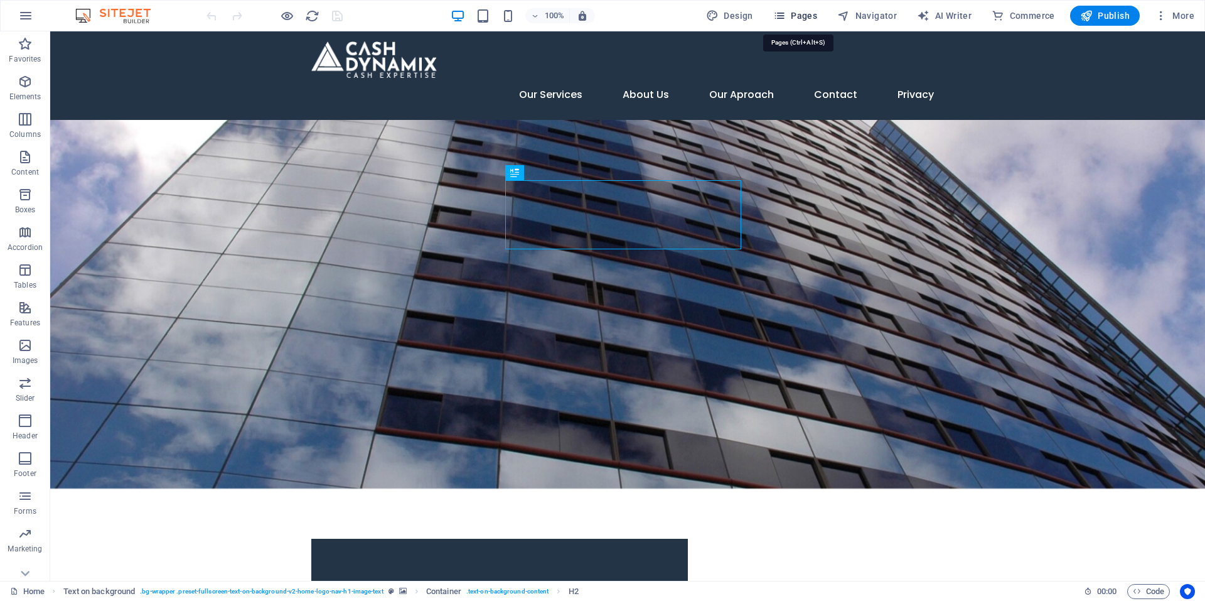
click at [803, 11] on span "Pages" at bounding box center [795, 15] width 44 height 13
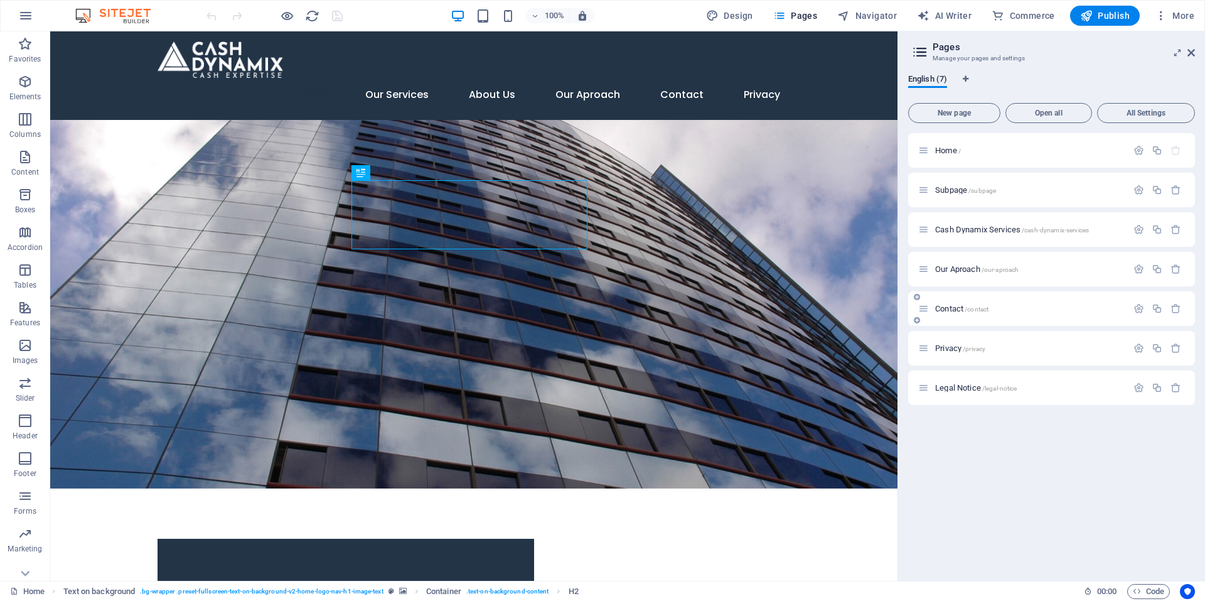
click at [975, 301] on div "Contact /contact" at bounding box center [1022, 308] width 209 height 14
click at [970, 311] on span "/contact" at bounding box center [977, 309] width 24 height 7
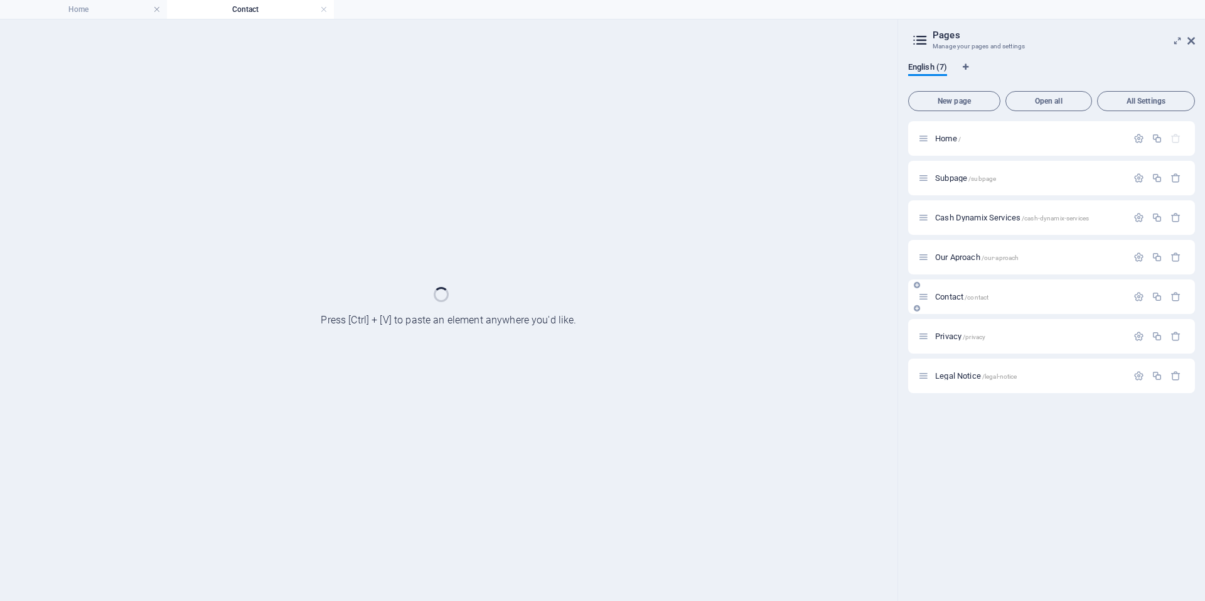
click at [970, 311] on div "Contact /contact" at bounding box center [1051, 296] width 287 height 35
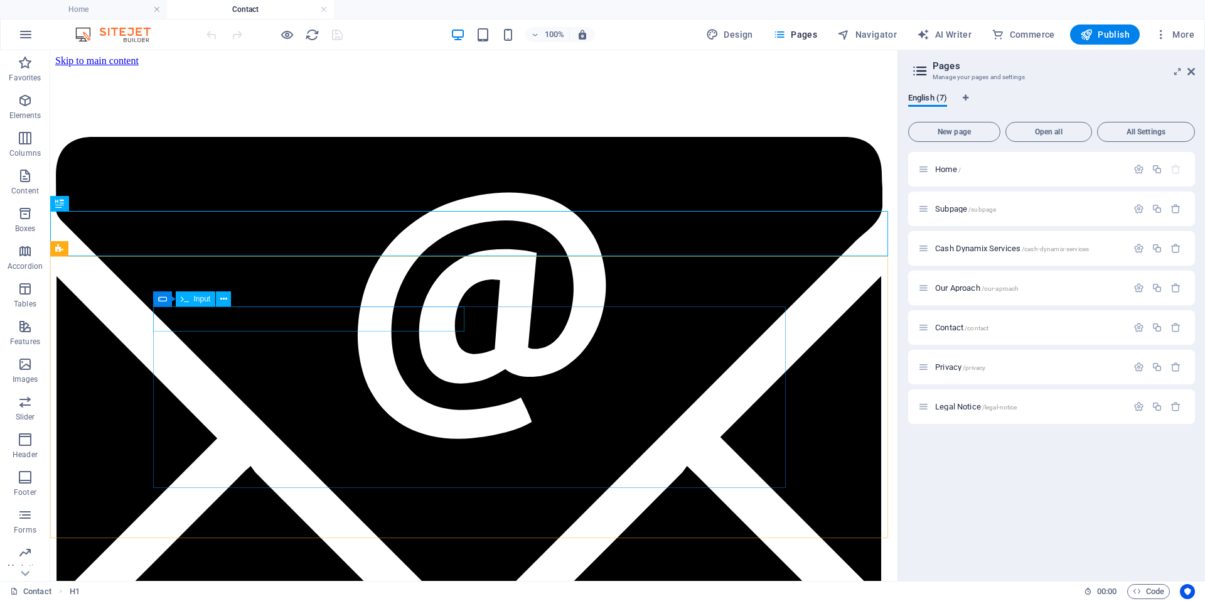
click at [193, 297] on div "Input" at bounding box center [196, 298] width 40 height 15
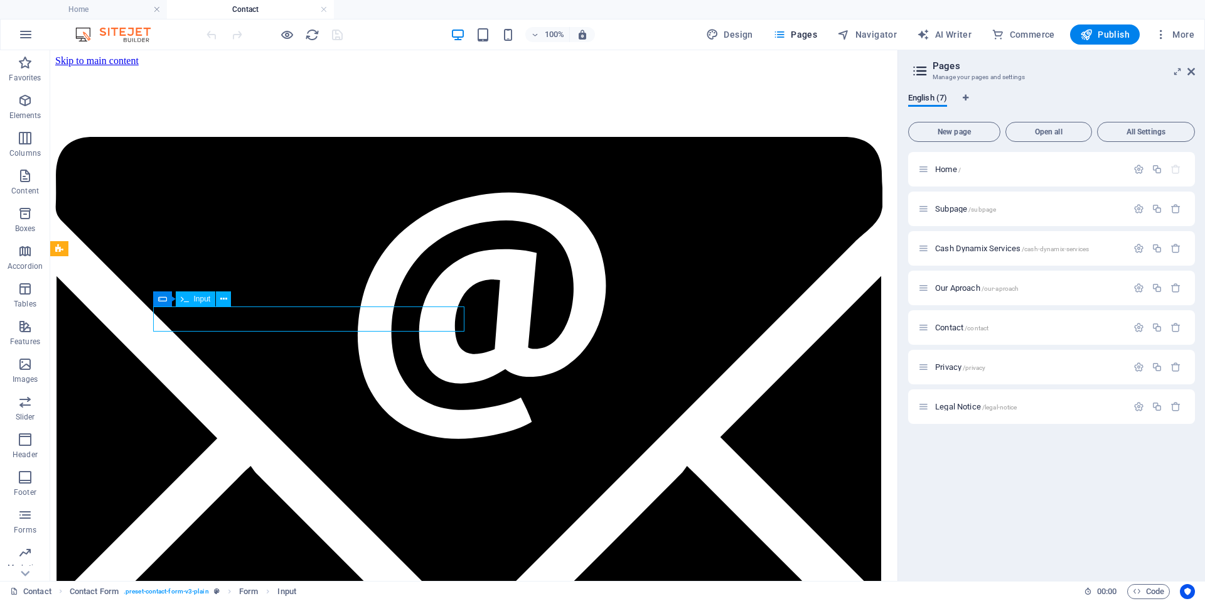
click at [193, 297] on div "Input" at bounding box center [196, 298] width 40 height 15
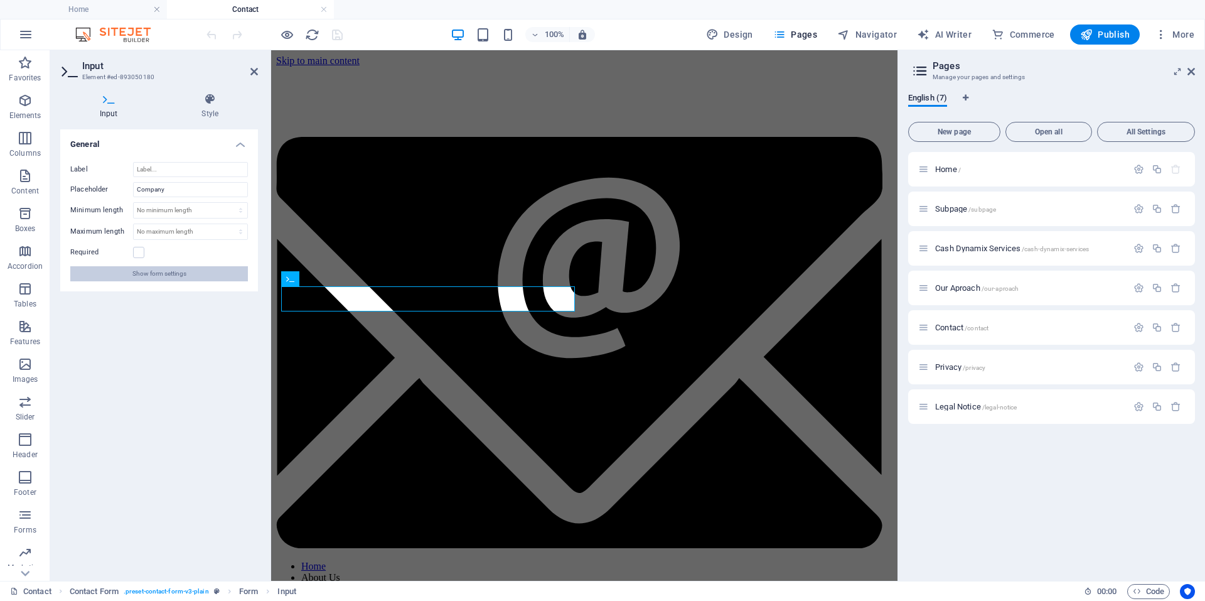
click at [183, 276] on span "Show form settings" at bounding box center [159, 273] width 54 height 15
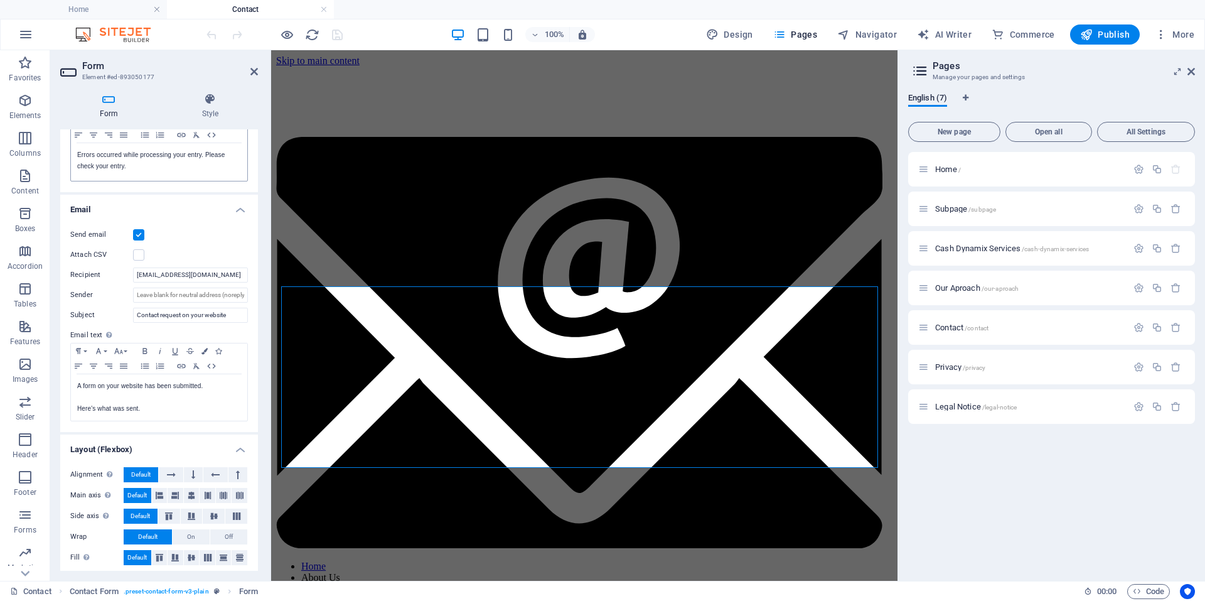
scroll to position [261, 0]
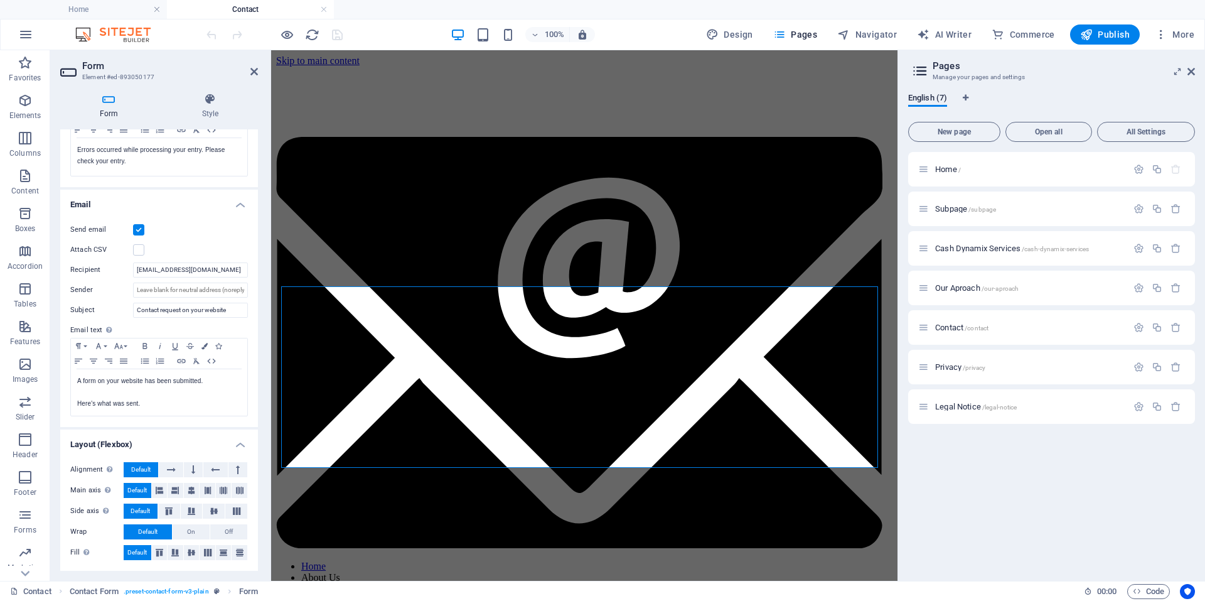
click at [1199, 66] on aside "Pages Manage your pages and settings English (7) New page Open all All Settings…" at bounding box center [1052, 315] width 308 height 530
click at [218, 270] on input "[EMAIL_ADDRESS][DOMAIN_NAME]" at bounding box center [190, 269] width 115 height 15
click at [249, 70] on h2 "Form" at bounding box center [170, 65] width 176 height 11
click at [255, 73] on icon at bounding box center [254, 72] width 8 height 10
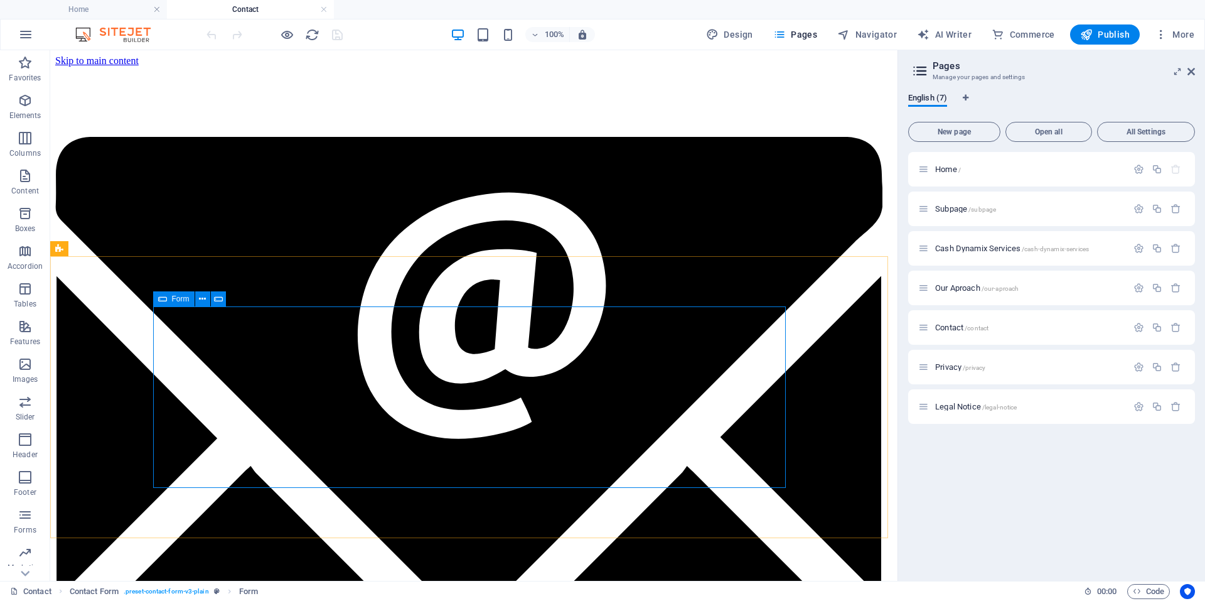
click at [170, 297] on div "Form" at bounding box center [173, 298] width 41 height 15
click at [171, 297] on div "Form" at bounding box center [173, 298] width 41 height 15
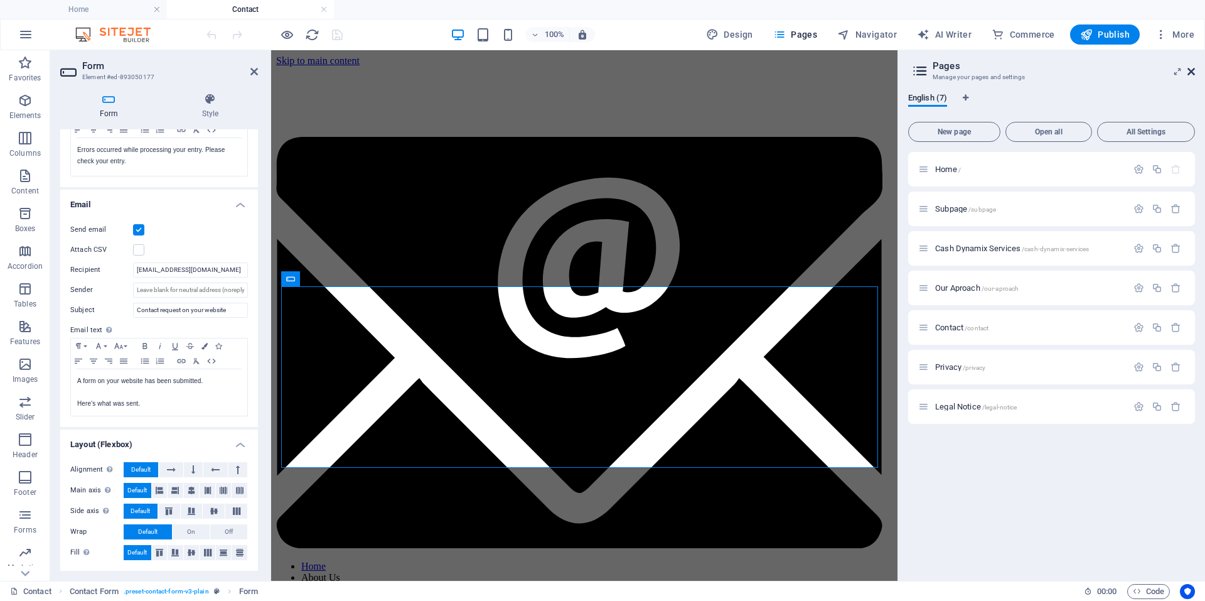
click at [1193, 71] on icon at bounding box center [1192, 72] width 8 height 10
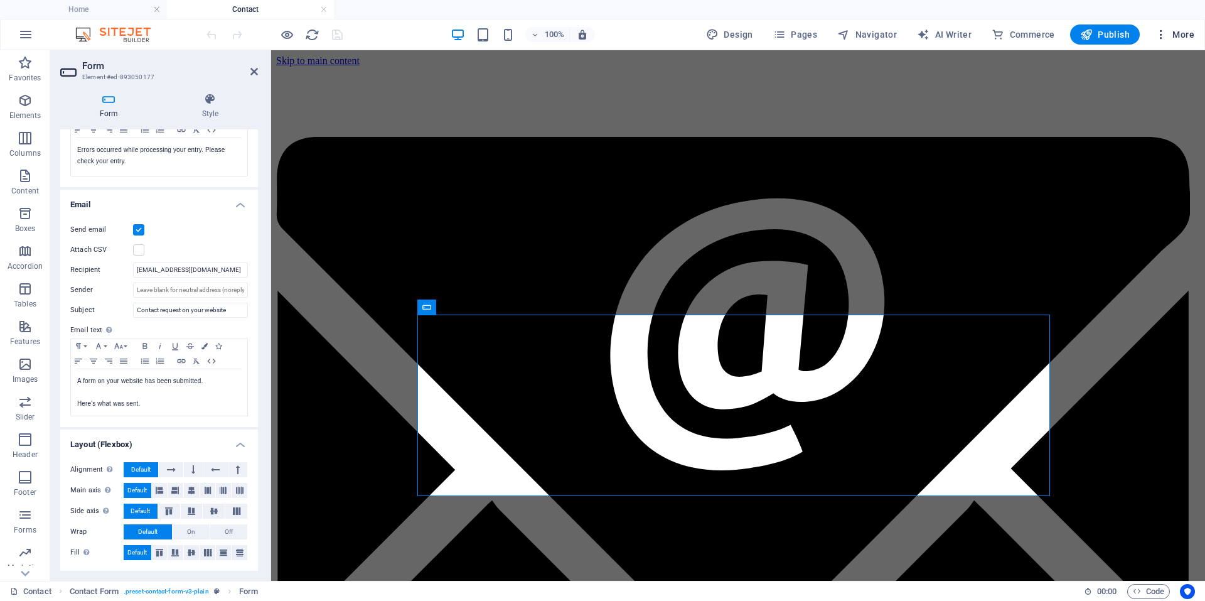
click at [1197, 33] on button "More" at bounding box center [1175, 34] width 50 height 20
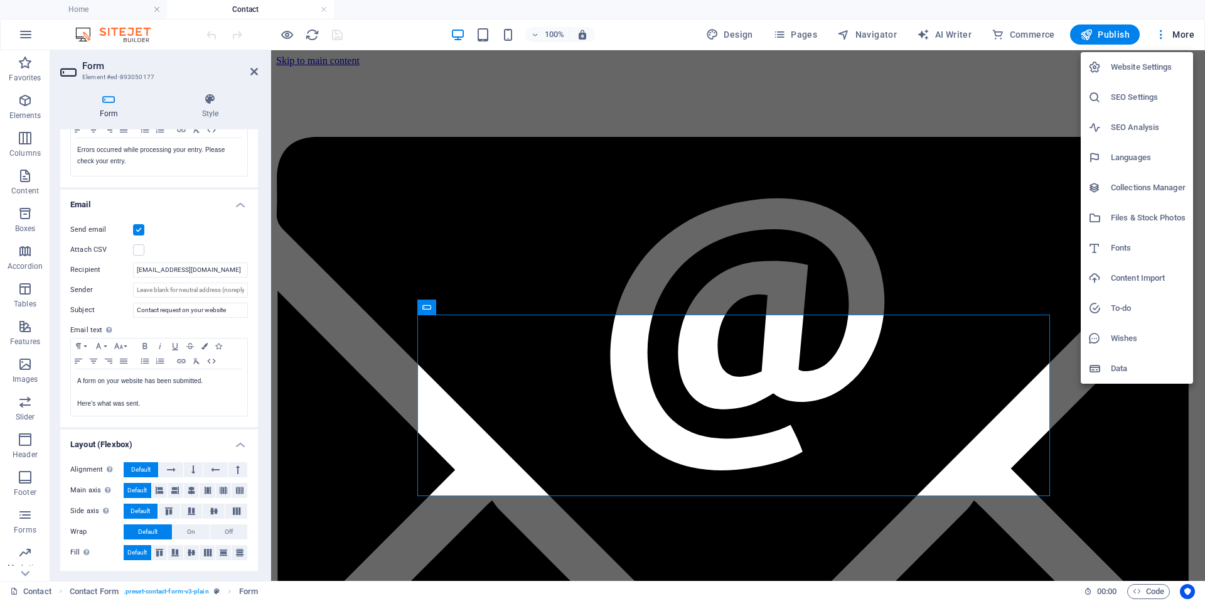
click at [1152, 67] on h6 "Website Settings" at bounding box center [1148, 67] width 75 height 15
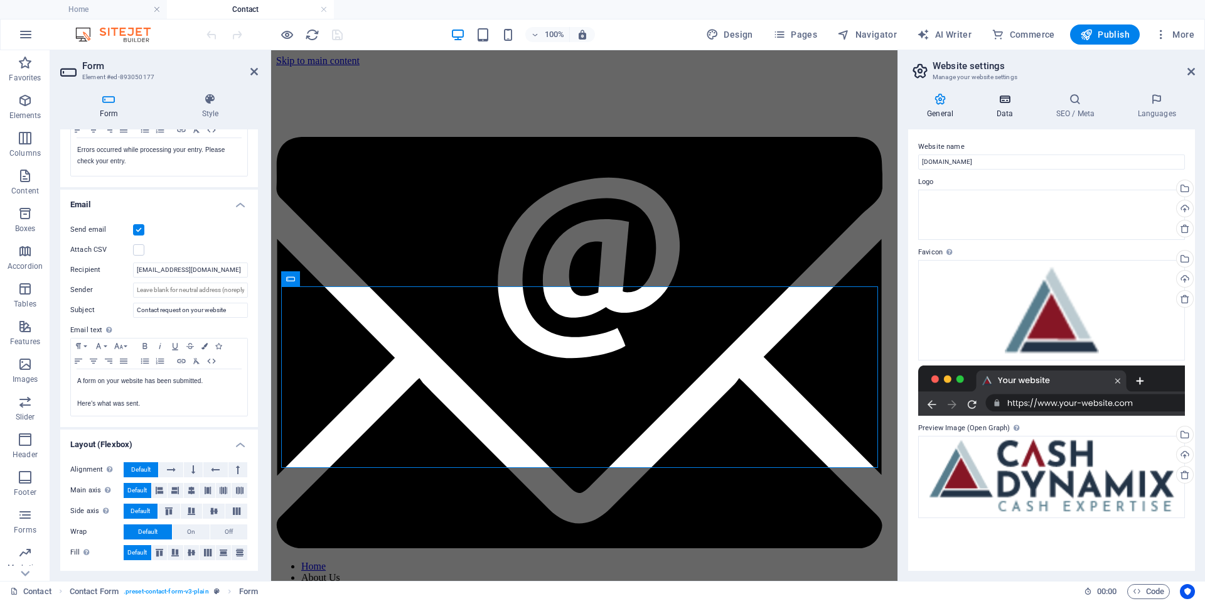
click at [1011, 100] on icon at bounding box center [1004, 99] width 55 height 13
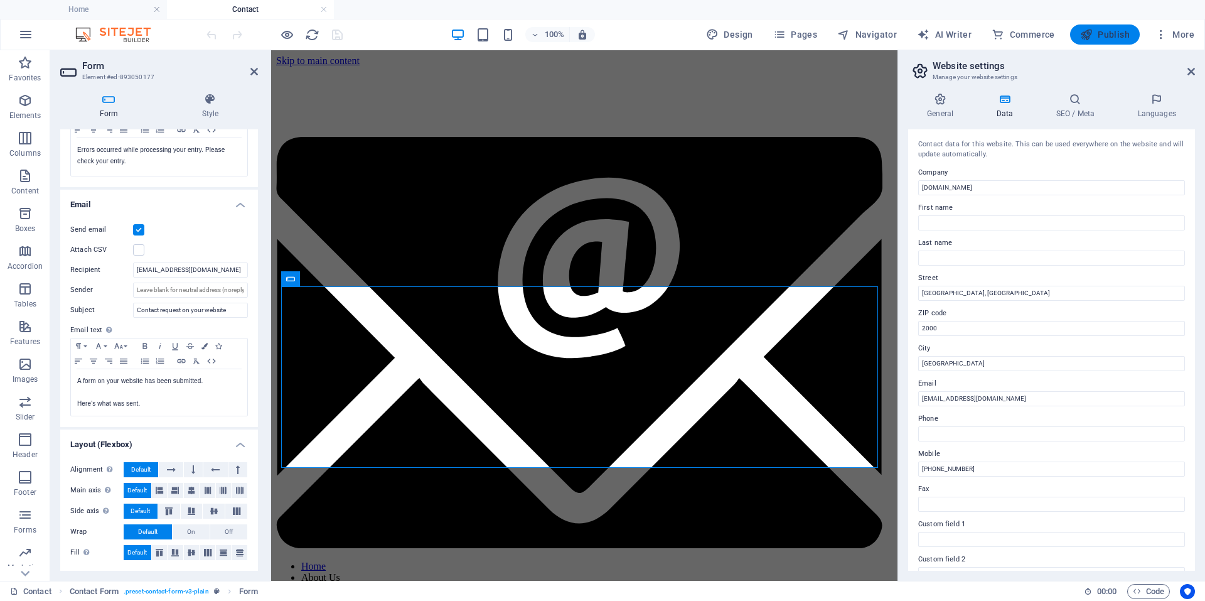
drag, startPoint x: 1114, startPoint y: 38, endPoint x: 1107, endPoint y: 35, distance: 6.8
click at [1114, 37] on span "Publish" at bounding box center [1105, 34] width 50 height 13
